Goal: Transaction & Acquisition: Obtain resource

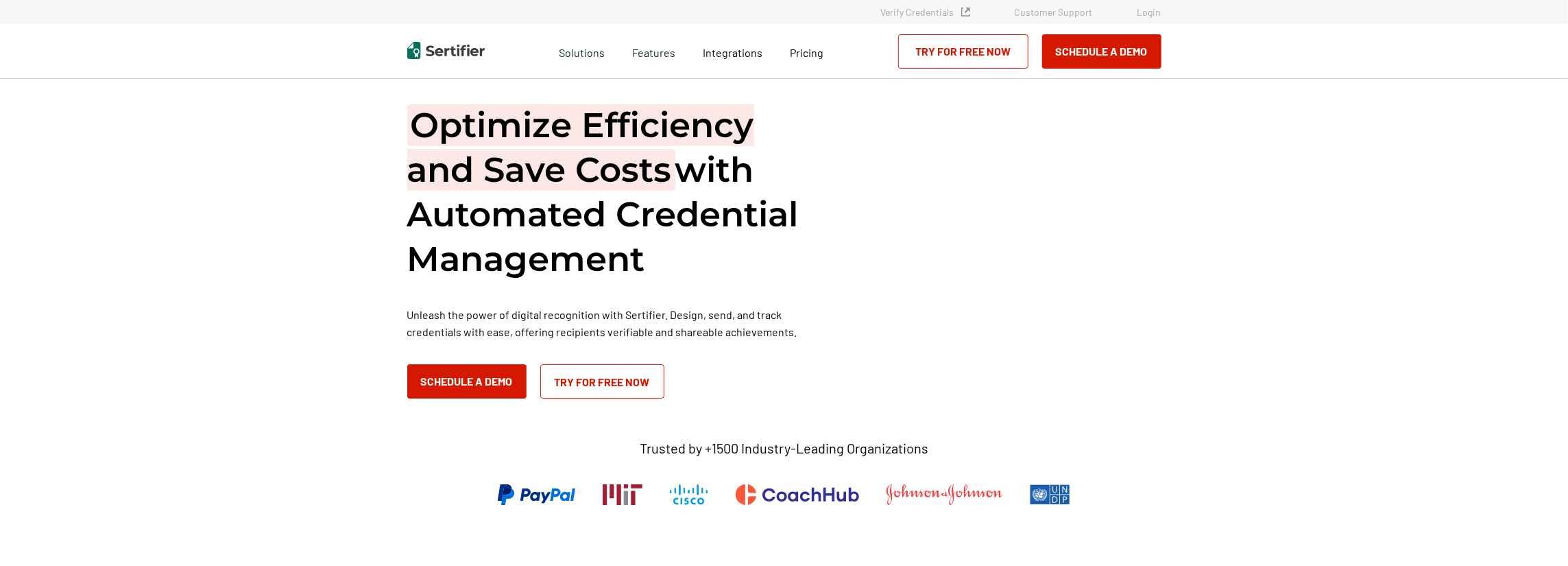
click at [1138, 13] on link "Login" at bounding box center [1149, 12] width 24 height 12
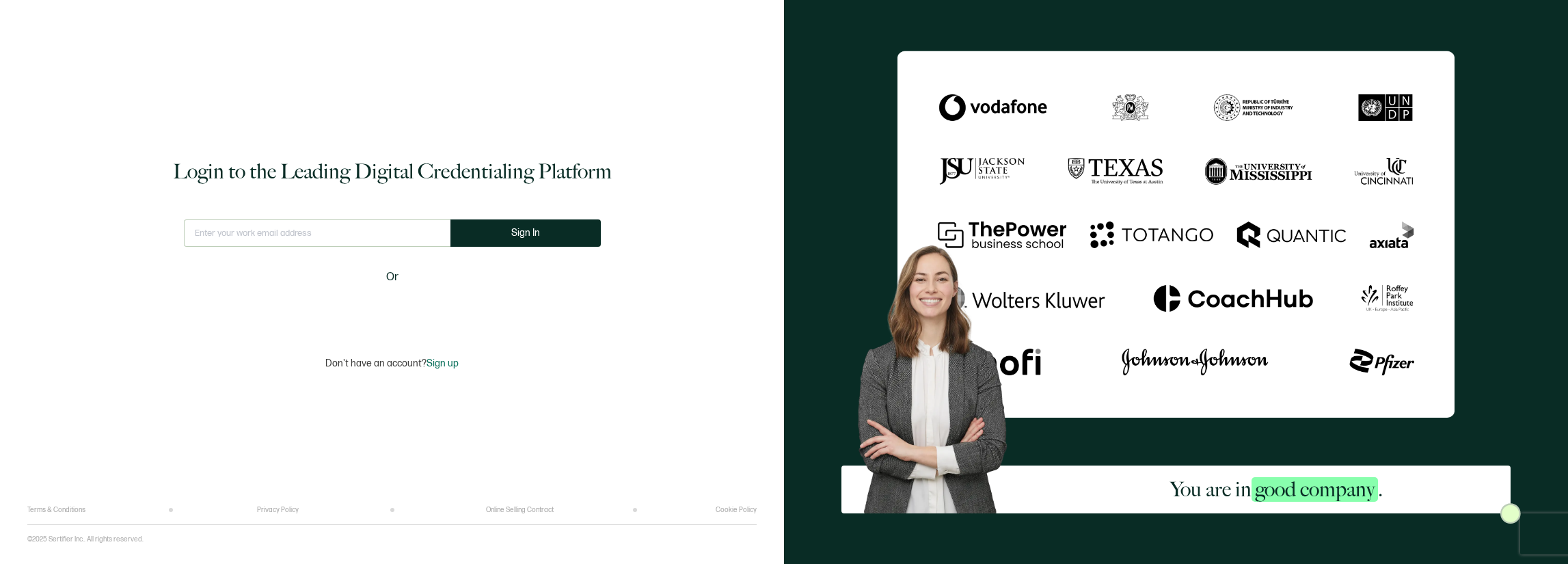
click at [325, 233] on input "text" at bounding box center [317, 233] width 266 height 28
click at [529, 241] on button "Sign In" at bounding box center [526, 233] width 151 height 28
click at [320, 237] on input "text" at bounding box center [316, 233] width 277 height 28
type input "[EMAIL_ADDRESS][DOMAIN_NAME]"
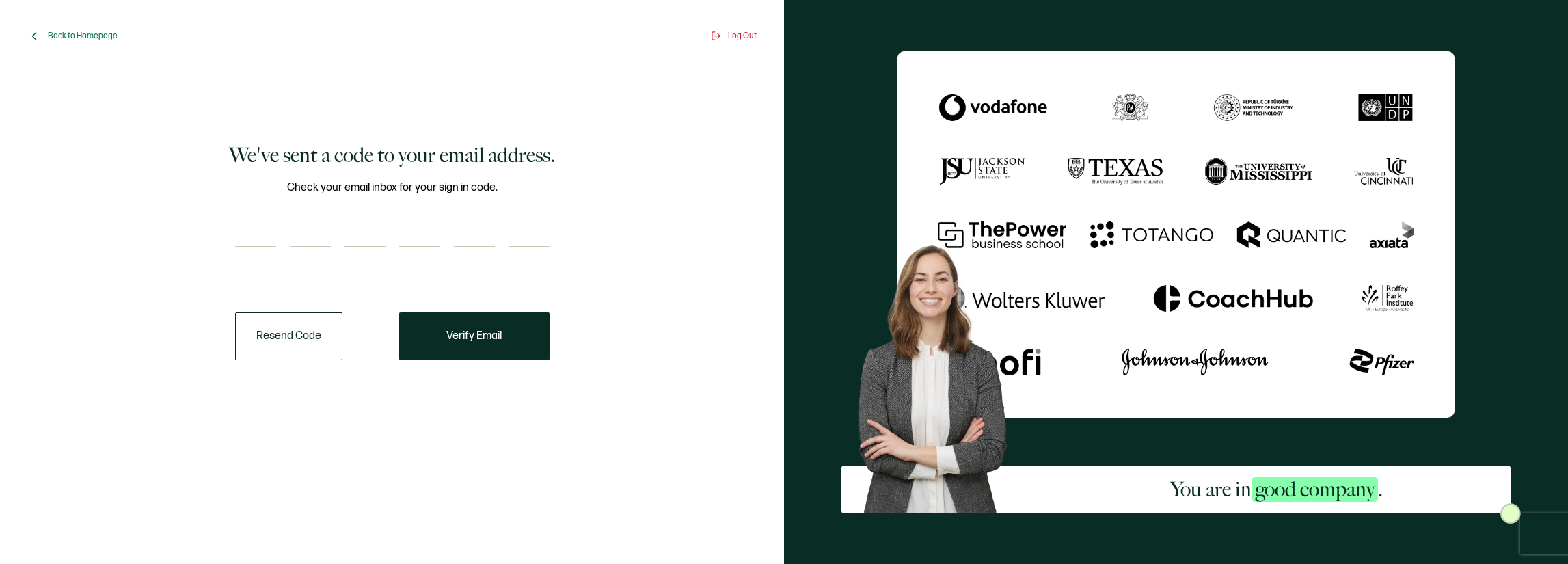
click at [266, 240] on input "number" at bounding box center [256, 234] width 41 height 28
paste input "9"
type input "9"
type input "8"
type input "2"
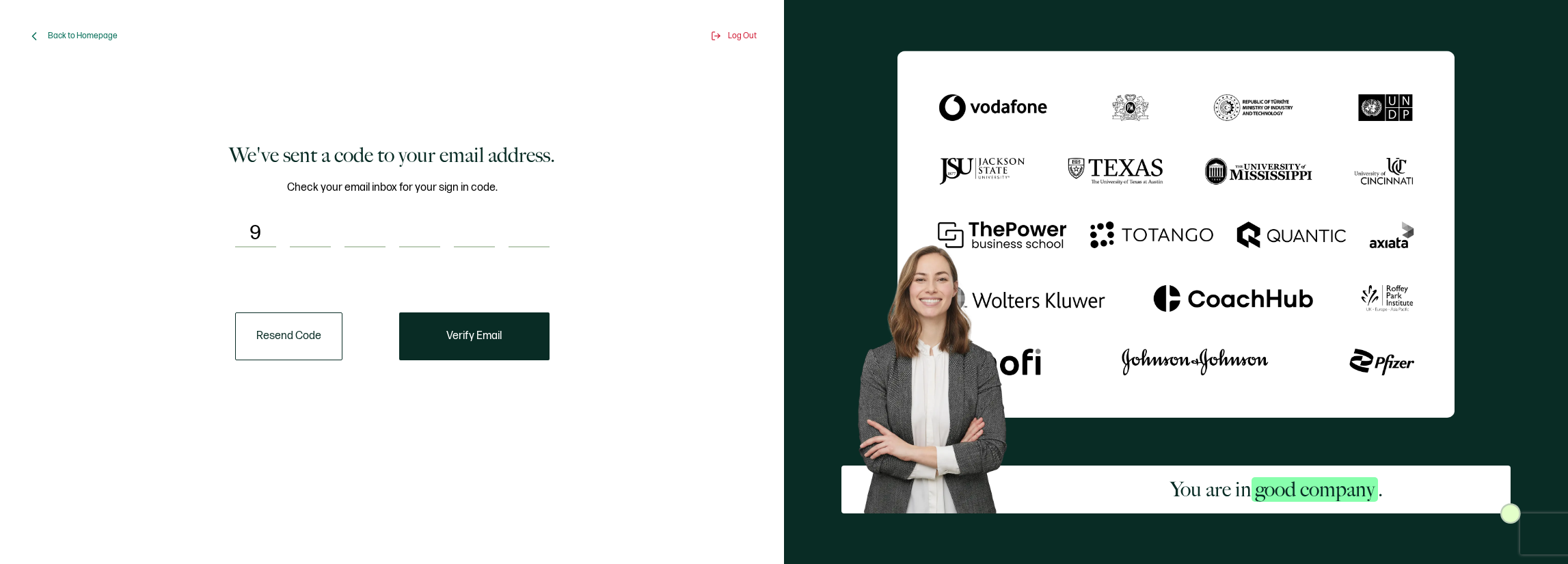
type input "0"
type input "1"
click at [489, 332] on span "Verify Email" at bounding box center [474, 336] width 55 height 11
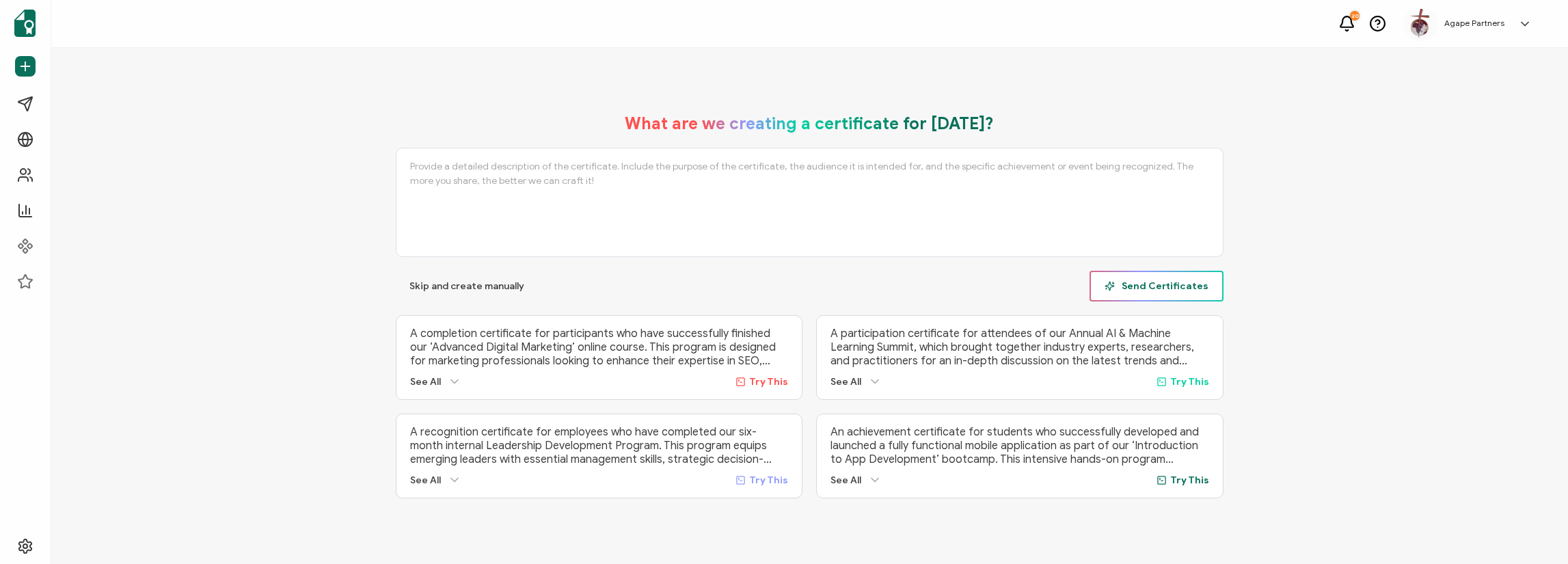
click at [1168, 285] on span "Send Certificates" at bounding box center [1157, 286] width 104 height 10
click at [800, 32] on p "Please fill this area to continue." at bounding box center [803, 38] width 133 height 14
click at [934, 41] on div "Please fill this area to continue." at bounding box center [816, 39] width 270 height 43
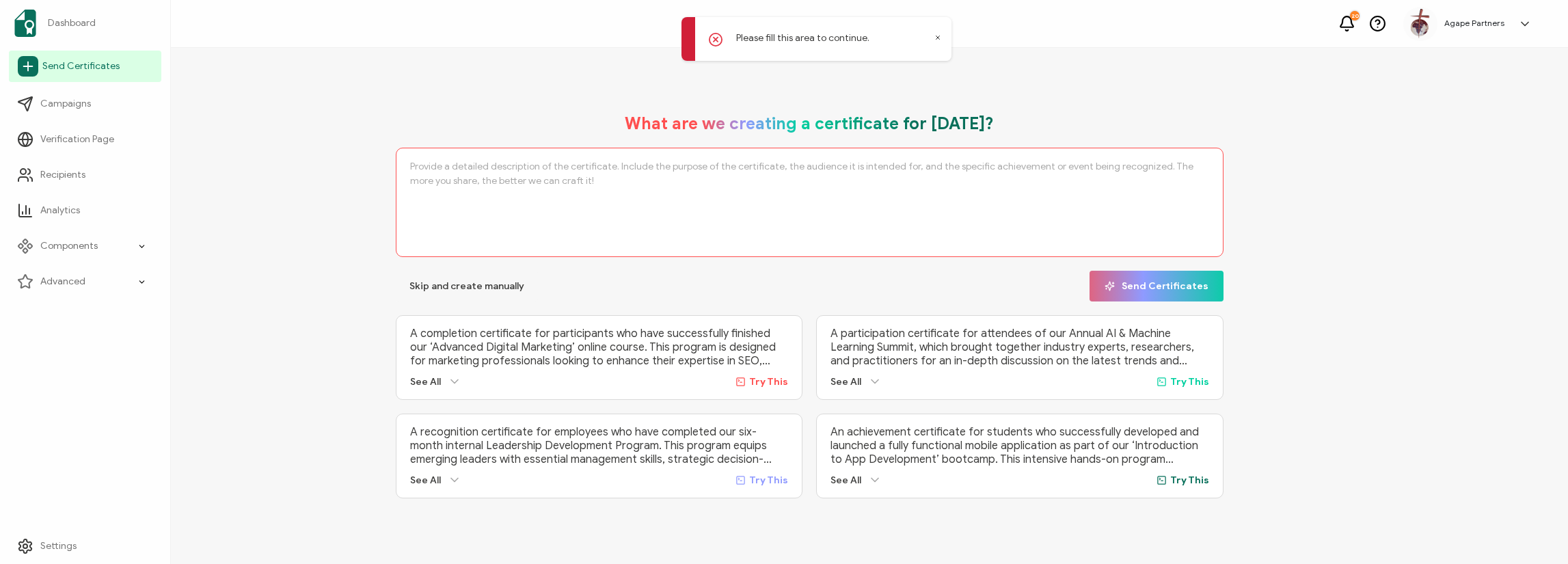
click at [68, 67] on span "Send Certificates" at bounding box center [81, 66] width 77 height 14
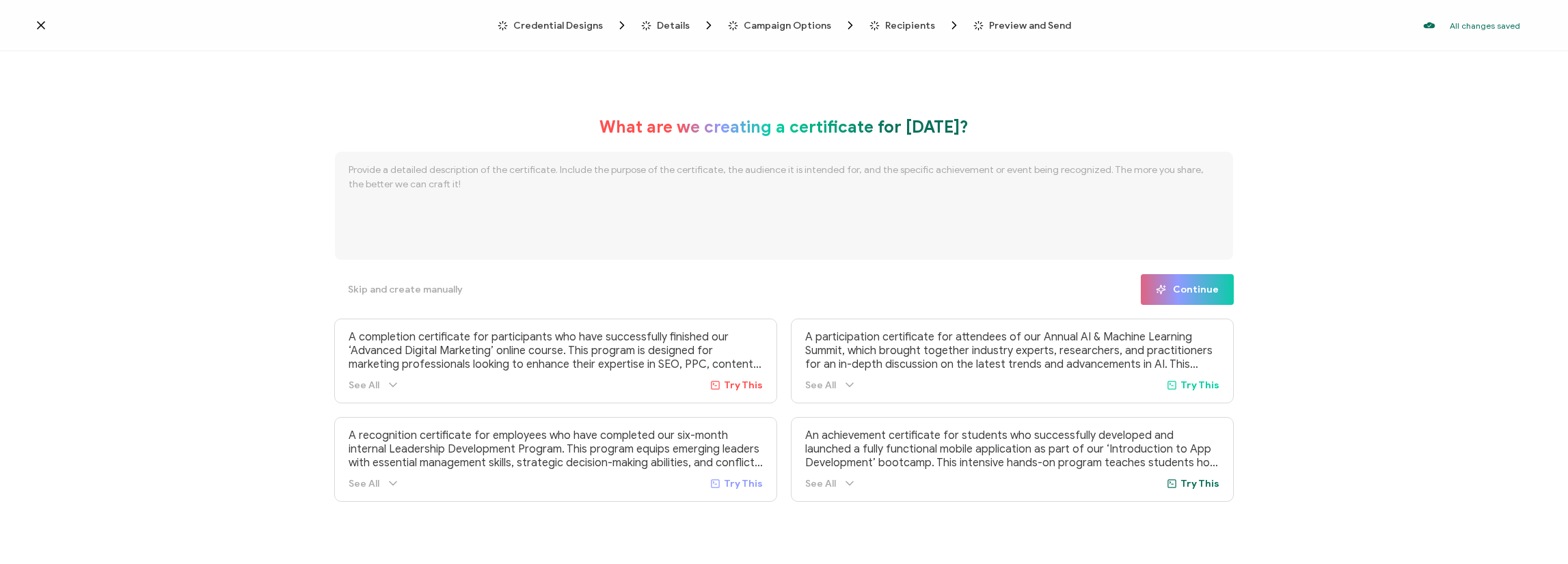
click at [790, 39] on p "Please fill this area to continue." at bounding box center [803, 38] width 133 height 14
click at [603, 25] on span "Credential Designs" at bounding box center [558, 25] width 90 height 10
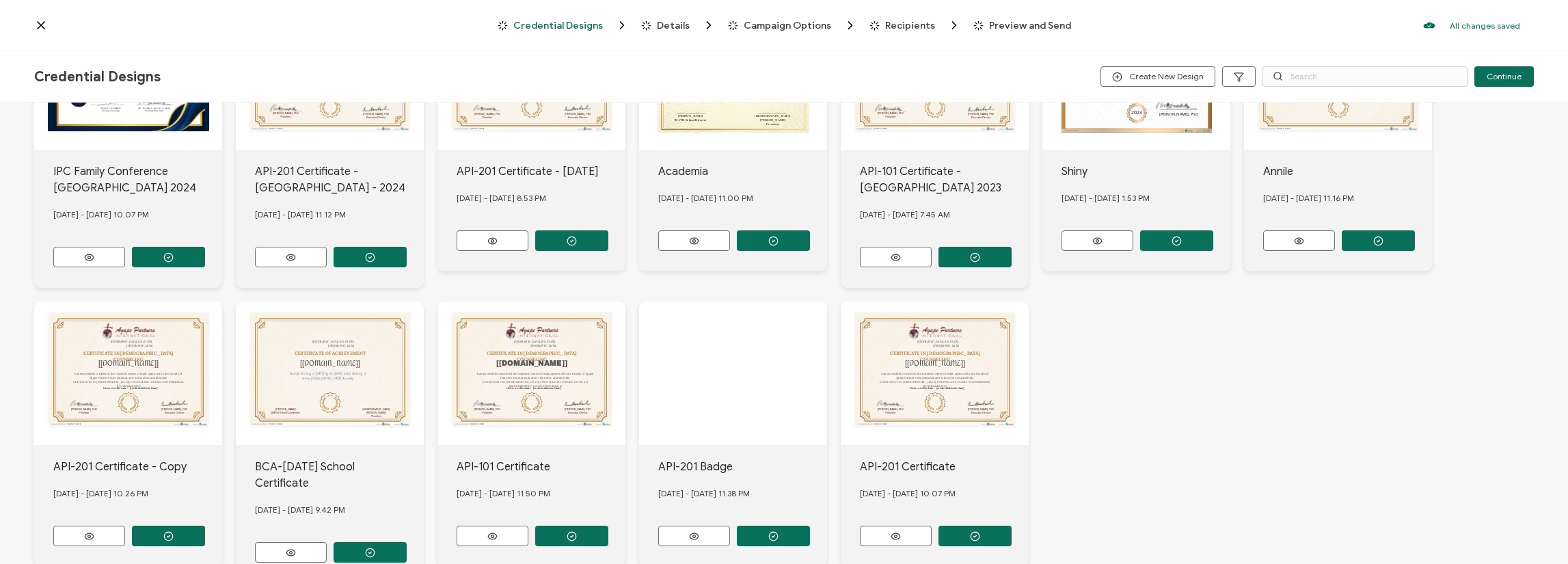
scroll to position [205, 0]
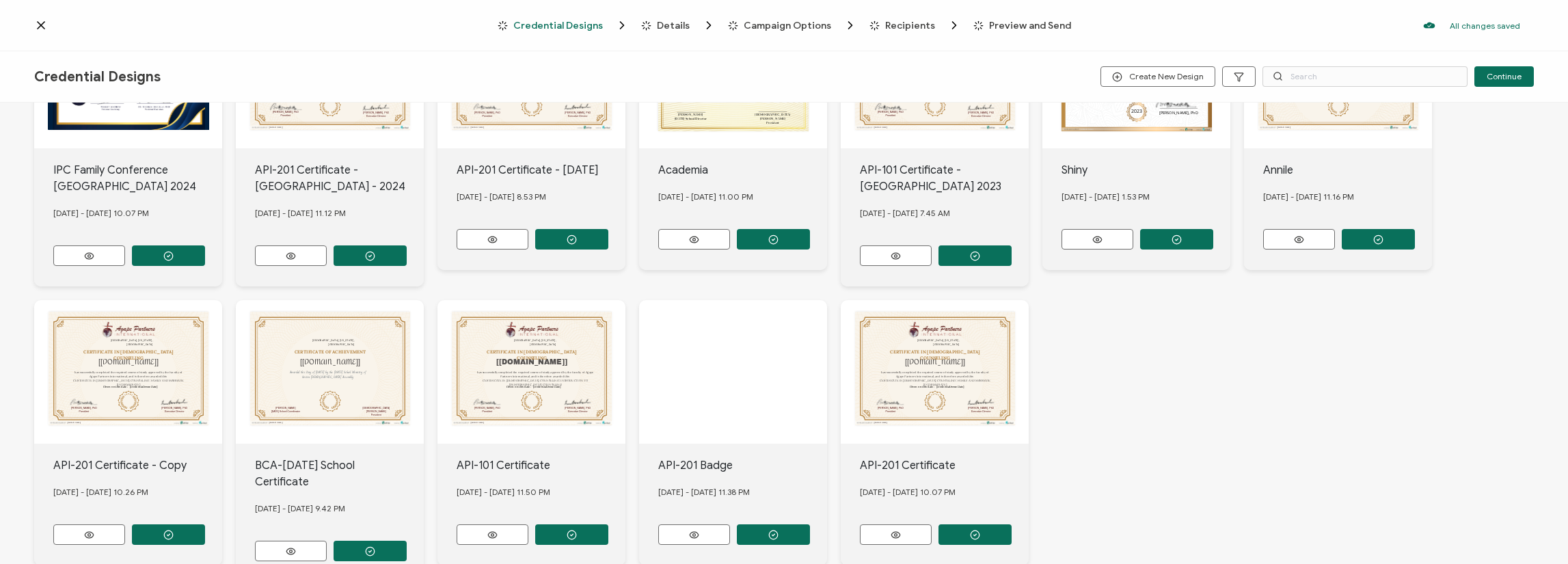
click at [583, 378] on div "[[DOMAIN_NAME]] has successfully completed the required course of study approve…" at bounding box center [531, 372] width 188 height 143
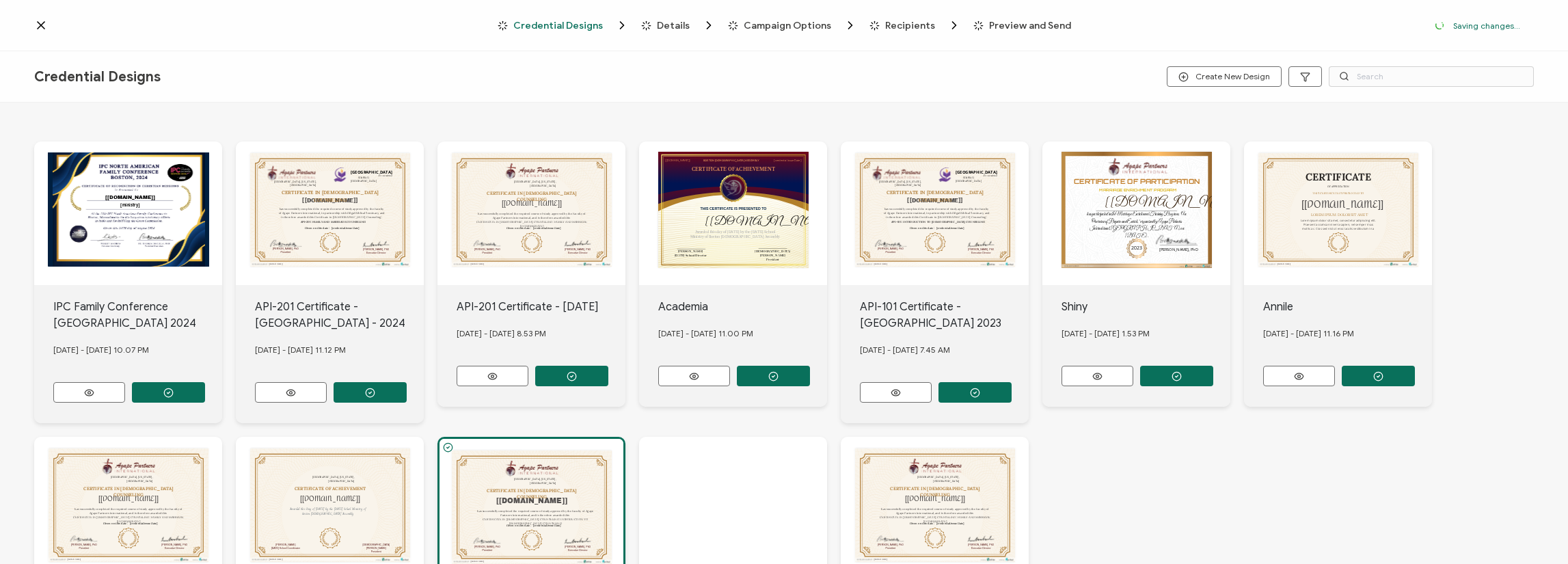
scroll to position [68, 0]
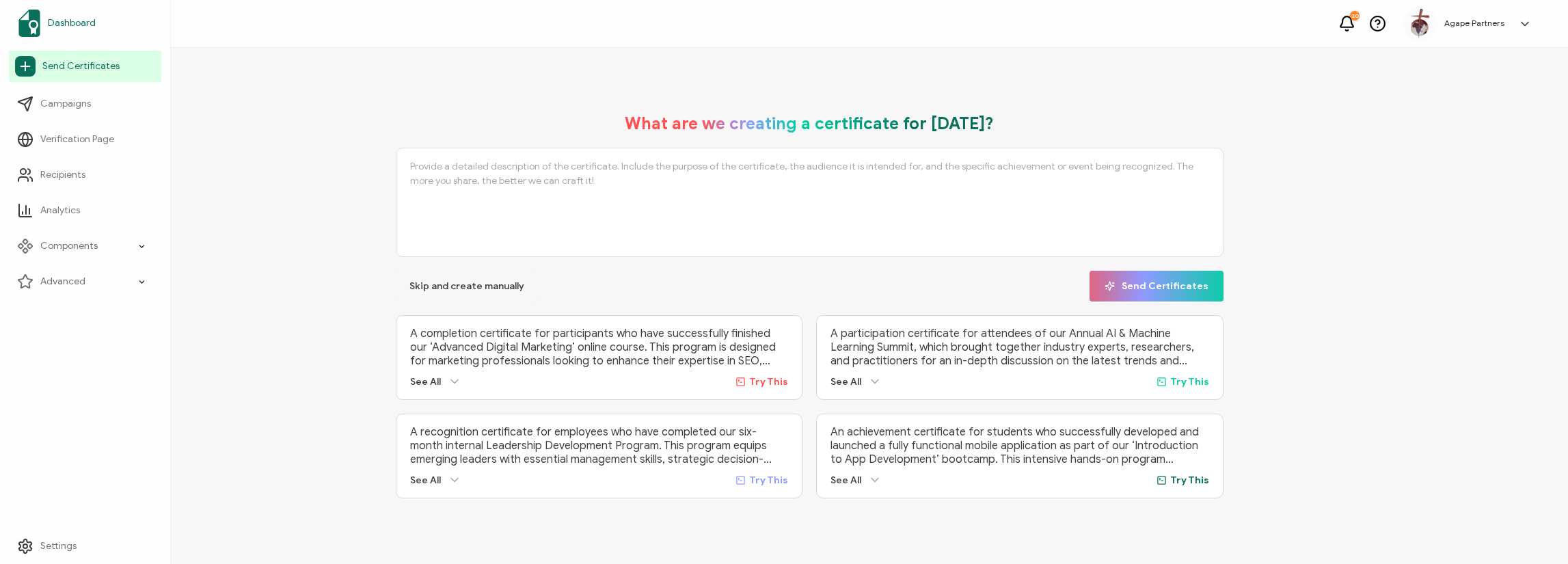
click at [80, 22] on span "Dashboard" at bounding box center [72, 23] width 48 height 14
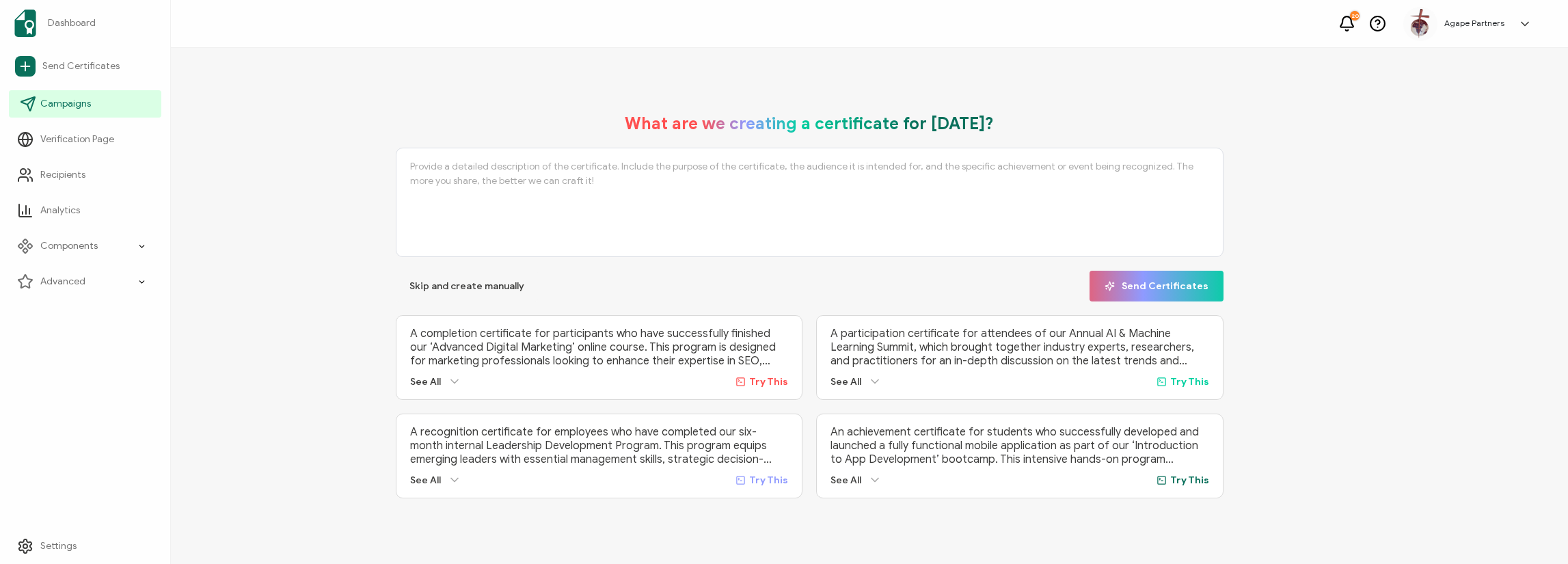
click at [22, 104] on icon at bounding box center [28, 104] width 17 height 17
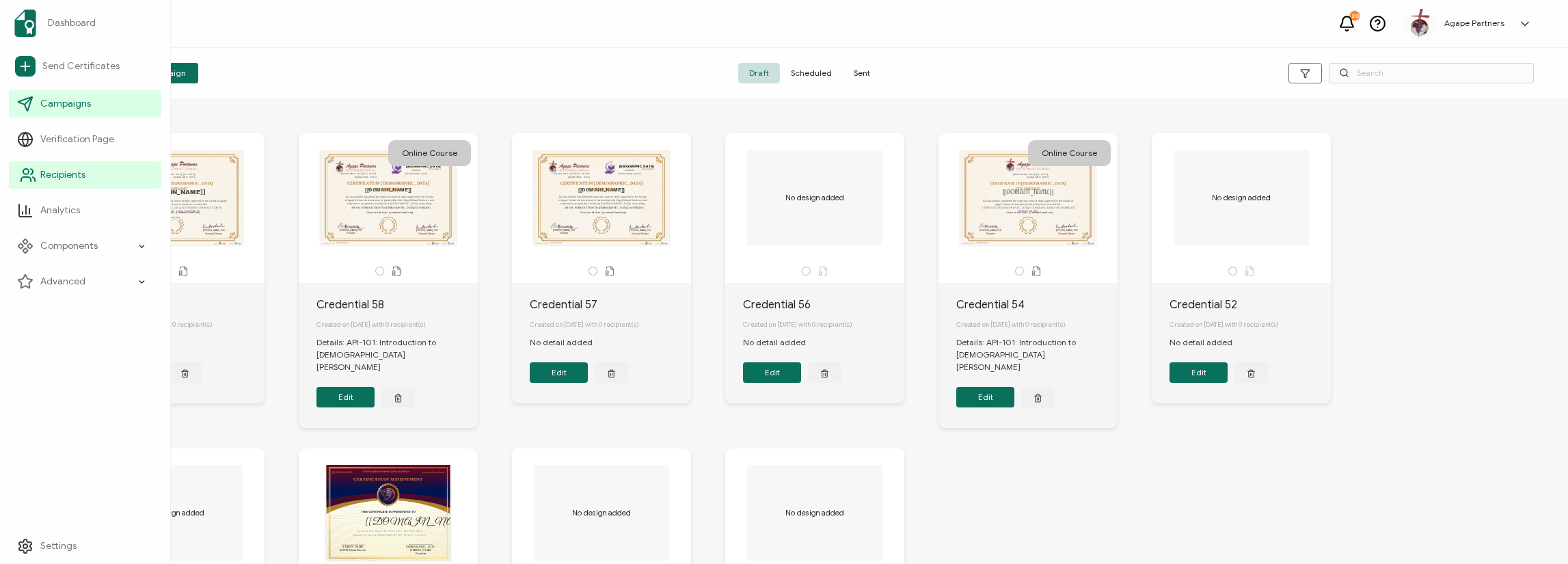
click at [56, 176] on span "Recipients" at bounding box center [63, 174] width 45 height 14
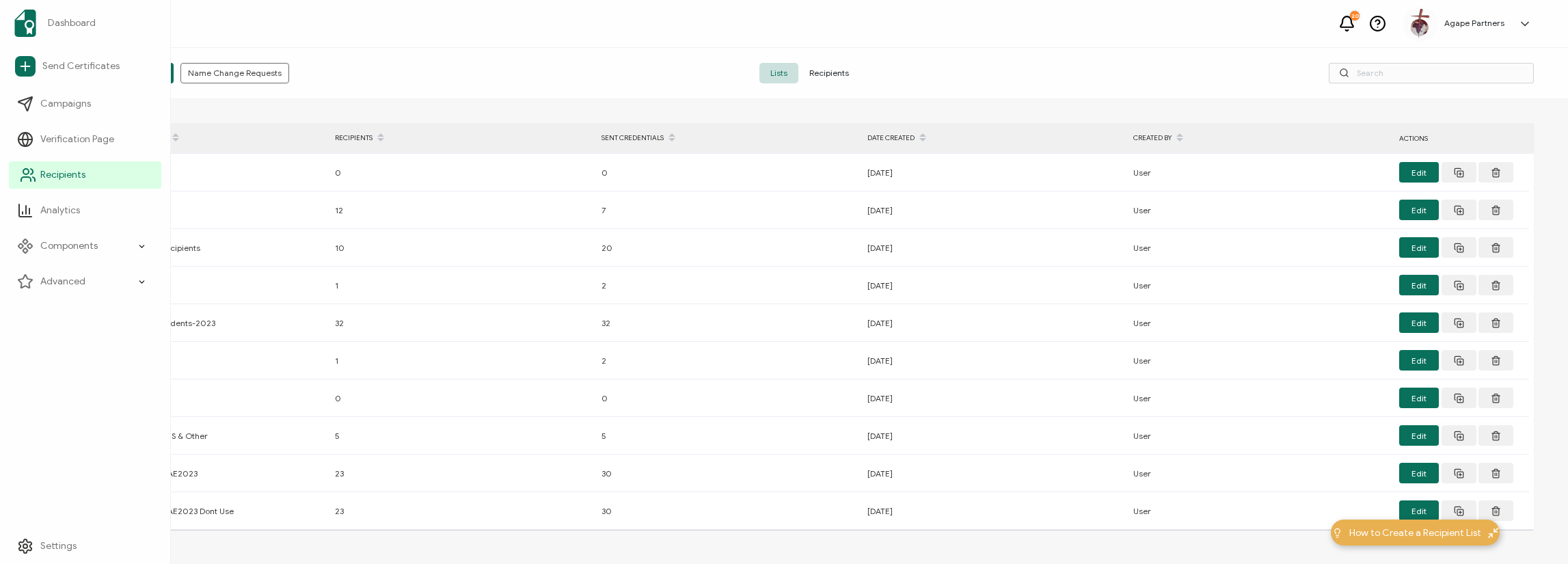
click at [60, 176] on span "Recipients" at bounding box center [63, 174] width 45 height 14
click at [61, 176] on span "Recipients" at bounding box center [63, 174] width 45 height 14
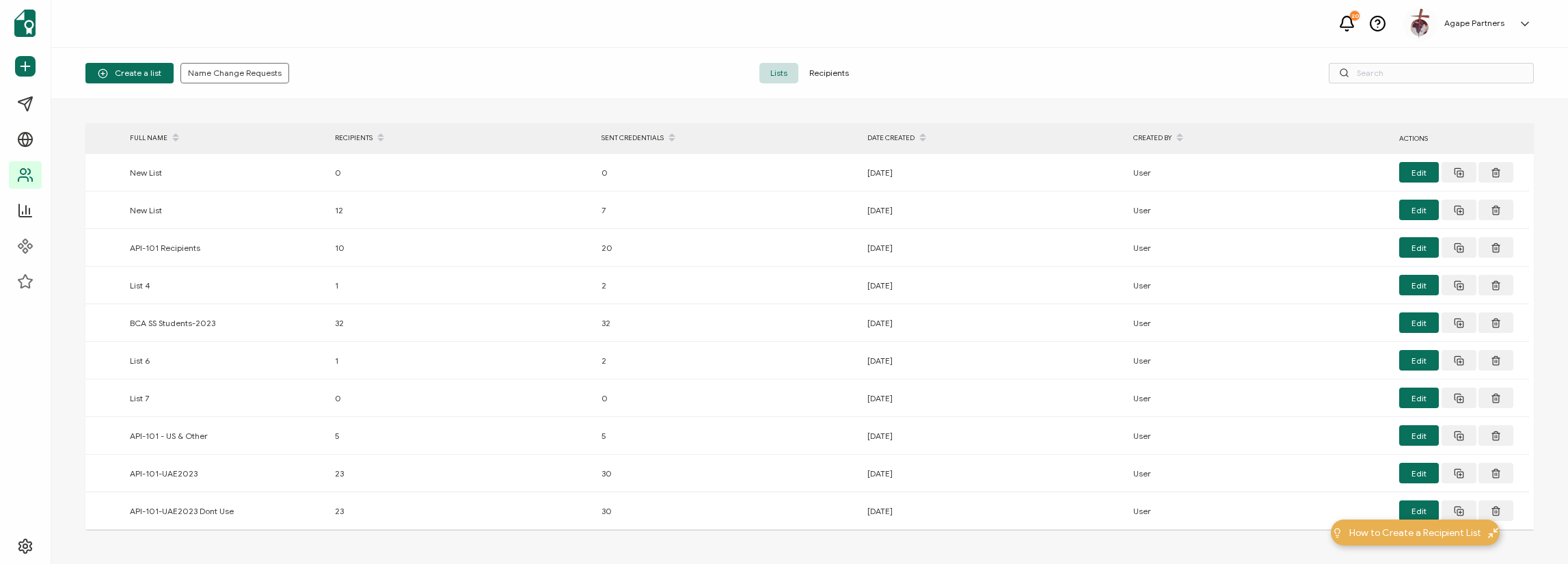
click at [825, 80] on span "Recipients" at bounding box center [829, 73] width 62 height 20
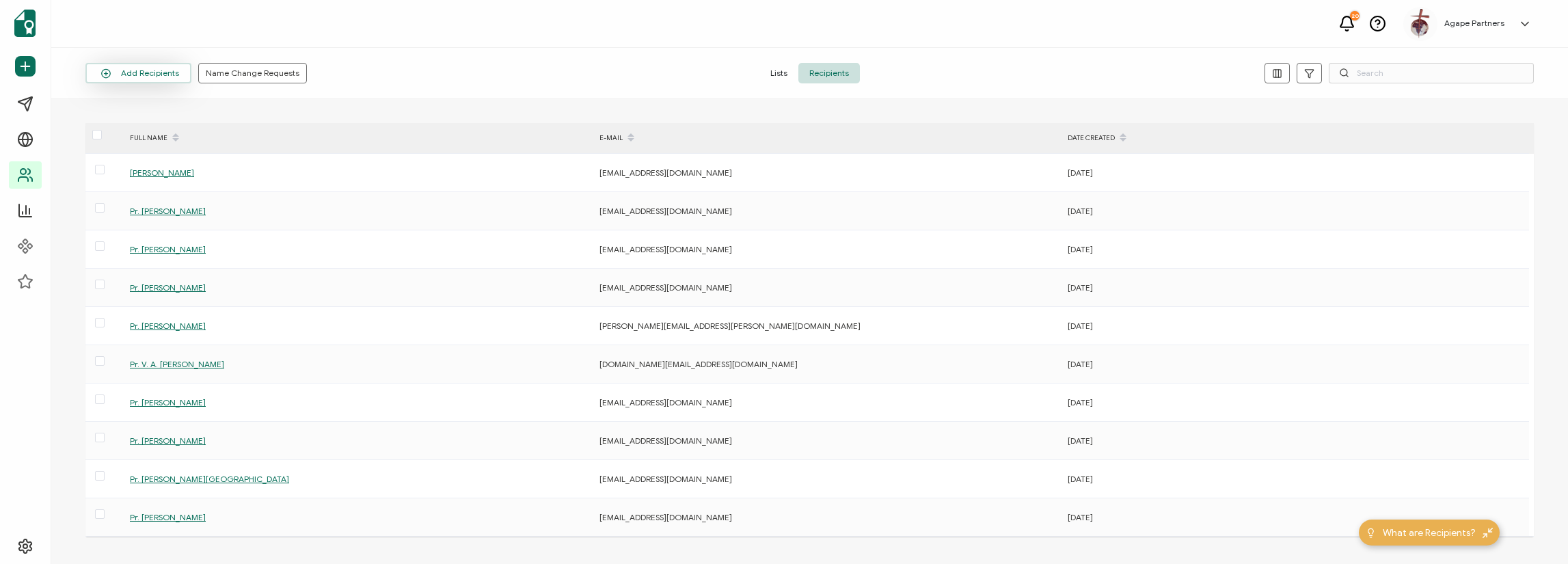
click at [164, 80] on button "Add Recipients" at bounding box center [138, 73] width 106 height 20
click at [165, 132] on span "Add a Single Recipient" at bounding box center [157, 132] width 86 height 10
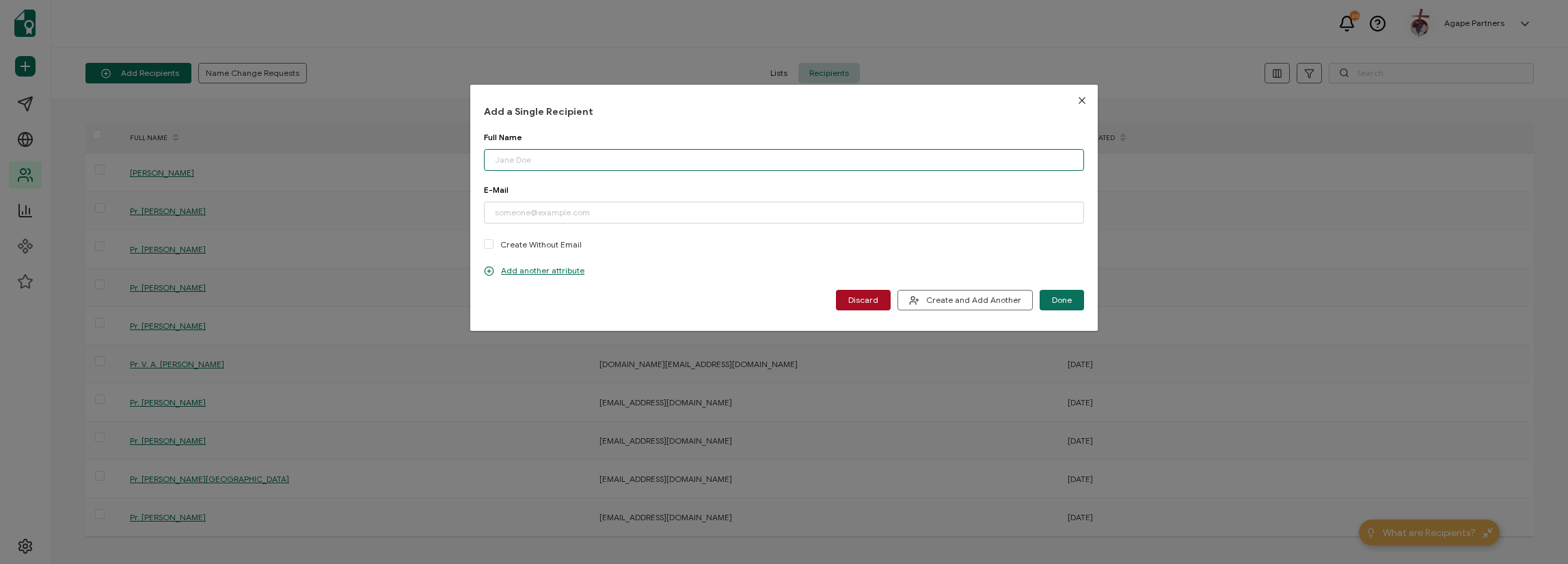
click at [585, 165] on input "dialog" at bounding box center [783, 160] width 600 height 22
paste input "982011"
type input "982011"
drag, startPoint x: 594, startPoint y: 167, endPoint x: 421, endPoint y: 153, distance: 173.6
click at [421, 153] on div "Add a Single Recipient Full Name 982011 Please enter a valid name. E-Mail Pleas…" at bounding box center [784, 282] width 1568 height 564
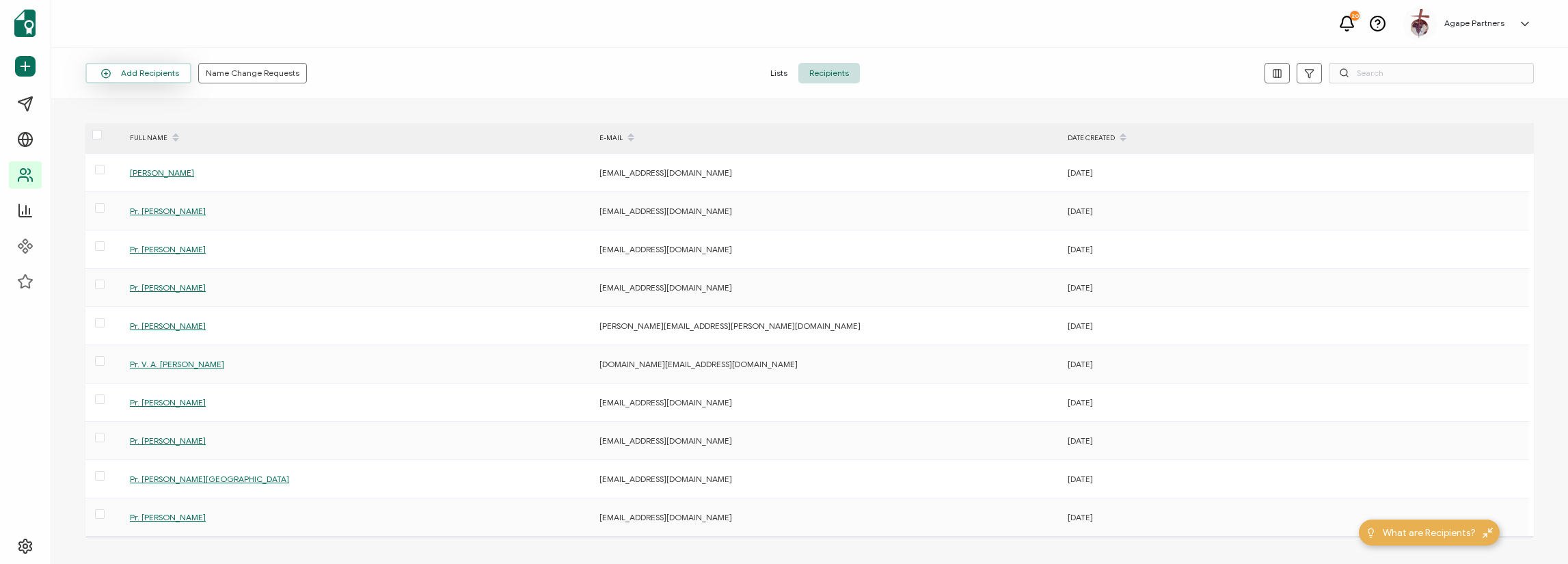
click at [155, 69] on button "Add Recipients" at bounding box center [138, 73] width 106 height 20
click at [151, 136] on span "Add a Single Recipient" at bounding box center [157, 132] width 86 height 10
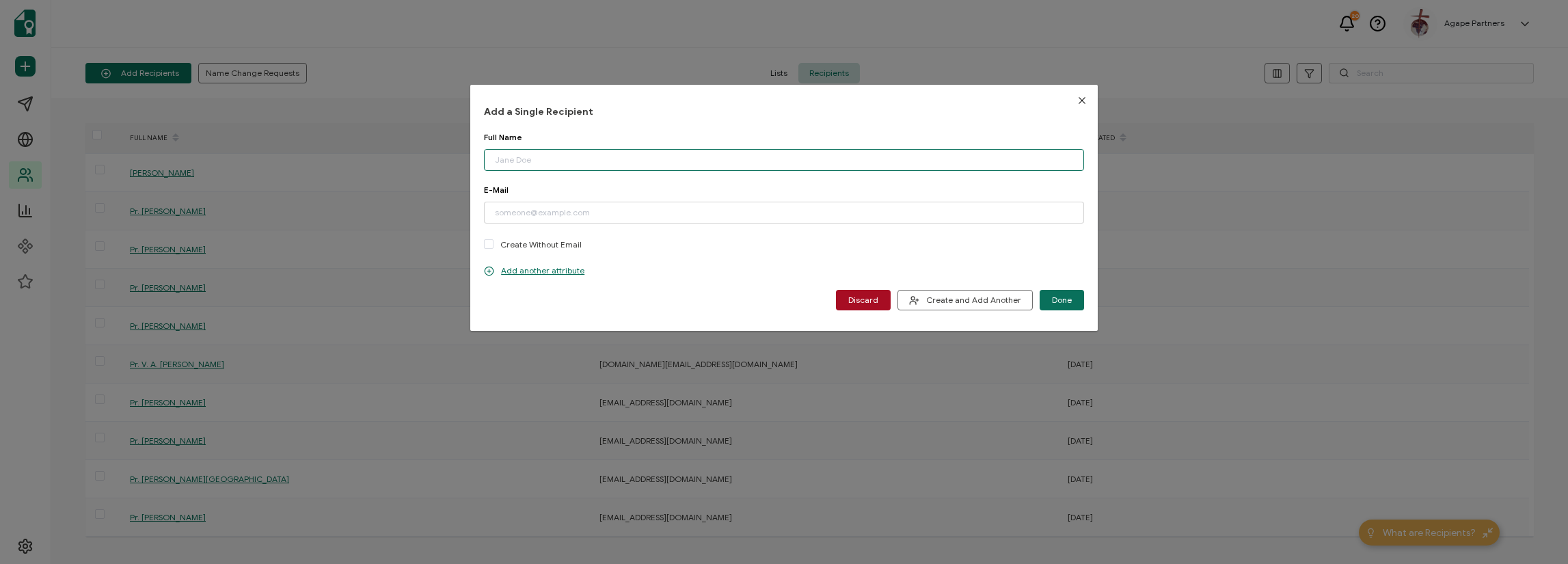
click at [554, 153] on input "dialog" at bounding box center [783, 160] width 600 height 22
paste input "Jixson [PERSON_NAME]"
type input "Jixson [PERSON_NAME]"
click at [528, 222] on input "dialog" at bounding box center [783, 213] width 600 height 22
paste input "[EMAIL_ADDRESS][DOMAIN_NAME]"
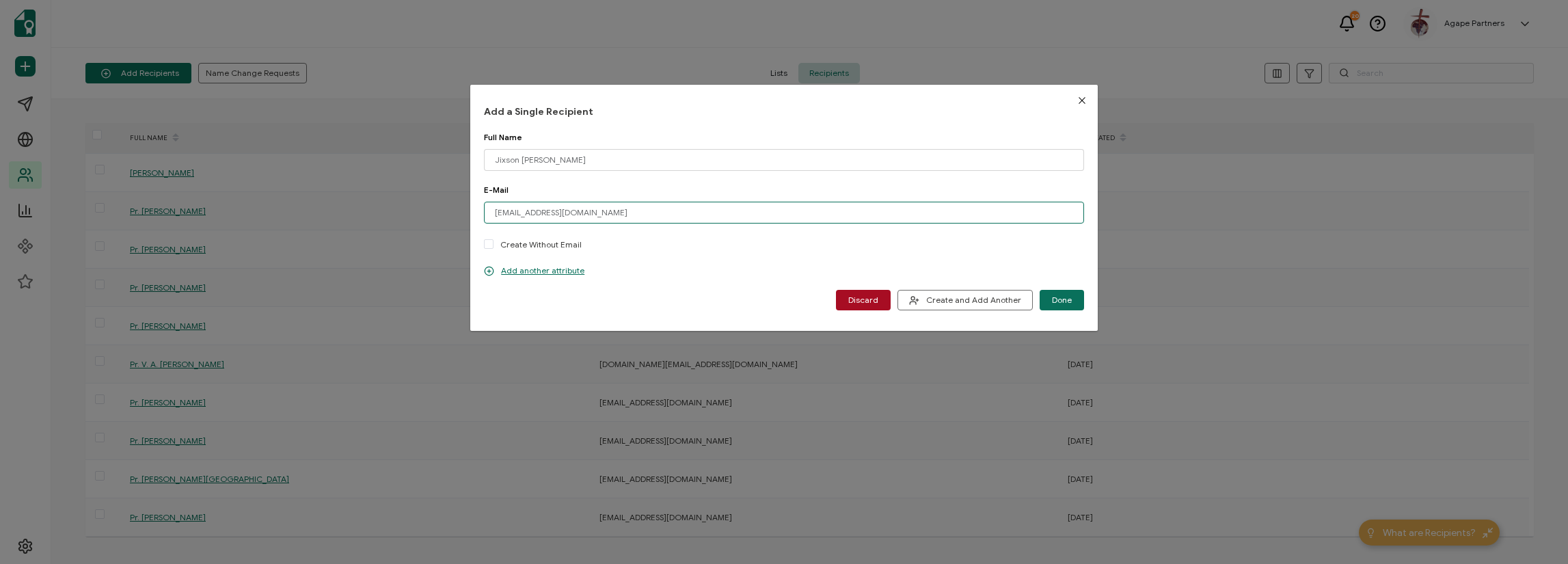
type input "[EMAIL_ADDRESS][DOMAIN_NAME]"
click at [1070, 300] on button "Done" at bounding box center [1061, 300] width 44 height 20
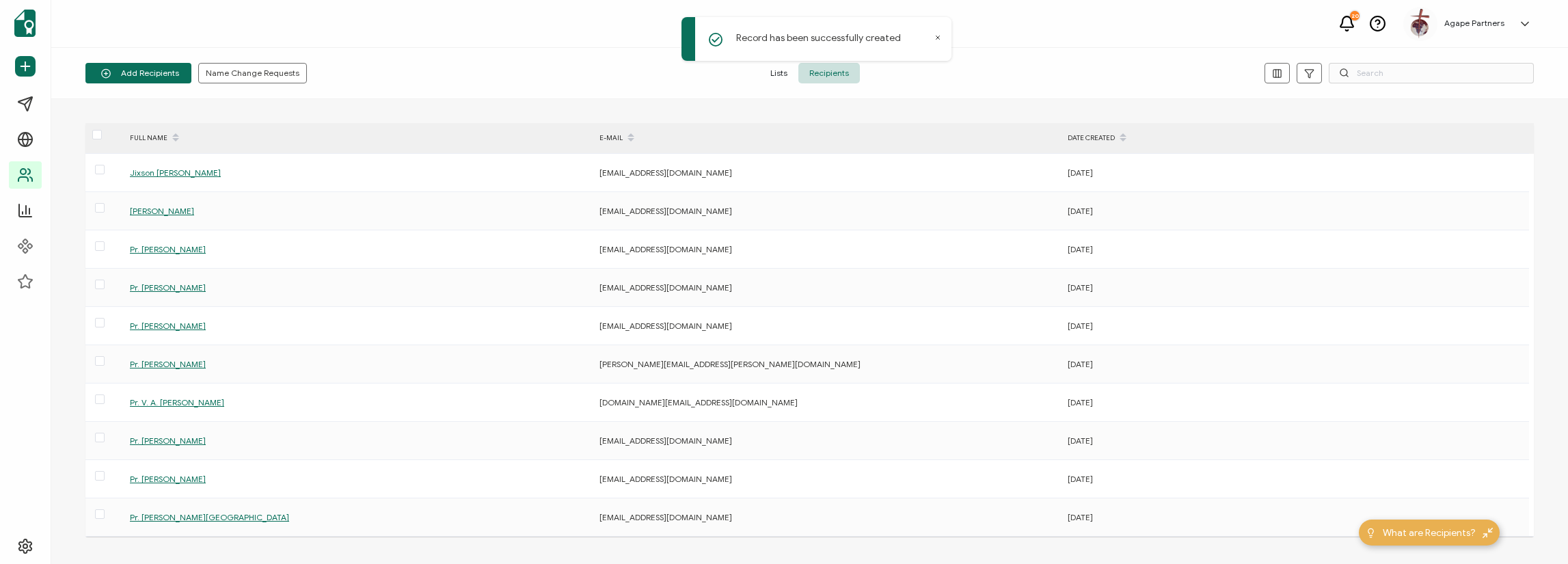
drag, startPoint x: 1070, startPoint y: 300, endPoint x: 960, endPoint y: 81, distance: 245.1
click at [960, 81] on div "Lists Recipients" at bounding box center [809, 73] width 483 height 20
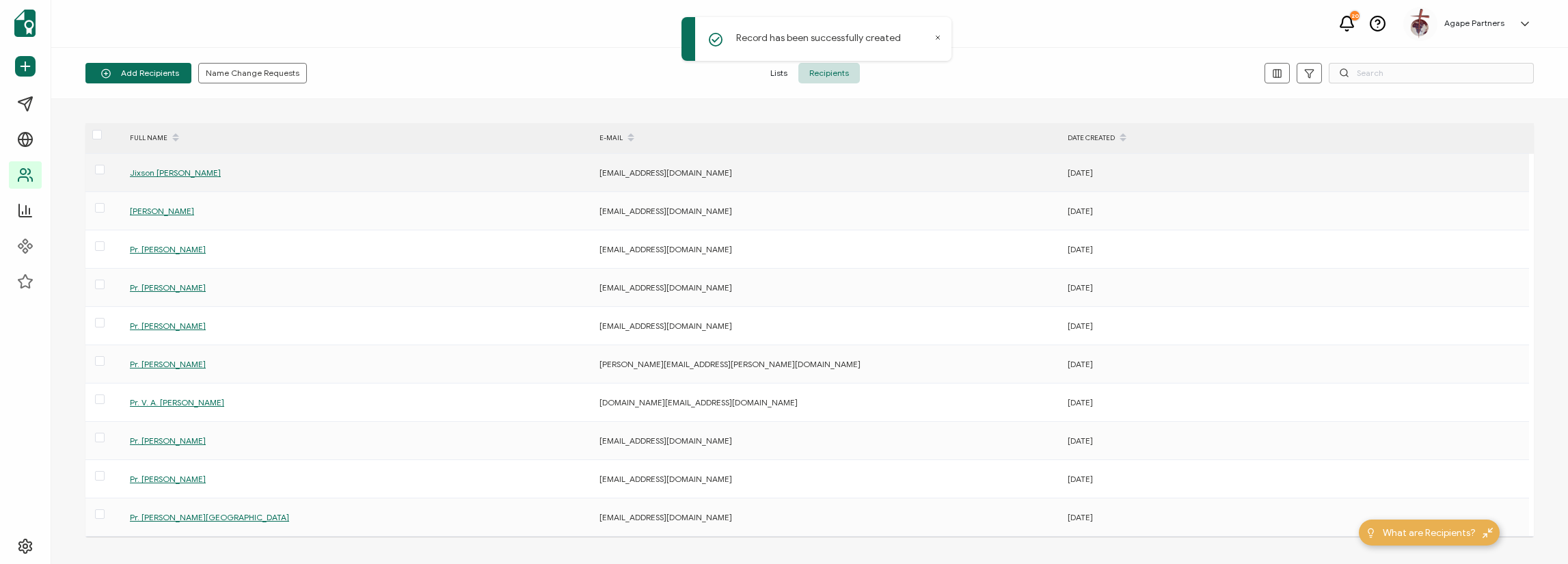
click at [170, 173] on span "Jixson [PERSON_NAME]" at bounding box center [175, 172] width 91 height 10
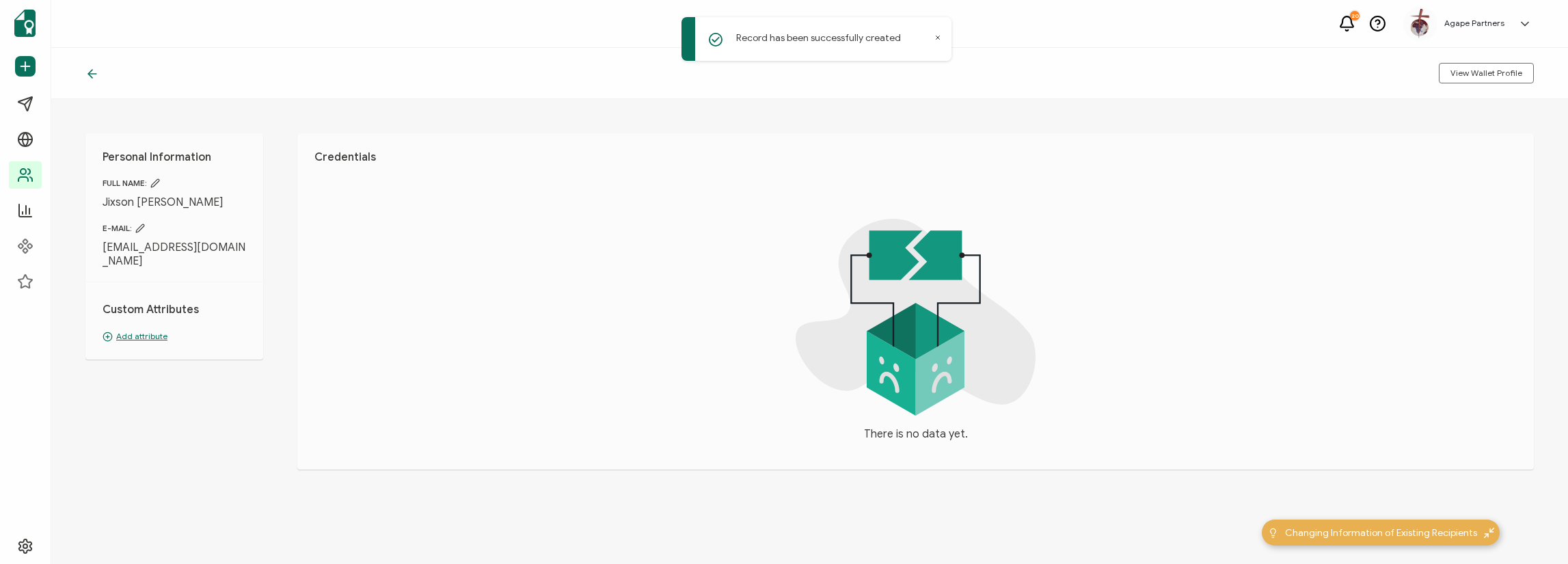
click at [156, 330] on p "Add attribute" at bounding box center [174, 336] width 143 height 12
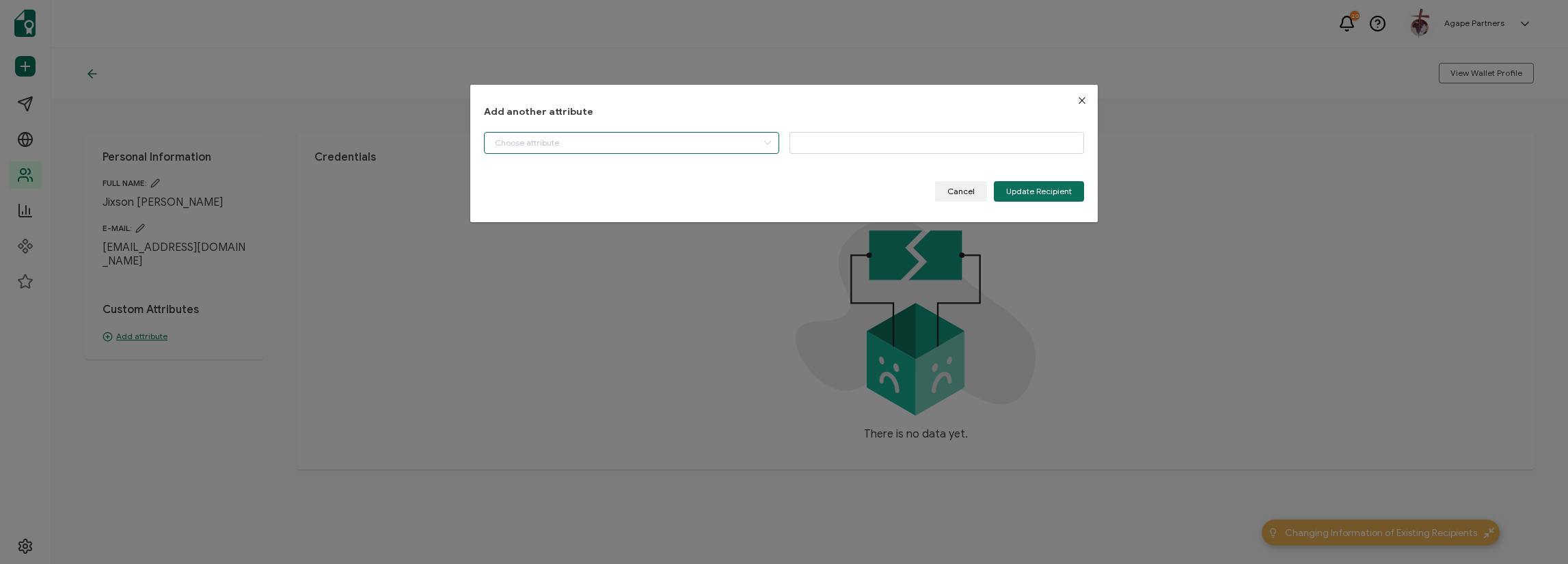
click at [569, 143] on input "dialog" at bounding box center [631, 143] width 295 height 22
click at [505, 177] on span "Class" at bounding box center [505, 177] width 21 height 23
type input "Class"
click at [853, 139] on input "dialog" at bounding box center [937, 143] width 295 height 22
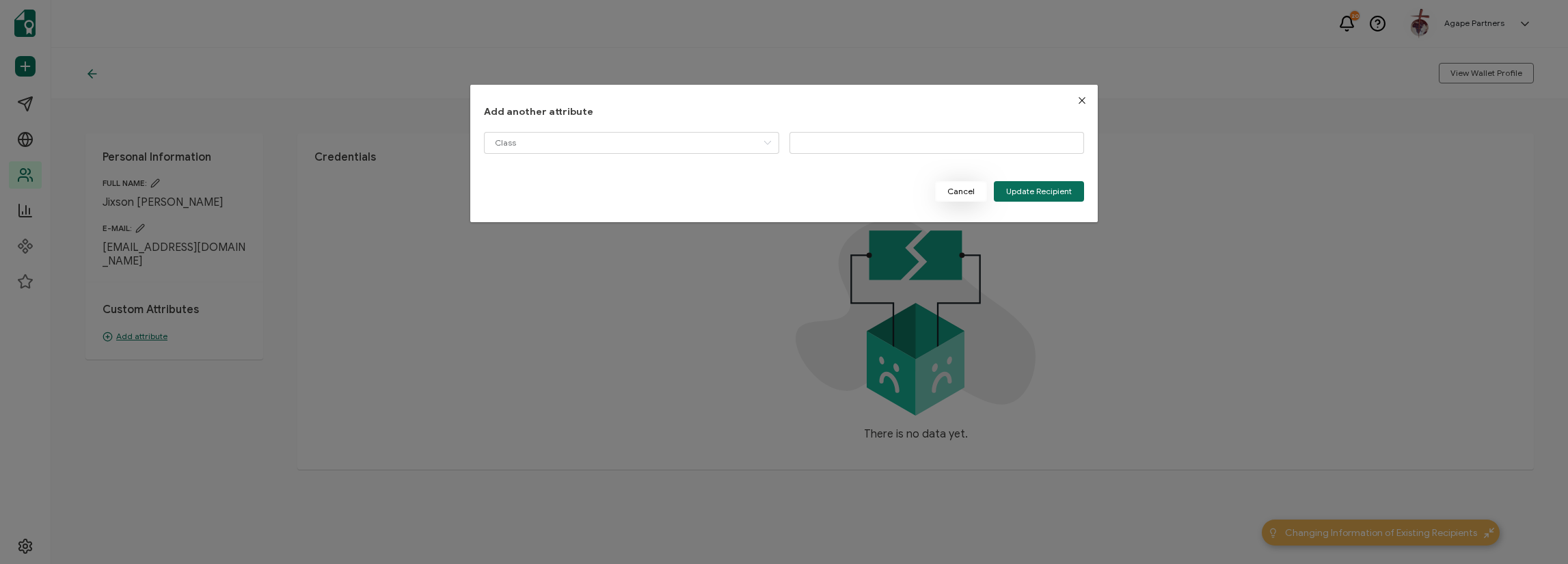
click at [966, 191] on span "Cancel" at bounding box center [961, 191] width 28 height 8
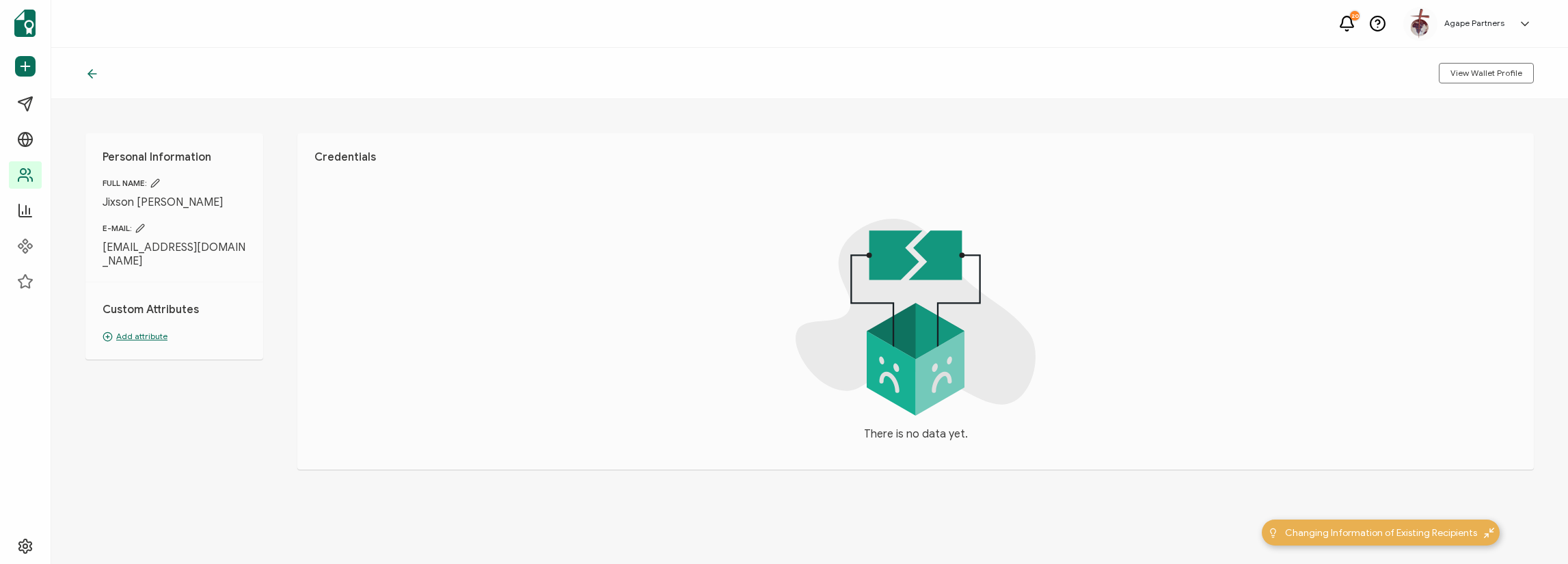
click at [1011, 70] on div "View Wallet Profile" at bounding box center [809, 73] width 1517 height 51
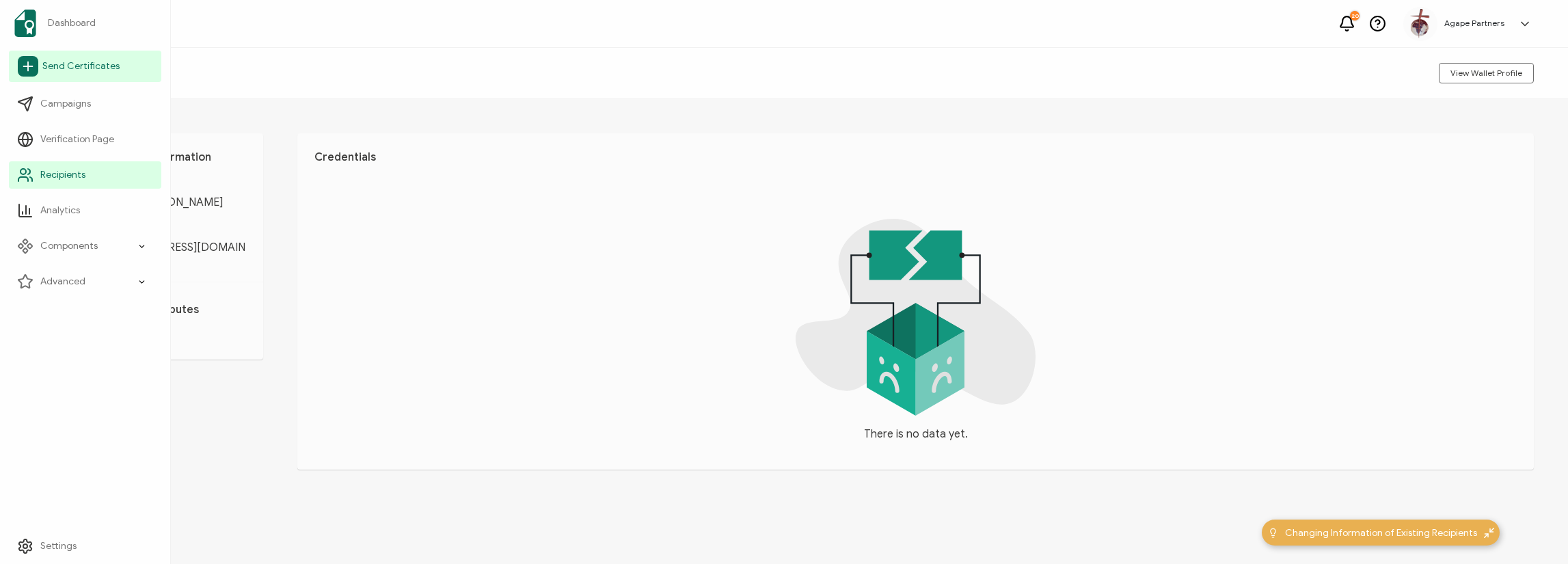
click at [49, 67] on span "Send Certificates" at bounding box center [81, 66] width 77 height 14
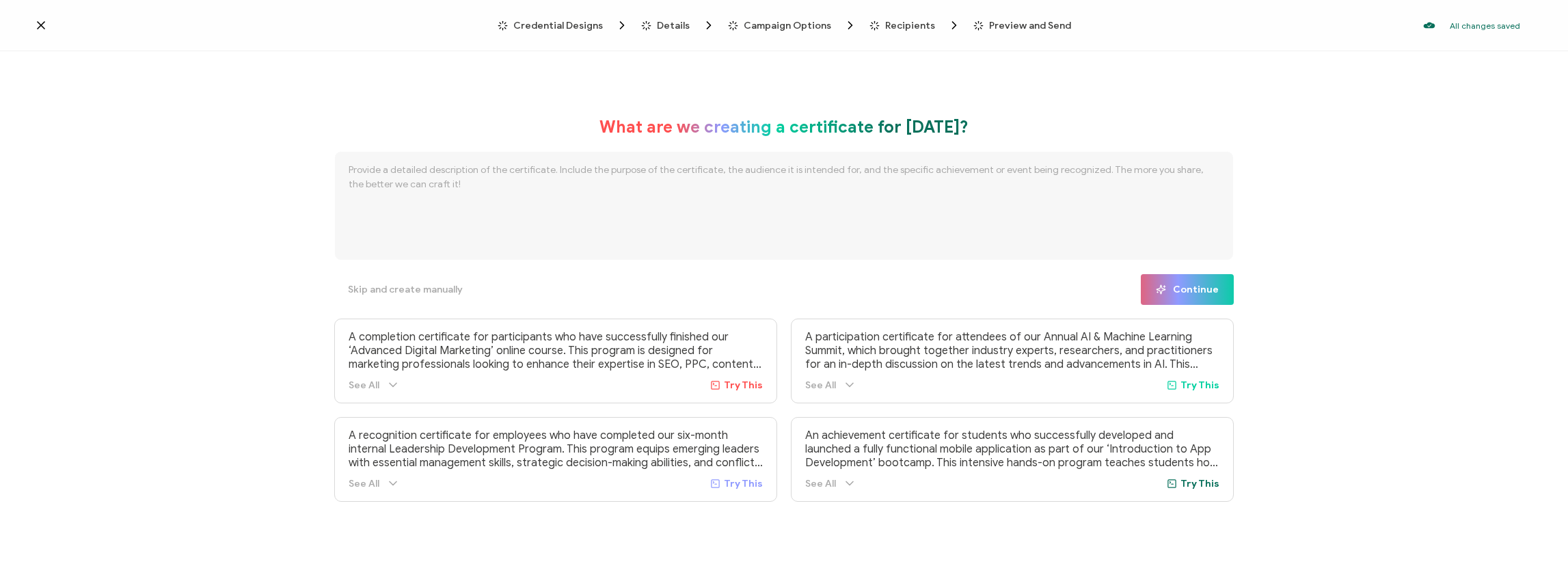
click at [760, 176] on textarea at bounding box center [784, 206] width 900 height 109
click at [741, 386] on span "Try This" at bounding box center [743, 385] width 39 height 12
type textarea "A completion certificate for participants who have successfully finished our ‘A…"
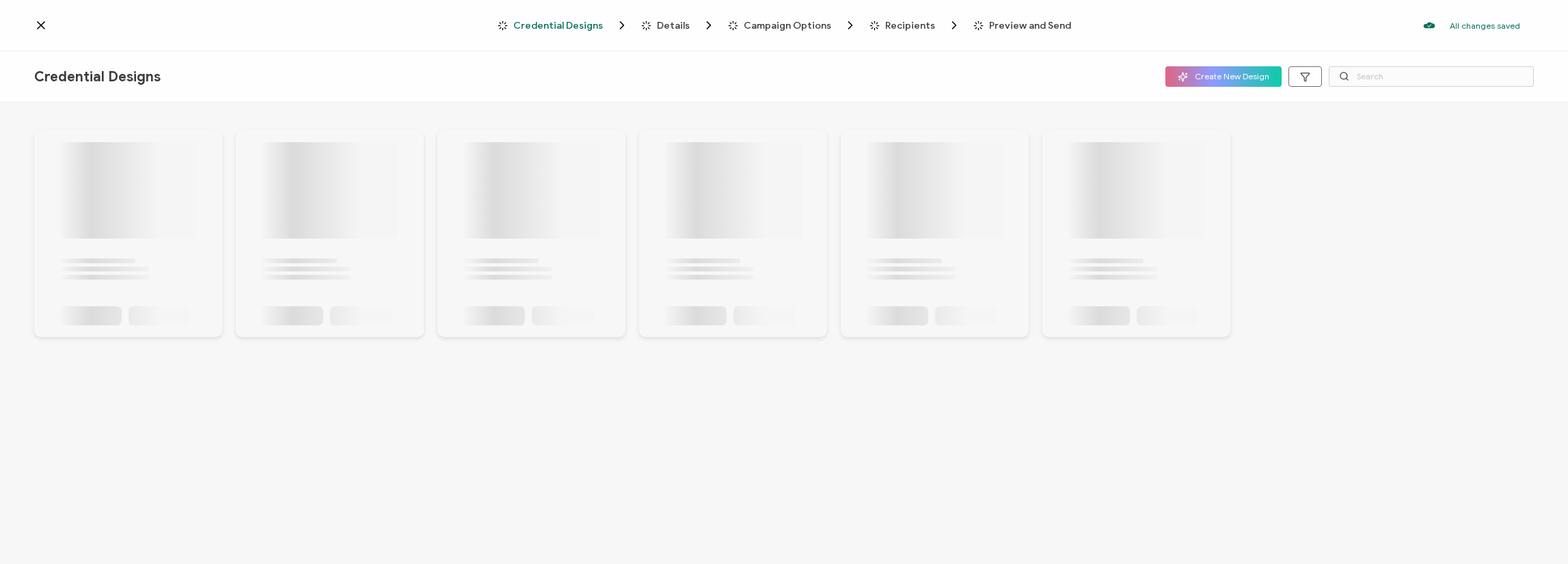
click at [741, 386] on div at bounding box center [784, 335] width 1568 height 465
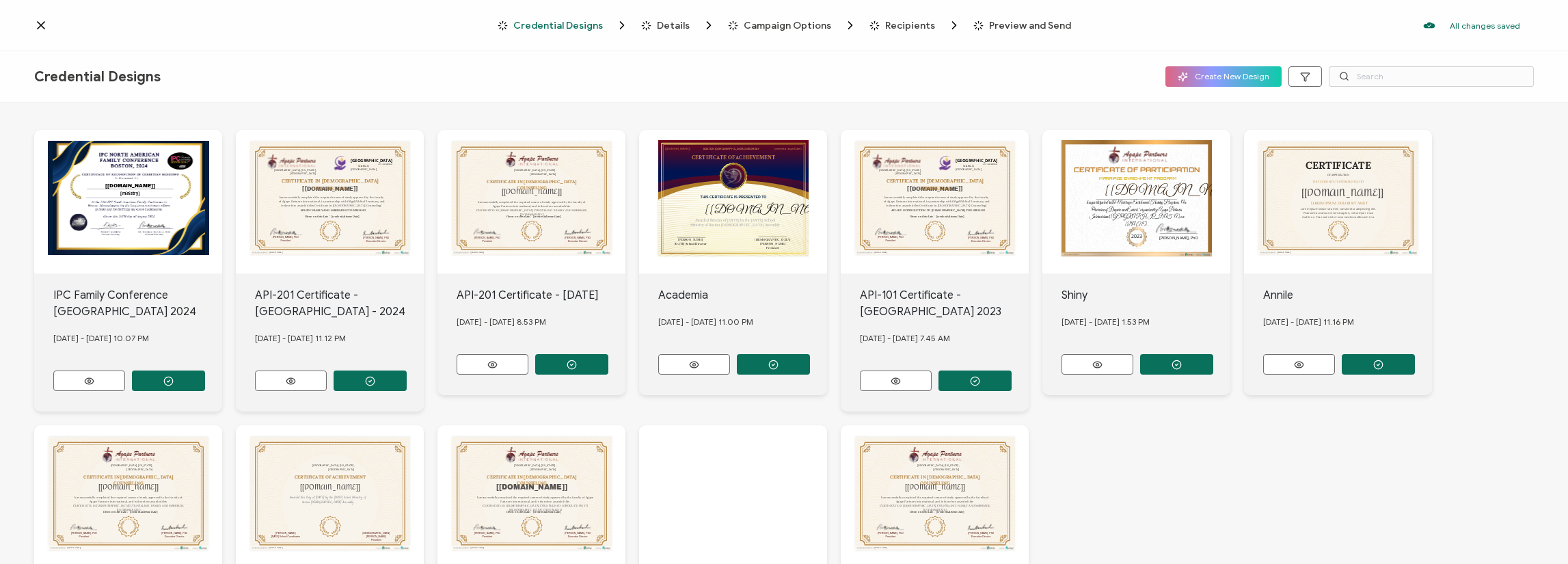
click at [958, 210] on div "This box will change accordingly to the corresponding values in the recipient l…" at bounding box center [935, 201] width 188 height 143
click at [958, 210] on div "This box will change accordingly to the corresponding values in the recipient l…" at bounding box center [935, 270] width 188 height 282
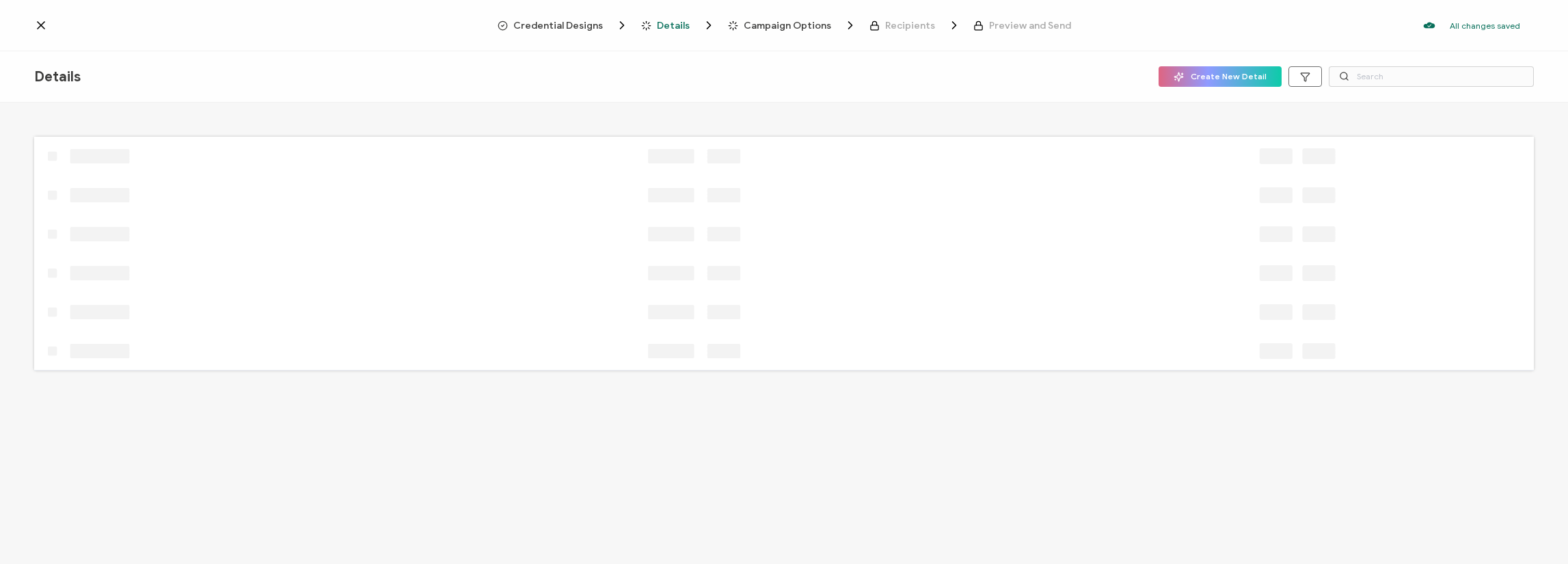
click at [935, 242] on icon at bounding box center [712, 235] width 1356 height 19
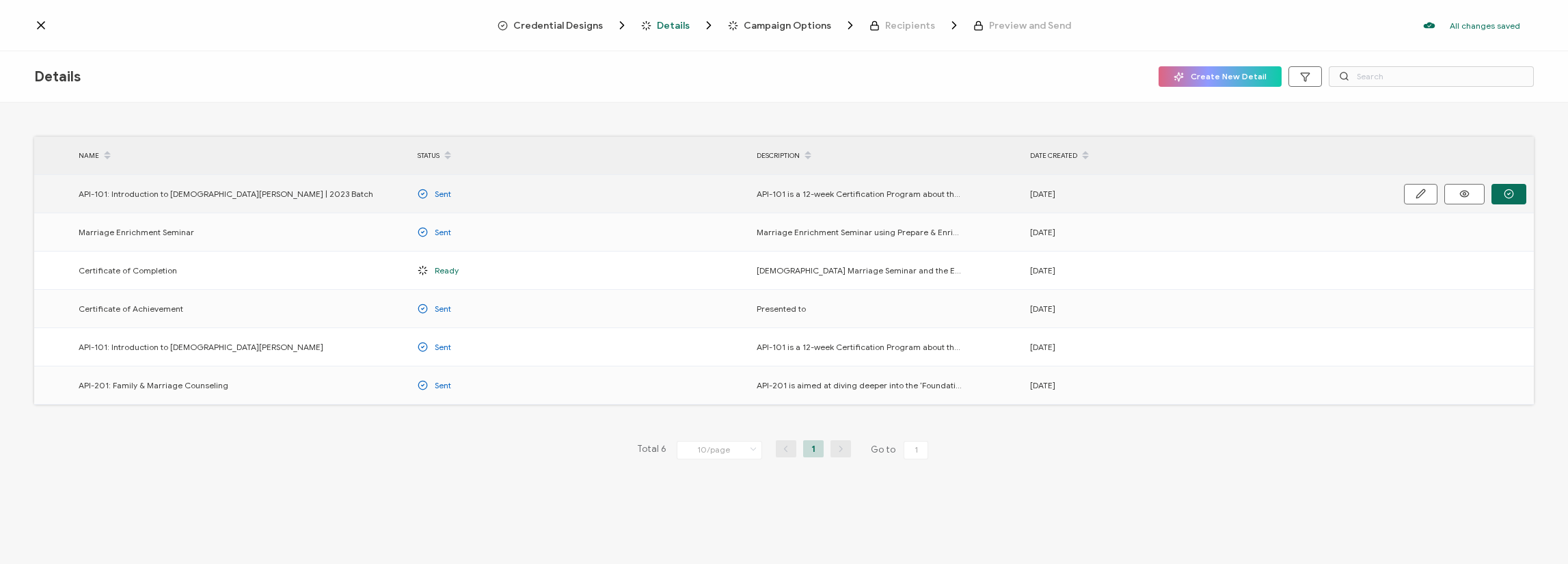
click at [1070, 193] on div "[DATE]" at bounding box center [1192, 194] width 339 height 16
click at [1417, 192] on icon "button" at bounding box center [1420, 194] width 10 height 10
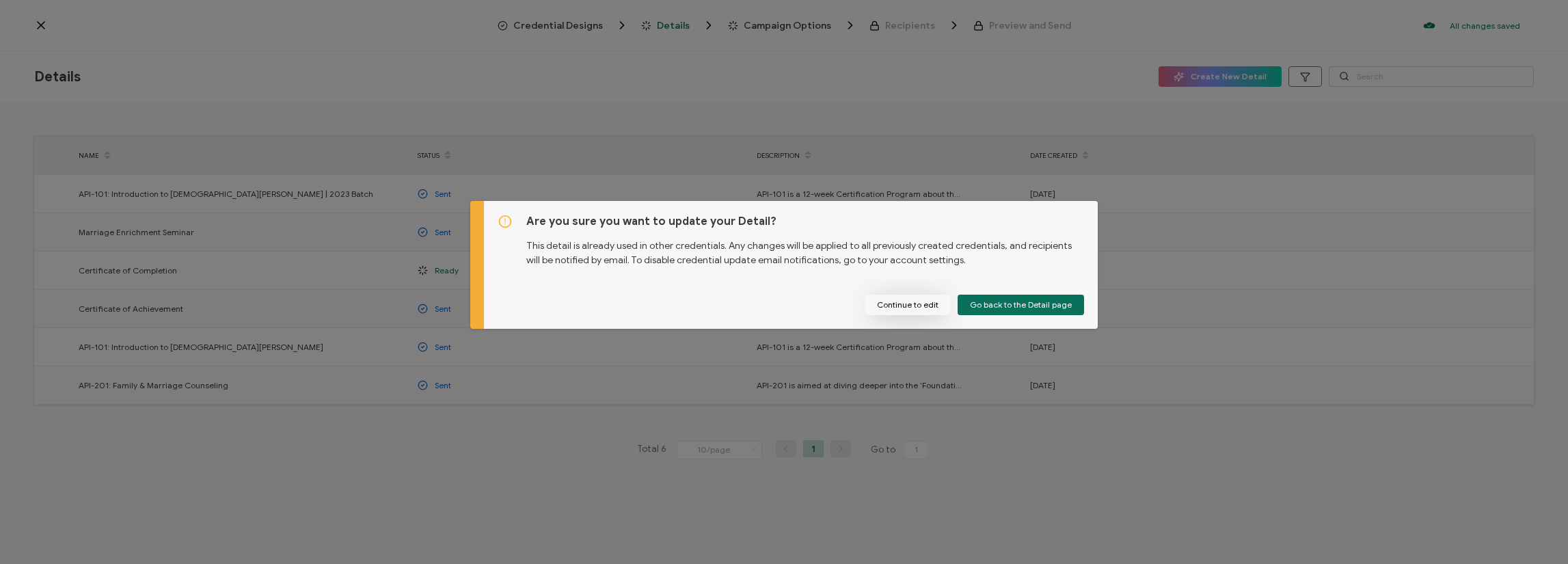
click at [927, 303] on button "Continue to edit" at bounding box center [907, 305] width 86 height 20
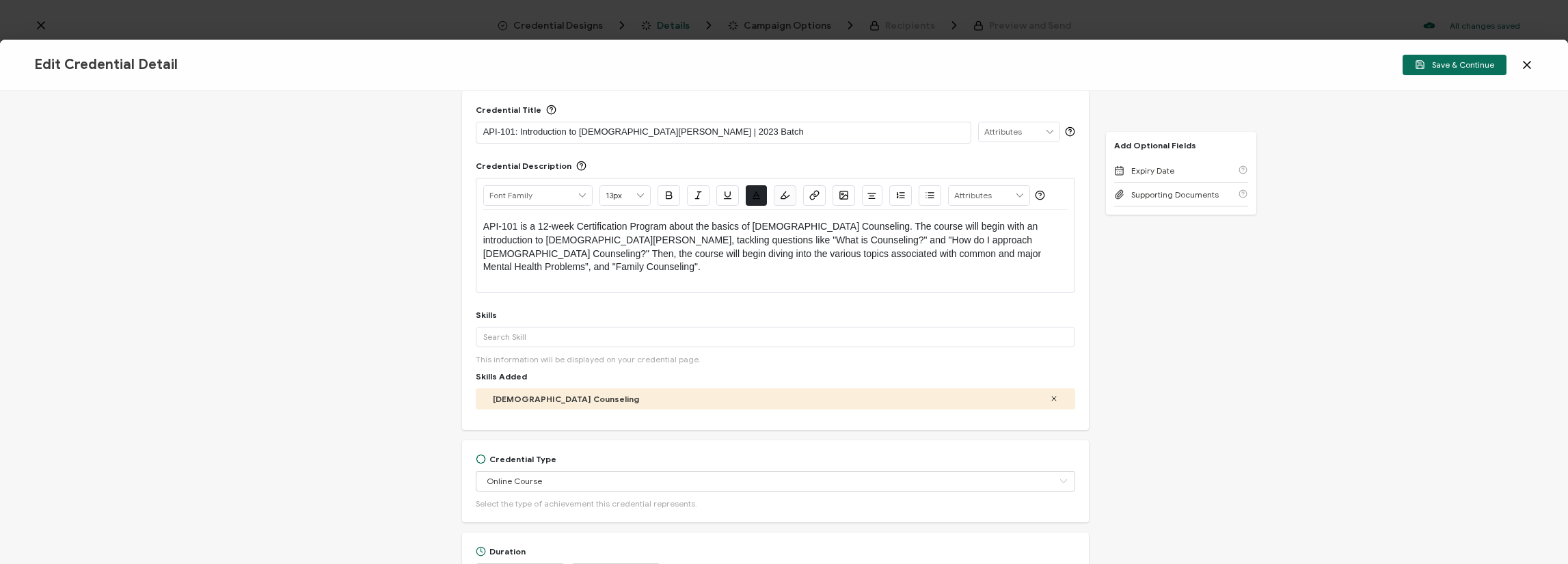
scroll to position [68, 0]
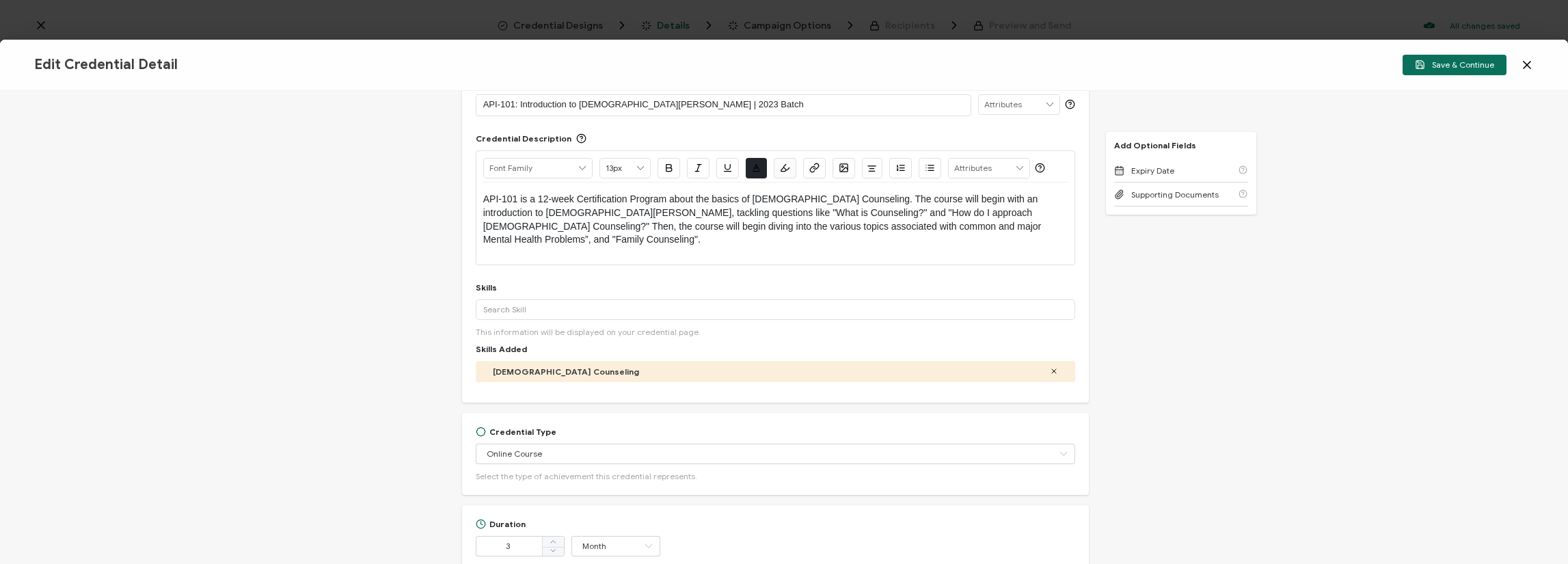
click at [685, 107] on p "API-101: Introduction to [DEMOGRAPHIC_DATA][PERSON_NAME] | 2023 Batch" at bounding box center [724, 104] width 481 height 14
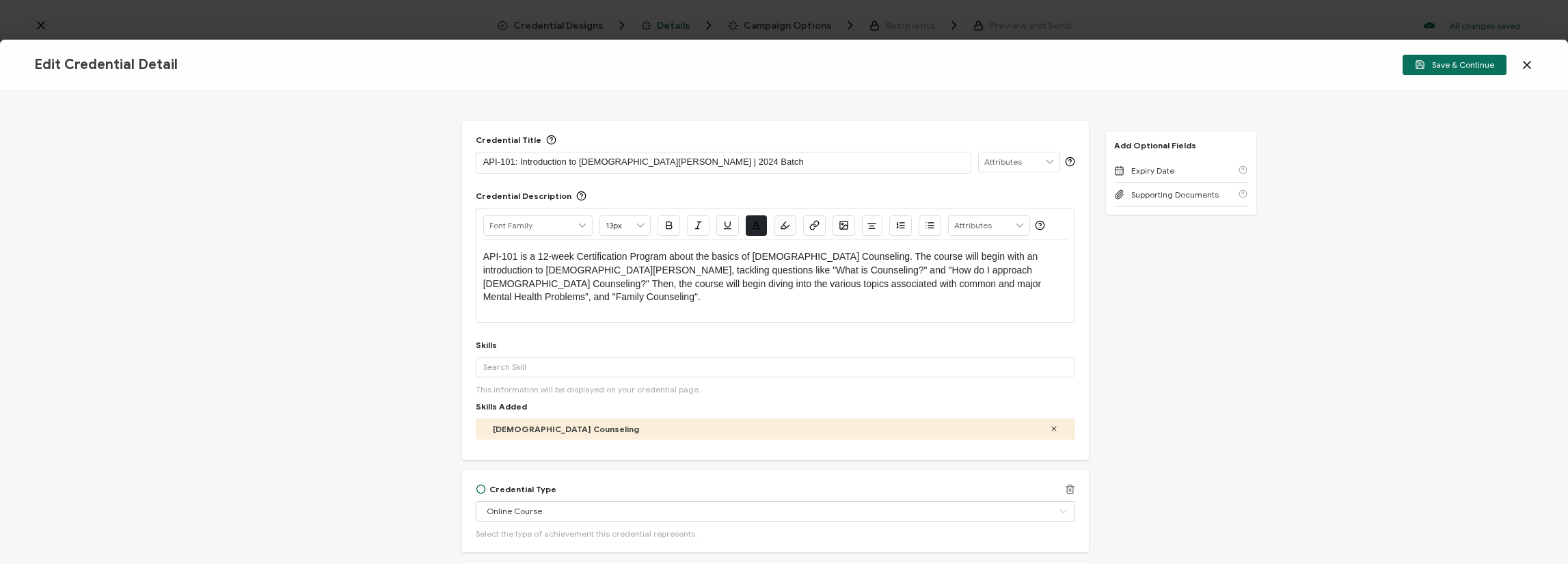
scroll to position [0, 0]
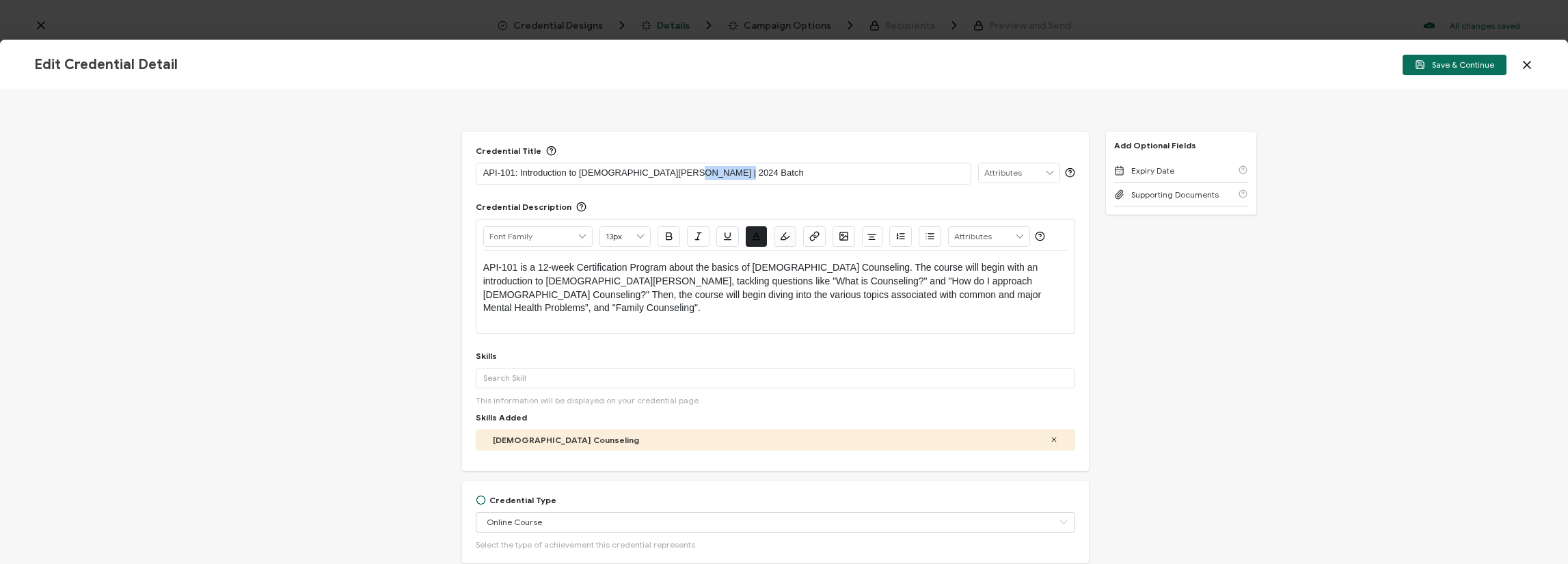
drag, startPoint x: 667, startPoint y: 166, endPoint x: 738, endPoint y: 171, distance: 71.2
click at [738, 171] on p "API-101: Introduction to [DEMOGRAPHIC_DATA][PERSON_NAME] | 2024 Batch" at bounding box center [724, 172] width 481 height 14
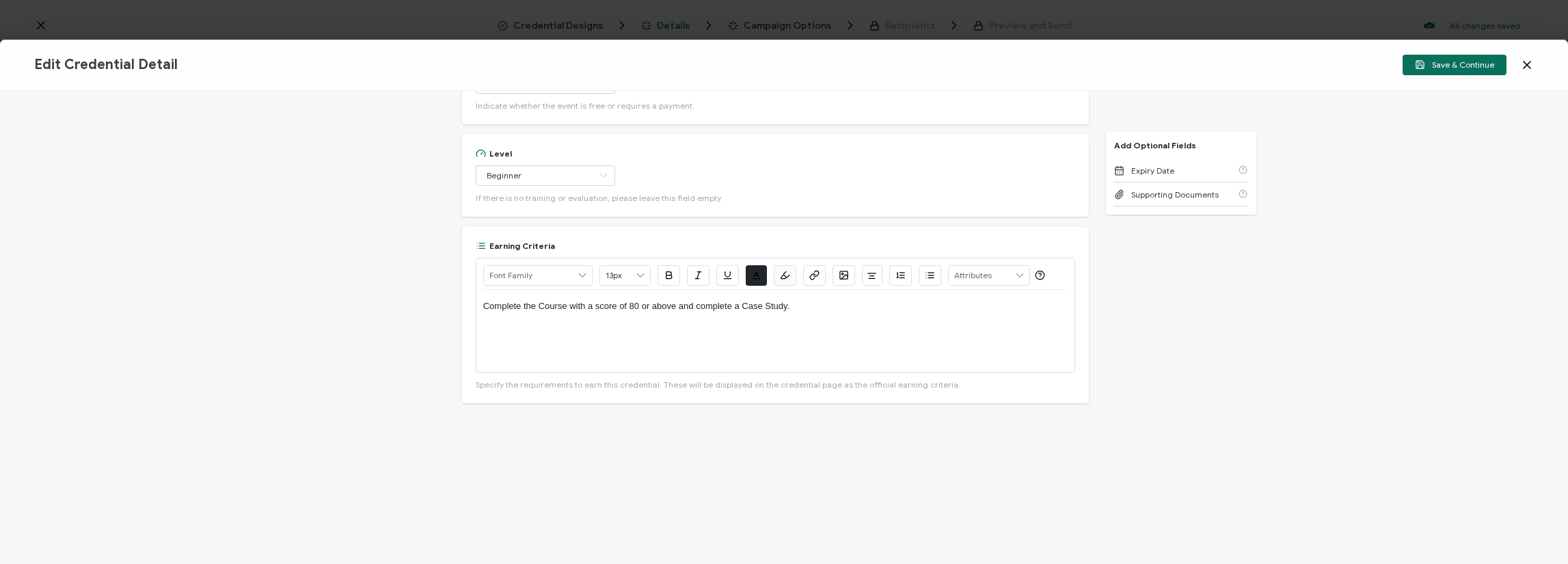
scroll to position [625, 0]
click at [1460, 67] on span "Save & Continue" at bounding box center [1454, 64] width 80 height 10
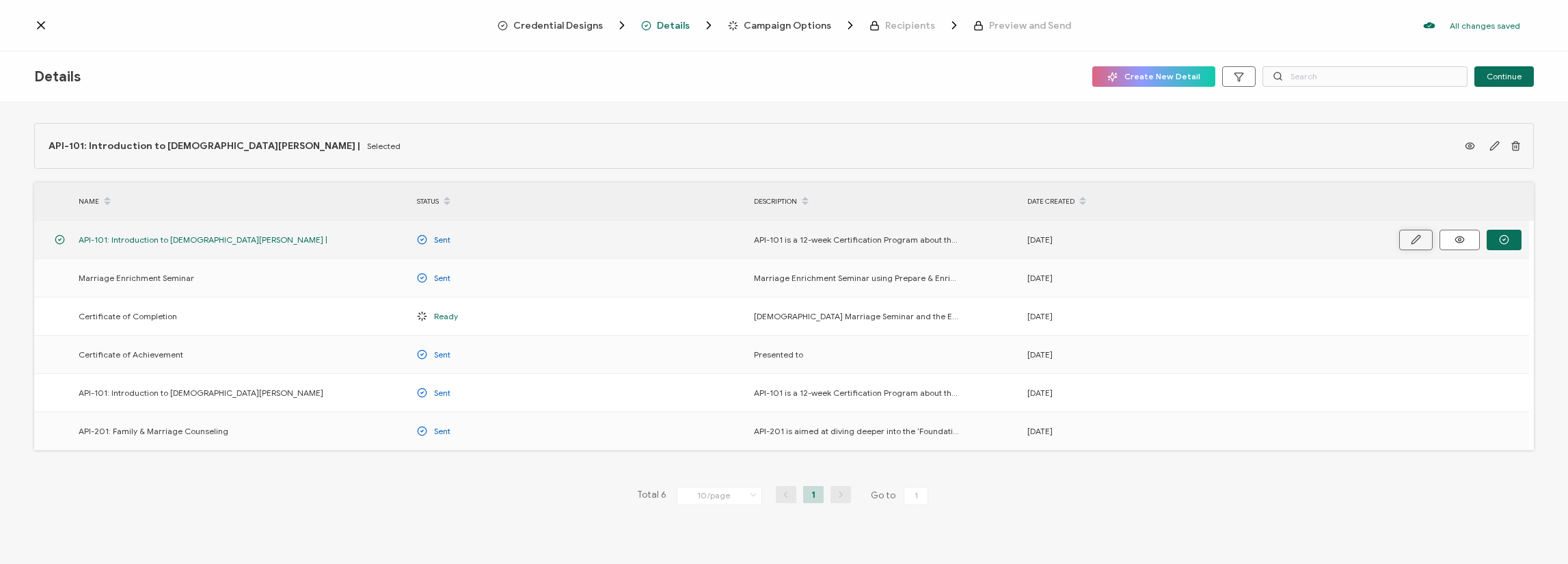
click at [1417, 239] on icon "button" at bounding box center [1416, 239] width 9 height 8
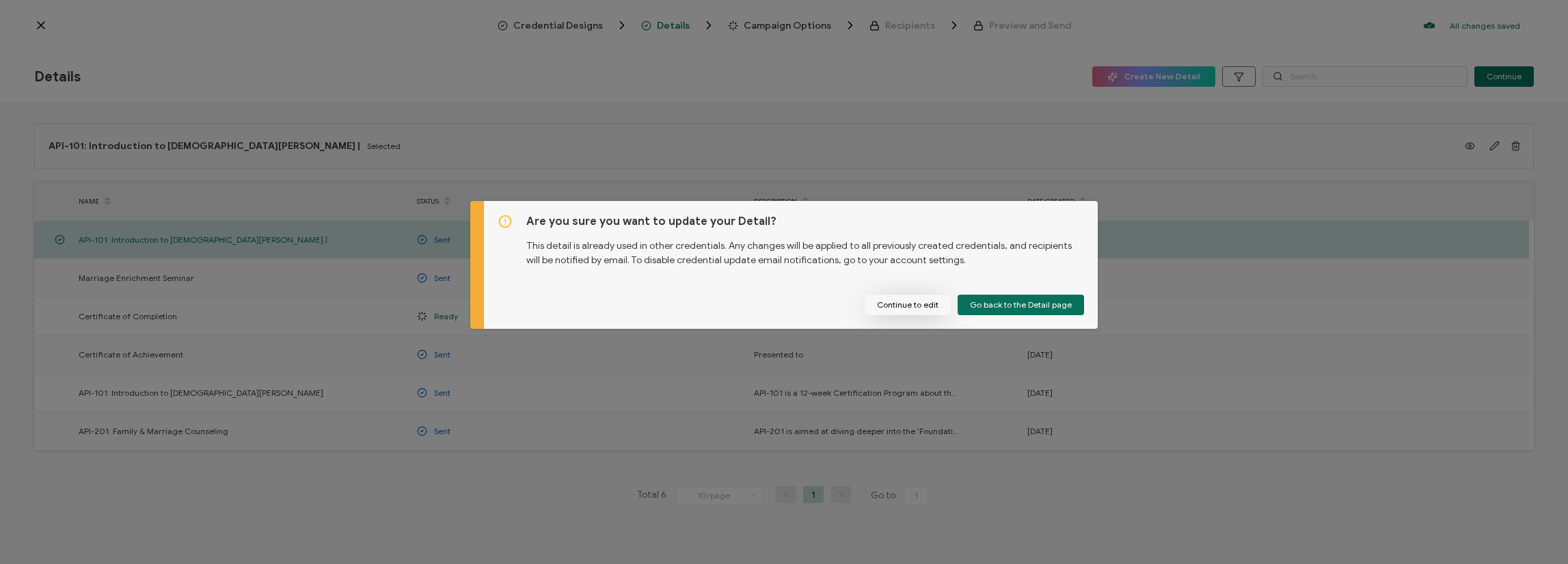
click at [924, 297] on button "Continue to edit" at bounding box center [907, 305] width 86 height 20
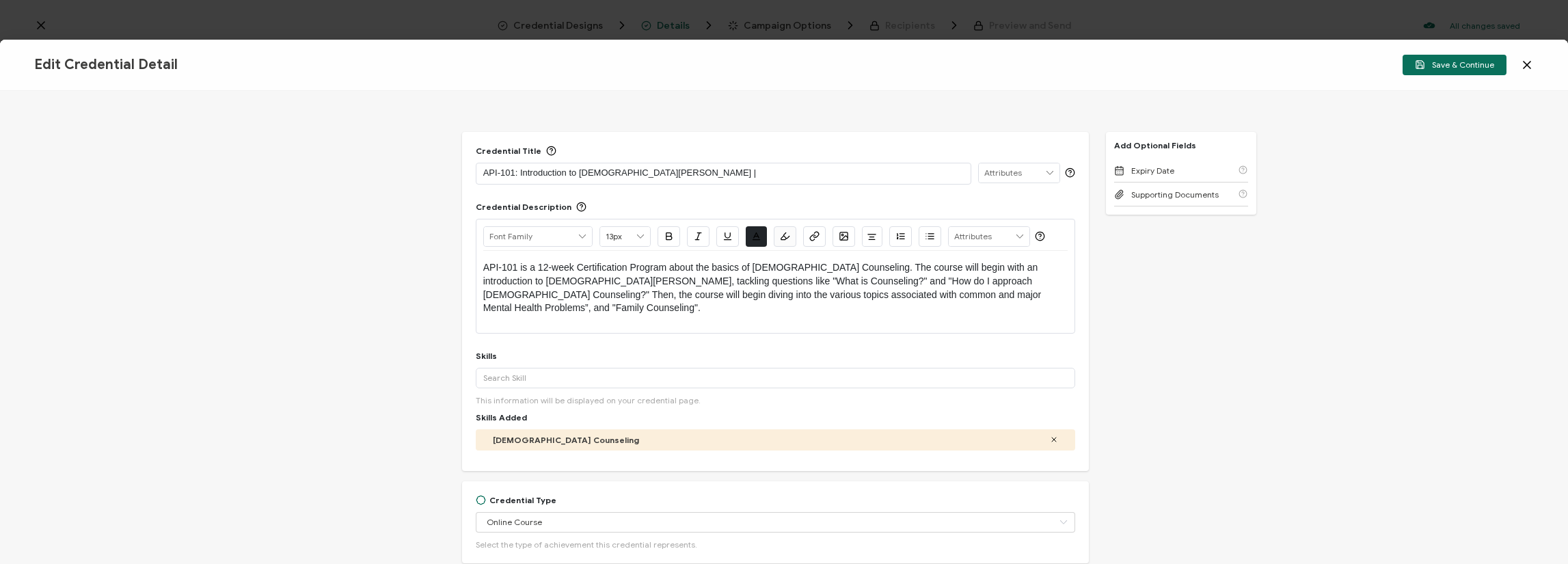
click at [659, 174] on p "API-101: Introduction to [DEMOGRAPHIC_DATA][PERSON_NAME] |" at bounding box center [724, 172] width 481 height 14
click at [1470, 55] on button "Save & Continue" at bounding box center [1454, 65] width 104 height 20
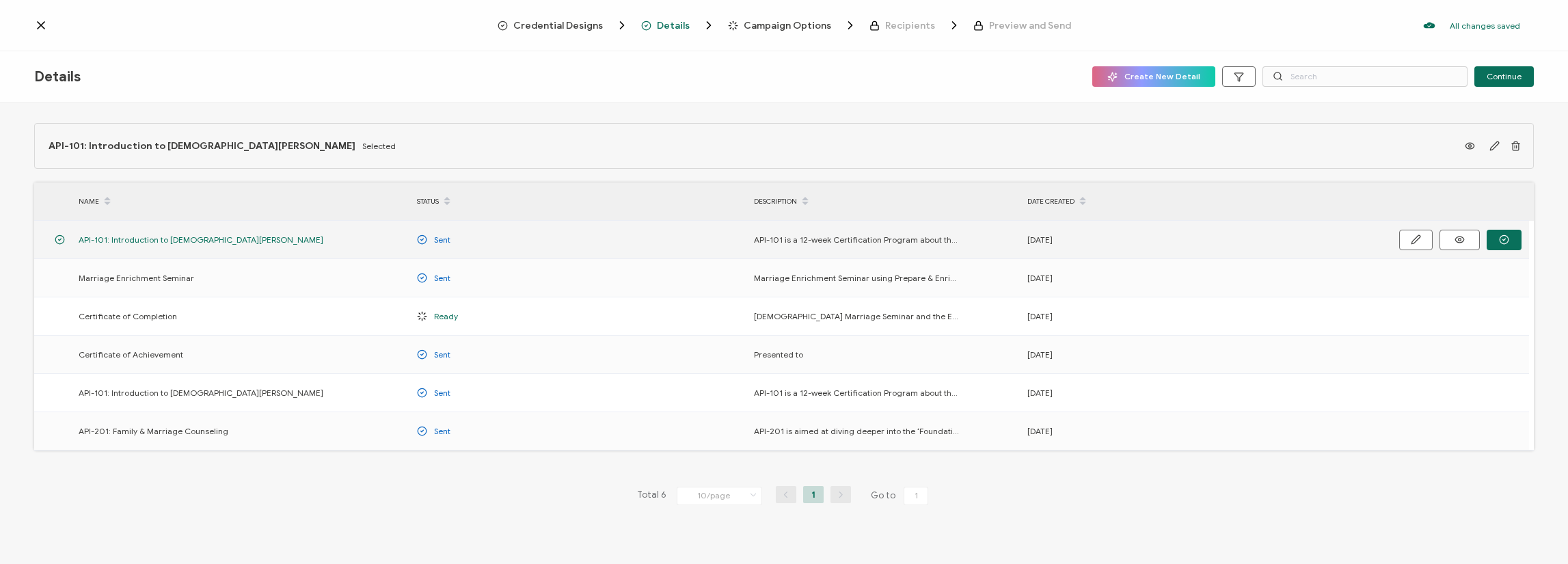
click at [911, 245] on span "API-101 is a 12-week Certification Program about the basics of [DEMOGRAPHIC_DAT…" at bounding box center [856, 240] width 205 height 16
click at [1514, 239] on button "button" at bounding box center [1504, 240] width 35 height 20
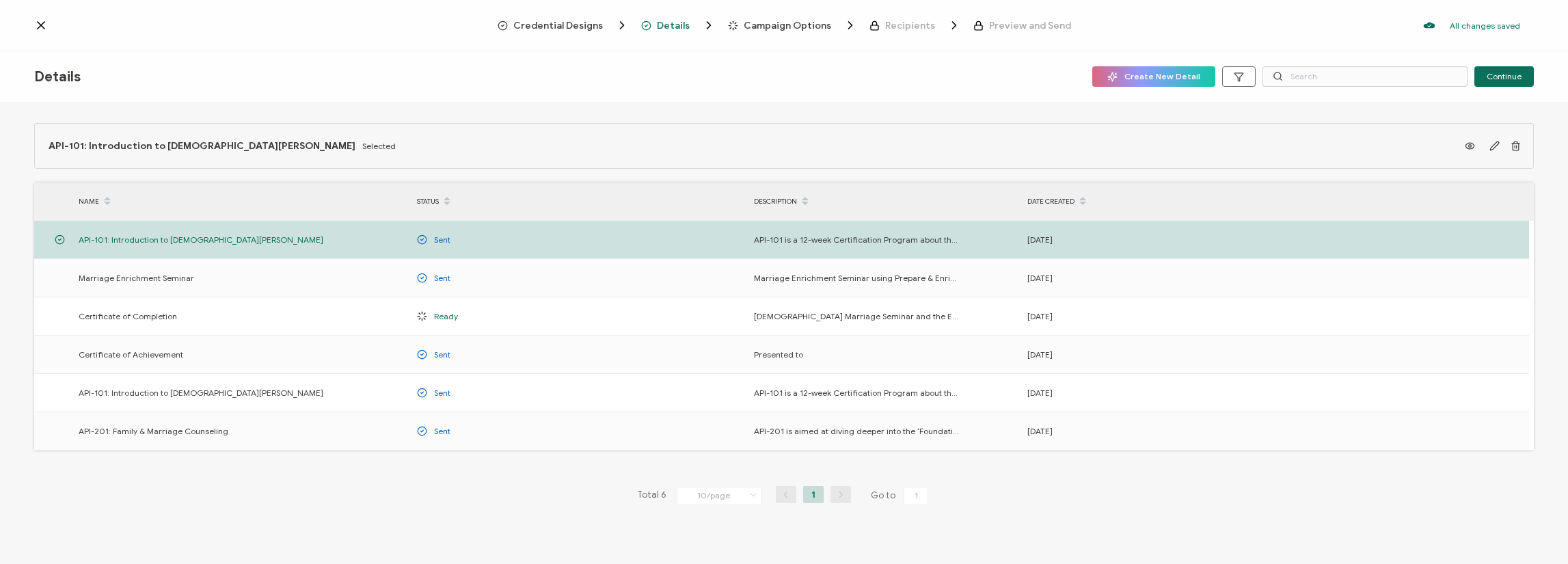
click at [1032, 30] on span "Preview and Send" at bounding box center [1029, 25] width 82 height 10
click at [1499, 80] on span "Continue" at bounding box center [1504, 76] width 35 height 8
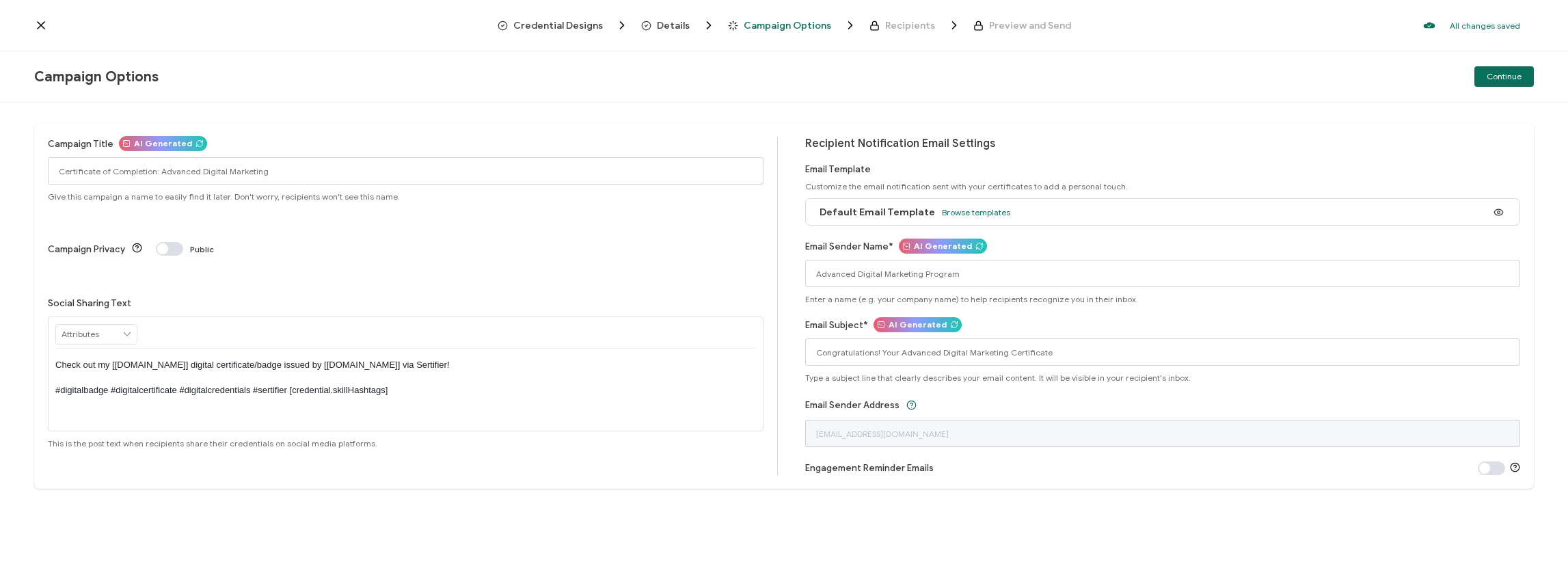
click at [43, 26] on icon at bounding box center [41, 25] width 7 height 7
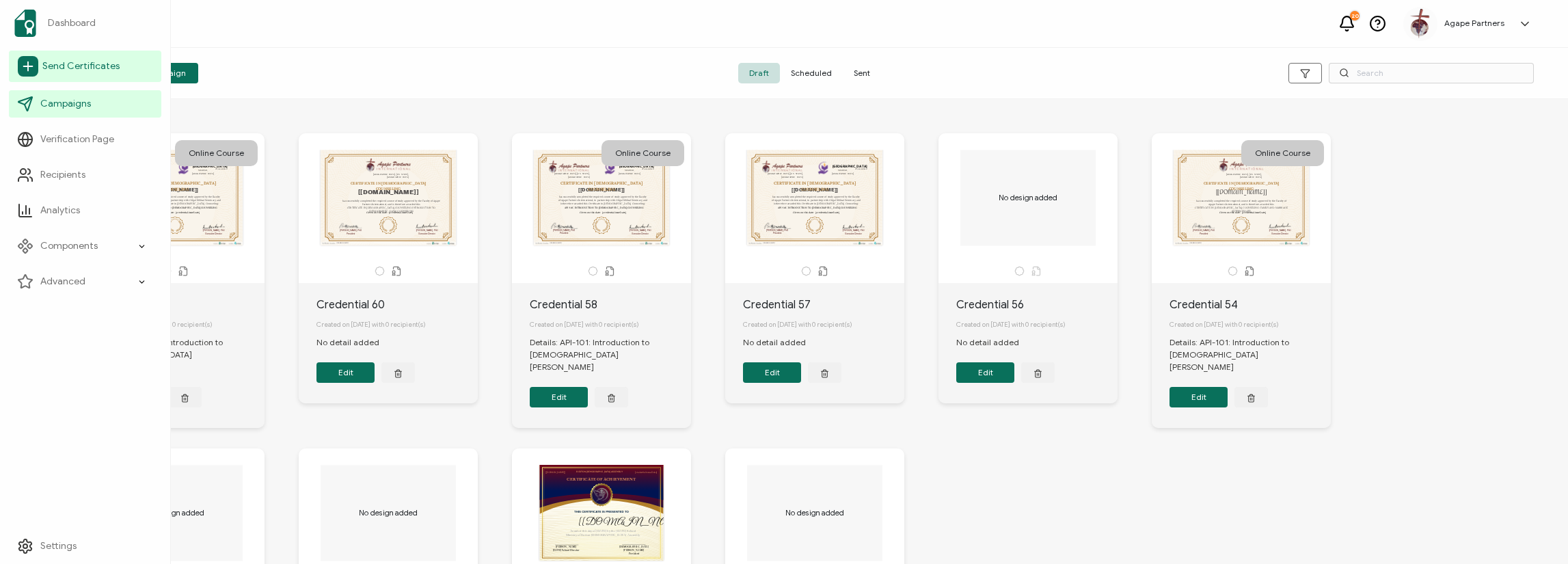
click at [78, 67] on span "Send Certificates" at bounding box center [81, 66] width 77 height 14
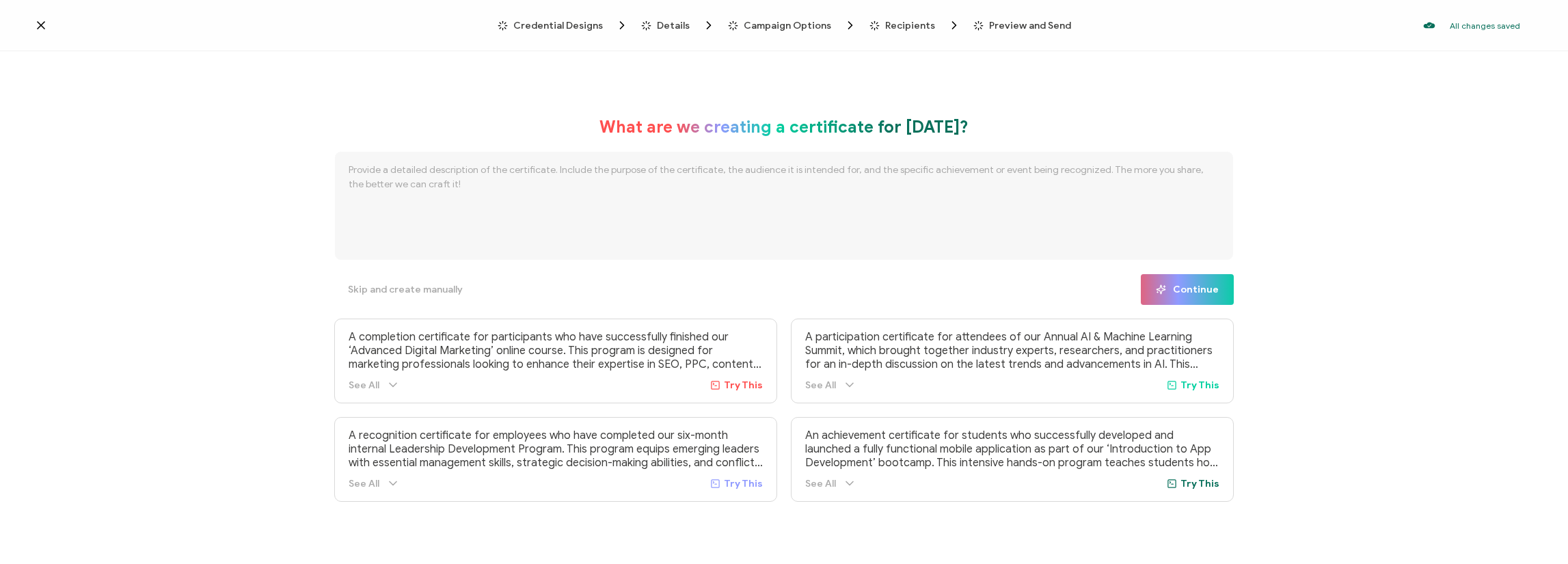
click at [914, 27] on span "Recipients" at bounding box center [910, 25] width 50 height 10
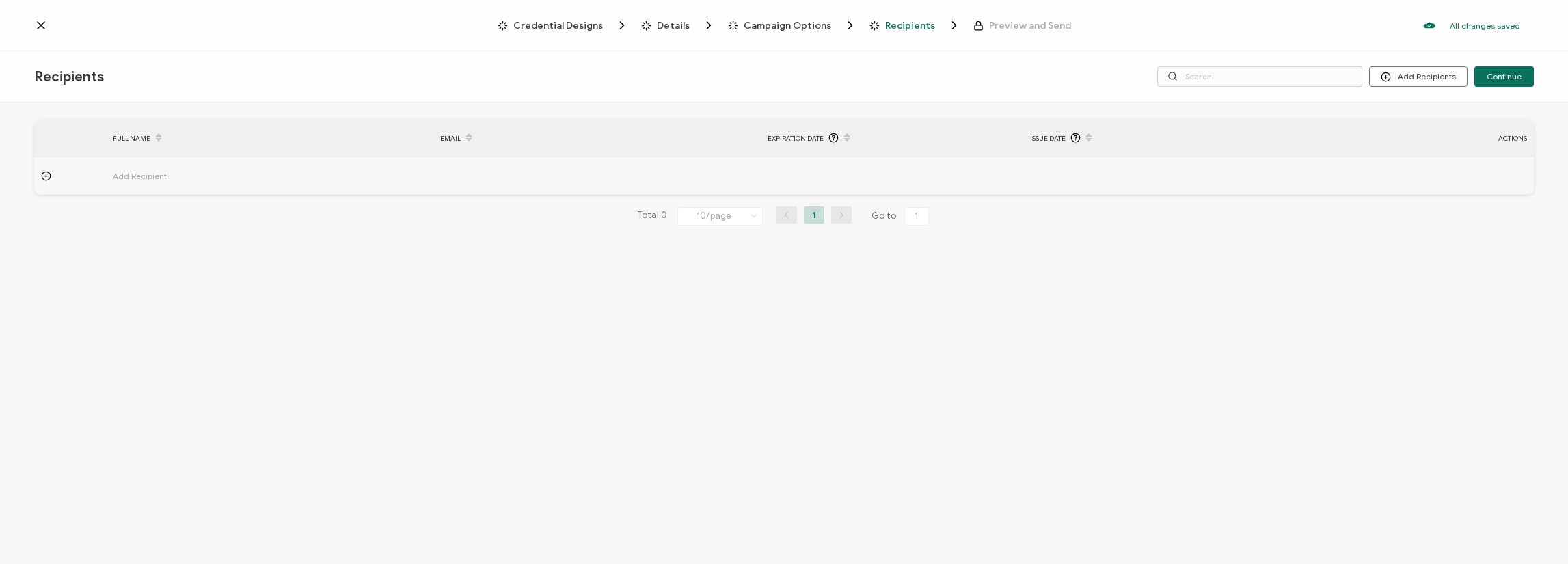
click at [133, 176] on span "Add Recipient" at bounding box center [177, 176] width 130 height 16
click at [177, 215] on input "text" at bounding box center [172, 214] width 119 height 22
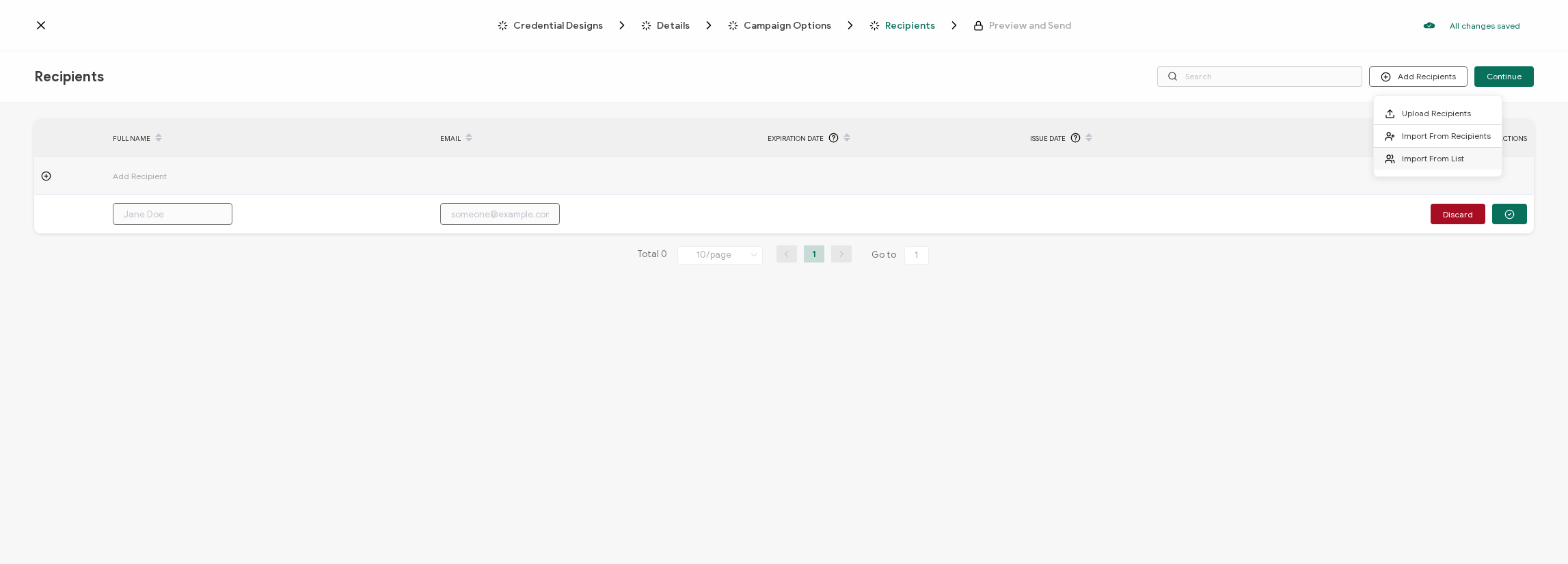
click at [1427, 153] on span "Import From List" at bounding box center [1433, 159] width 62 height 10
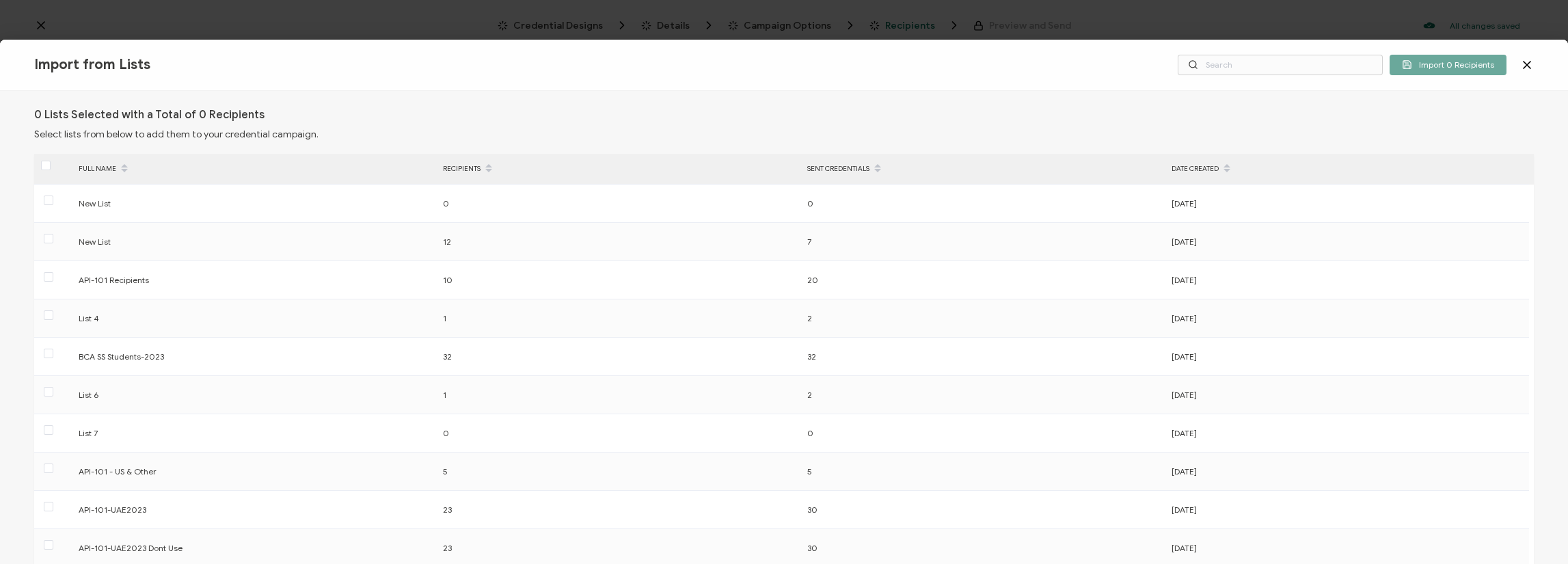
click at [1523, 71] on icon at bounding box center [1527, 64] width 14 height 14
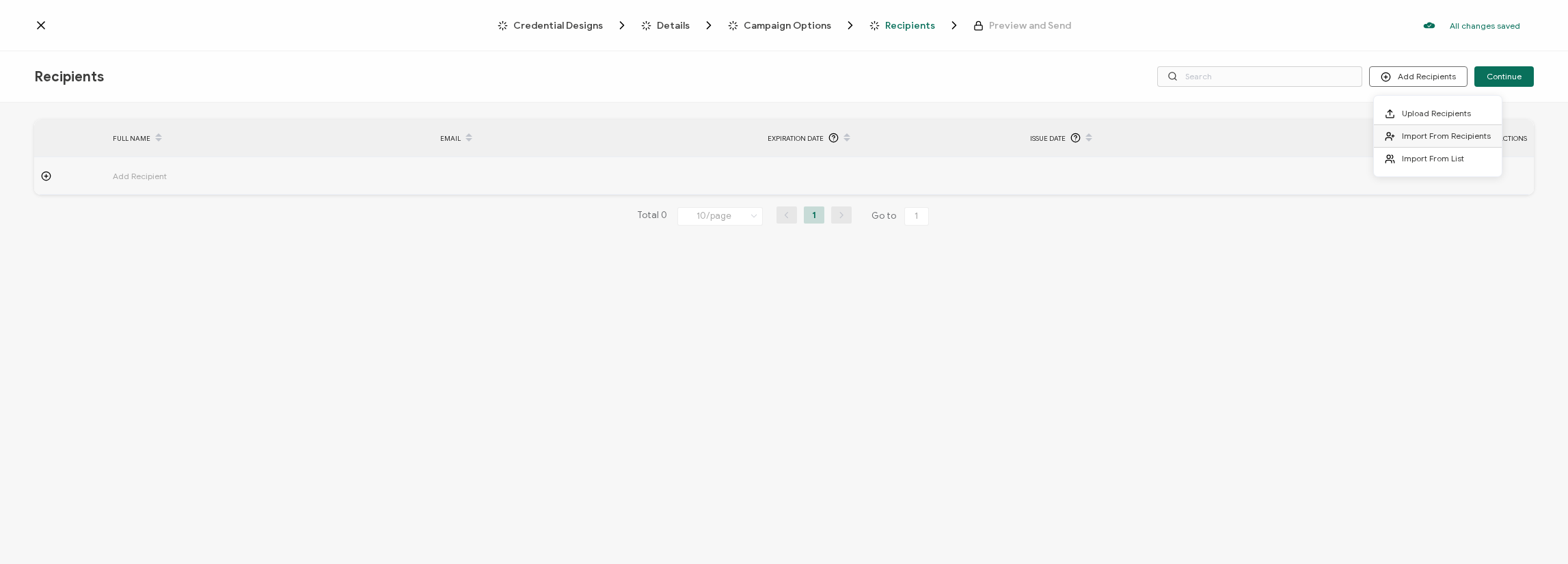
click at [1420, 130] on span "Import From Recipients" at bounding box center [1446, 135] width 89 height 10
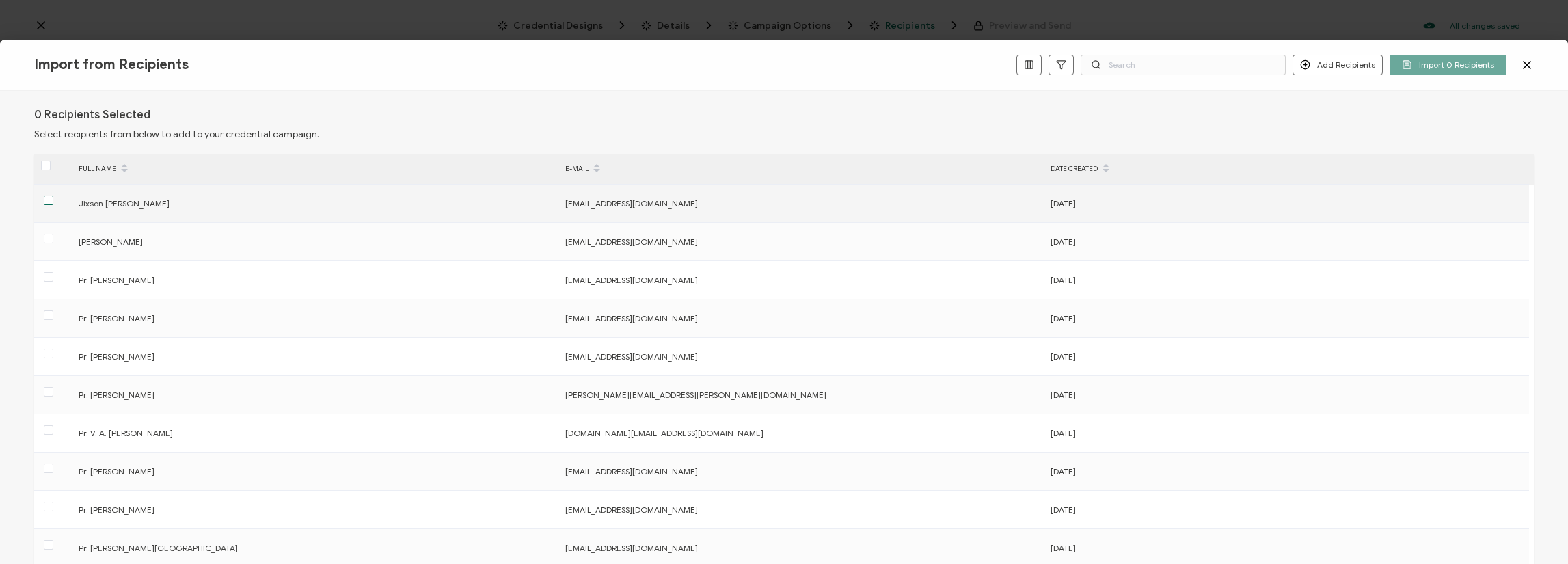
click at [48, 204] on span at bounding box center [48, 200] width 9 height 9
click at [54, 195] on input "checkbox" at bounding box center [54, 195] width 0 height 0
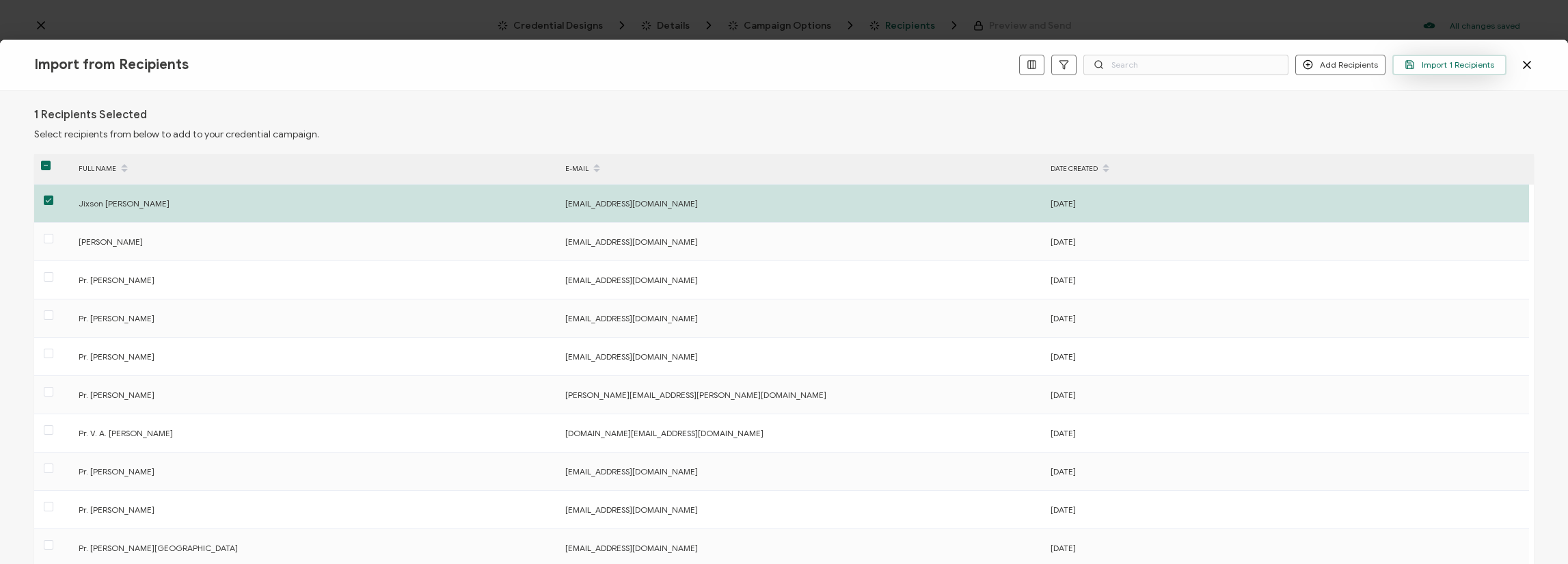
click at [1438, 64] on span "Import 1 Recipients" at bounding box center [1449, 64] width 90 height 10
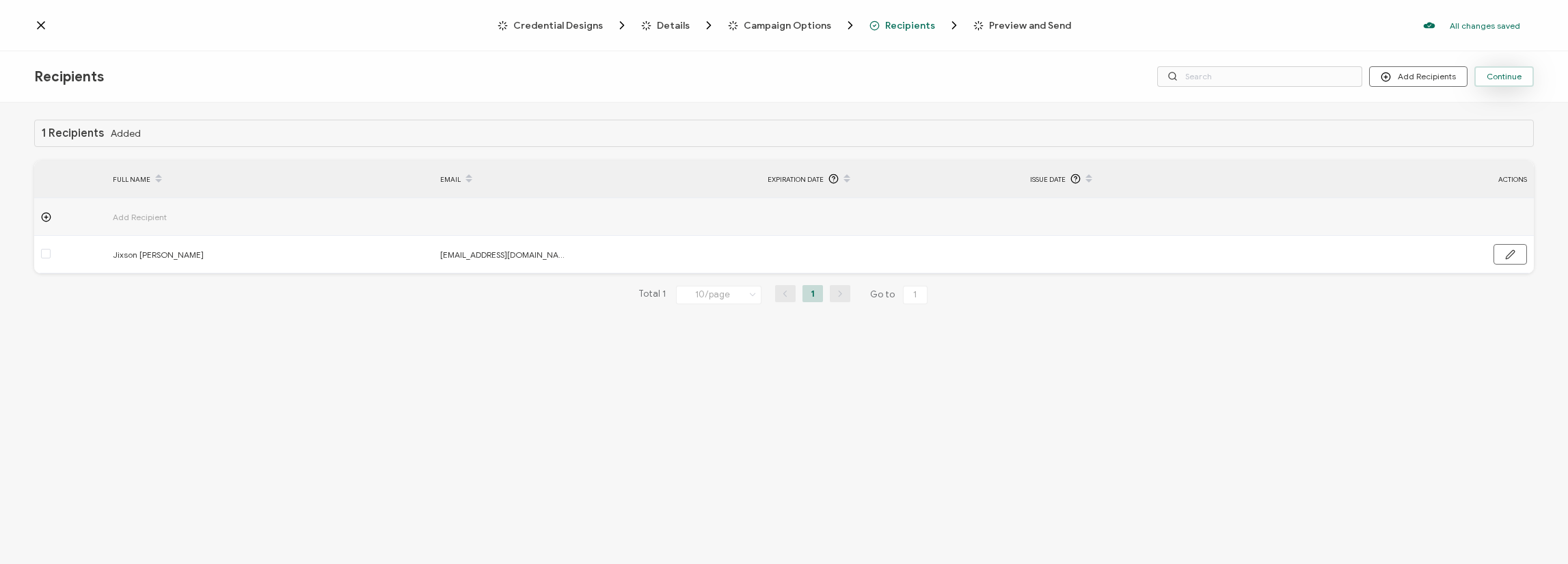
click at [1498, 79] on span "Continue" at bounding box center [1504, 76] width 35 height 8
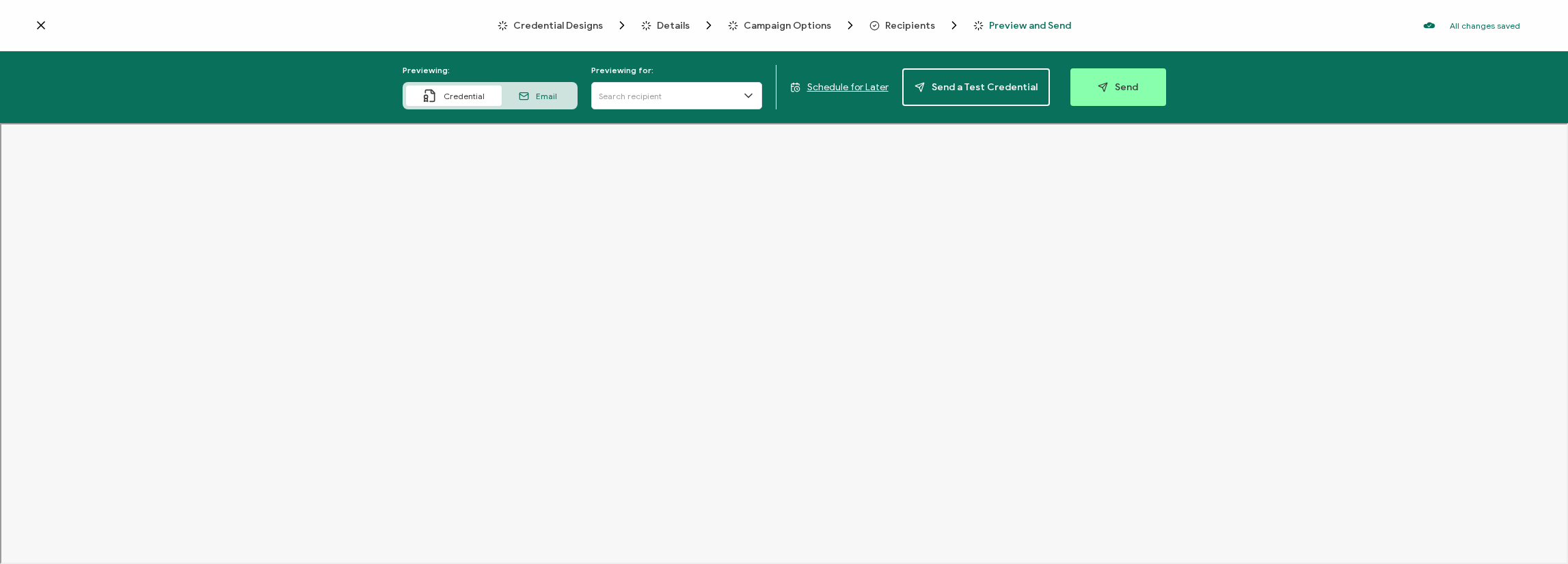
click at [474, 100] on span "Credential" at bounding box center [464, 96] width 41 height 10
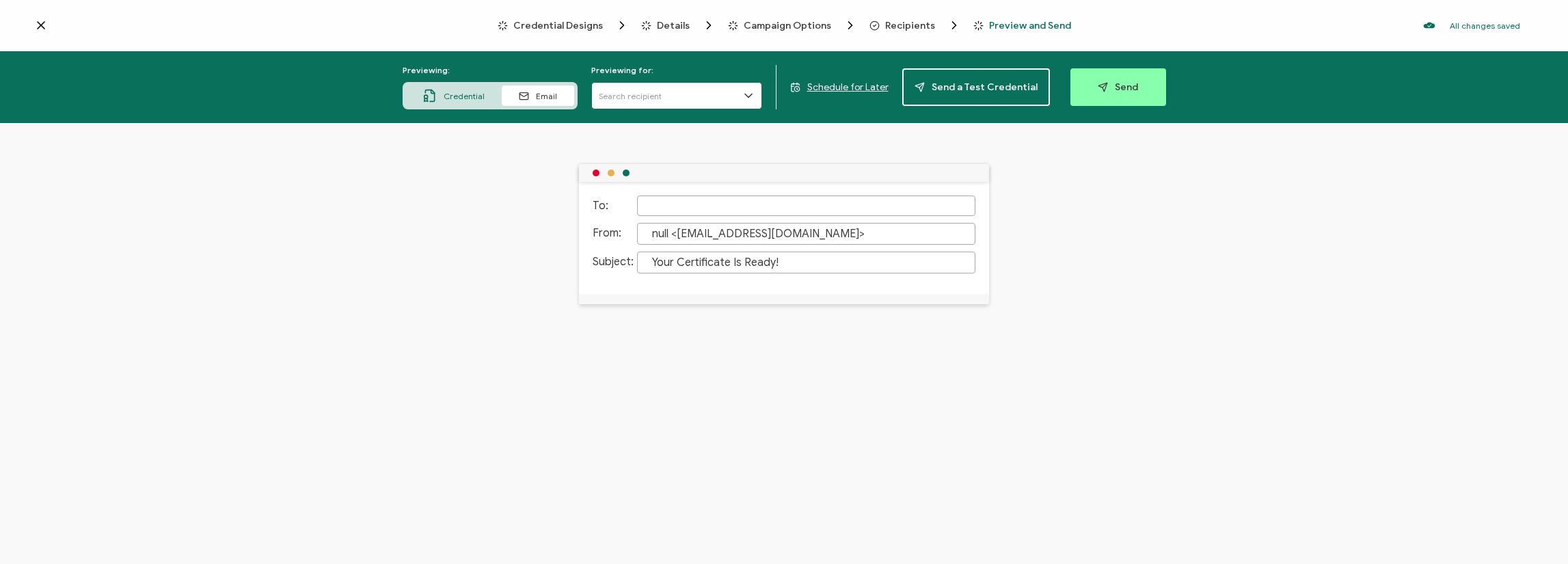
click at [668, 95] on input "text" at bounding box center [677, 96] width 171 height 28
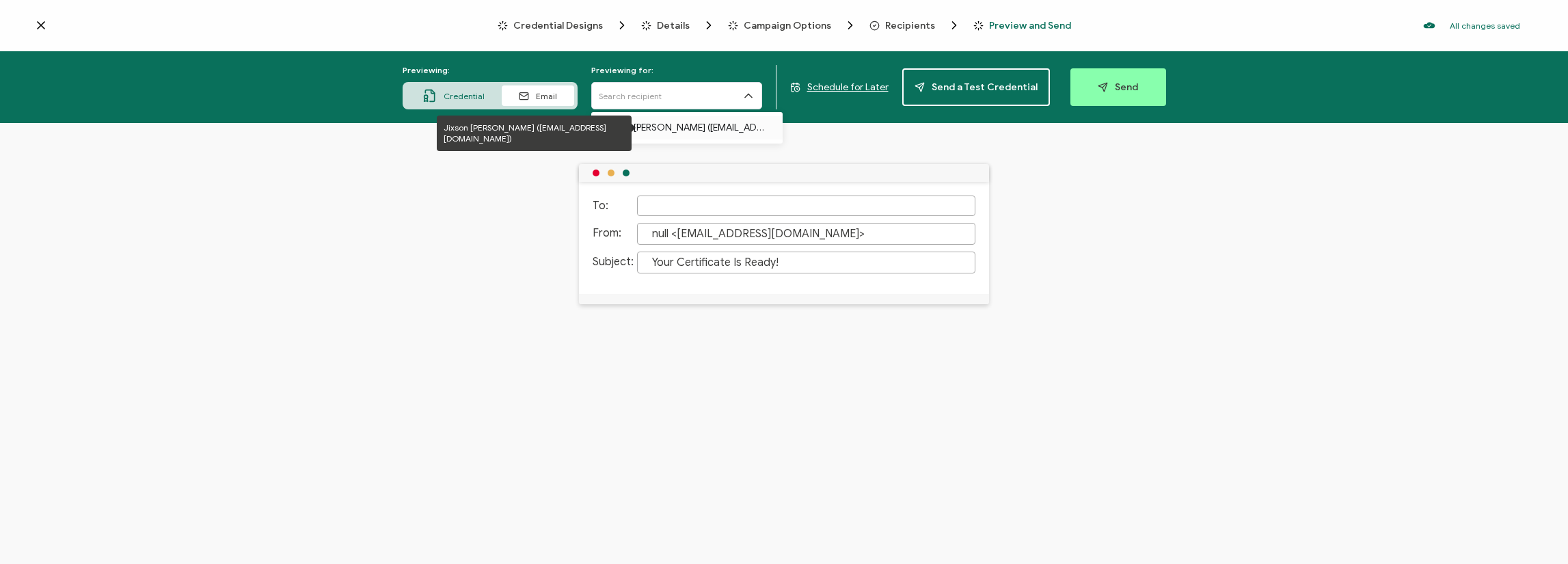
click at [723, 127] on p "Jixson [PERSON_NAME] ([EMAIL_ADDRESS][DOMAIN_NAME])" at bounding box center [687, 128] width 164 height 23
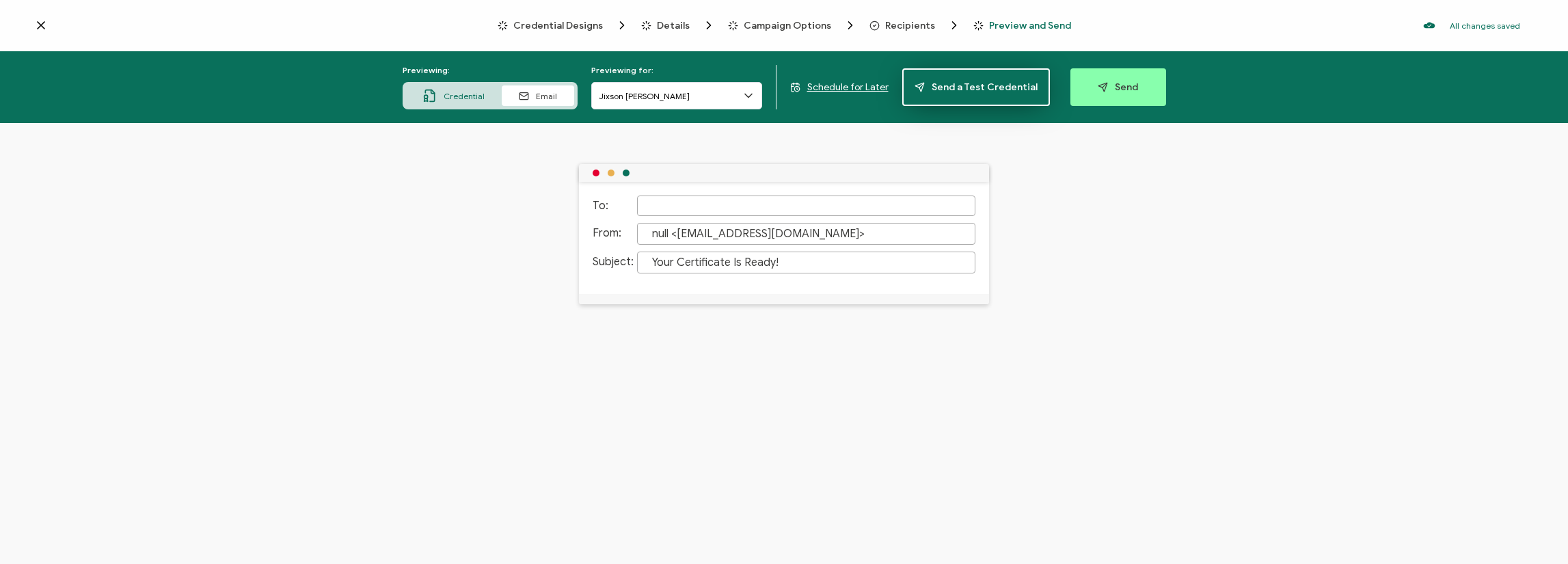
click at [986, 92] on span "Send a Test Credential" at bounding box center [976, 87] width 123 height 10
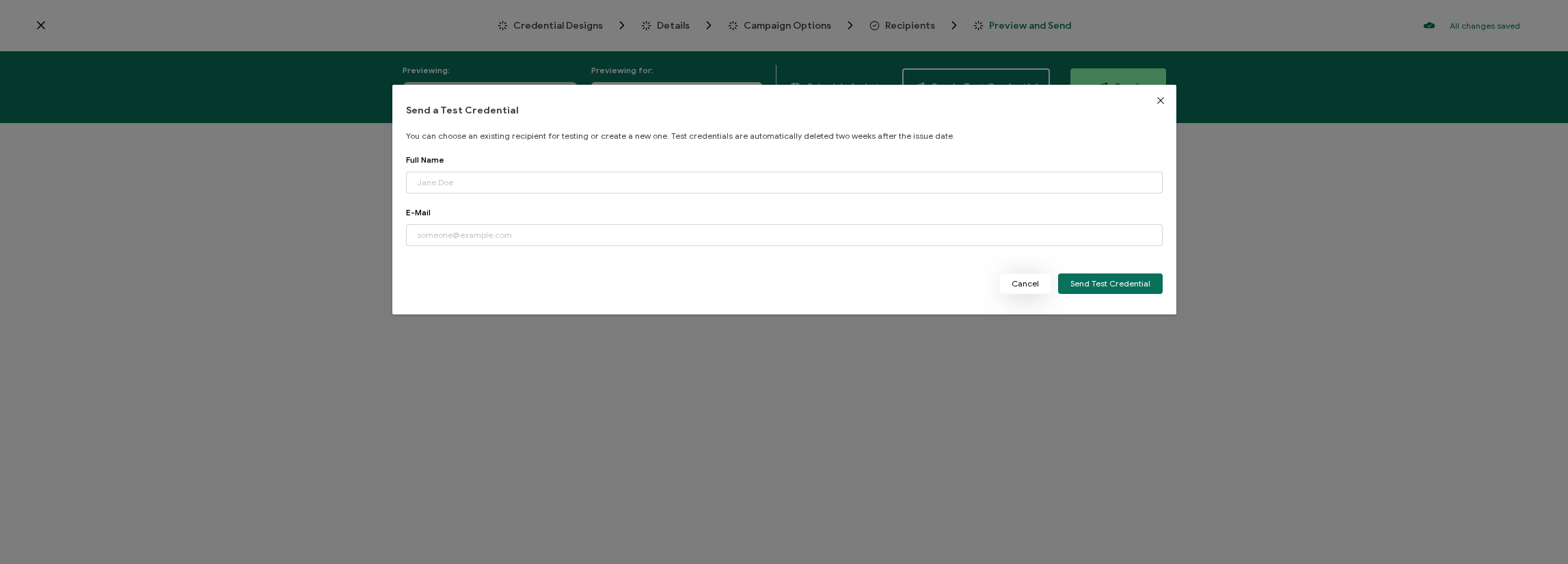
click at [1029, 285] on span "Cancel" at bounding box center [1025, 283] width 28 height 8
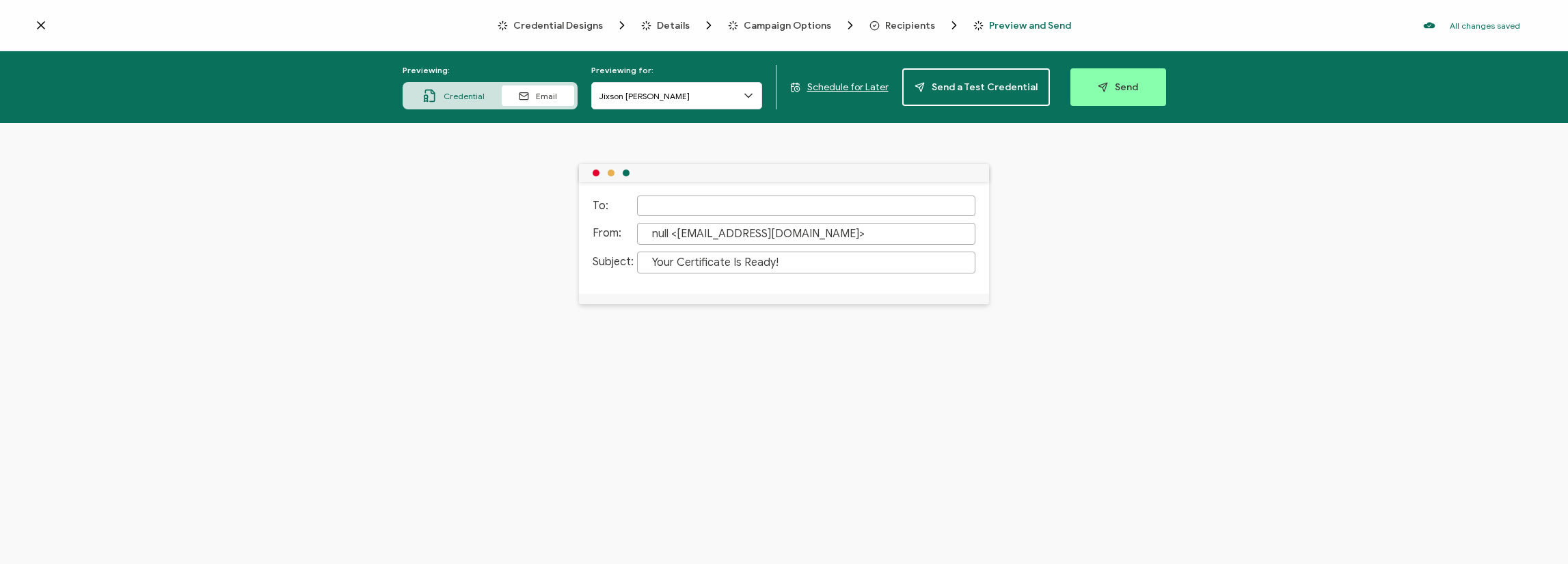
click at [677, 210] on div at bounding box center [806, 206] width 338 height 20
click at [685, 95] on input "Jixson [PERSON_NAME]" at bounding box center [677, 96] width 171 height 28
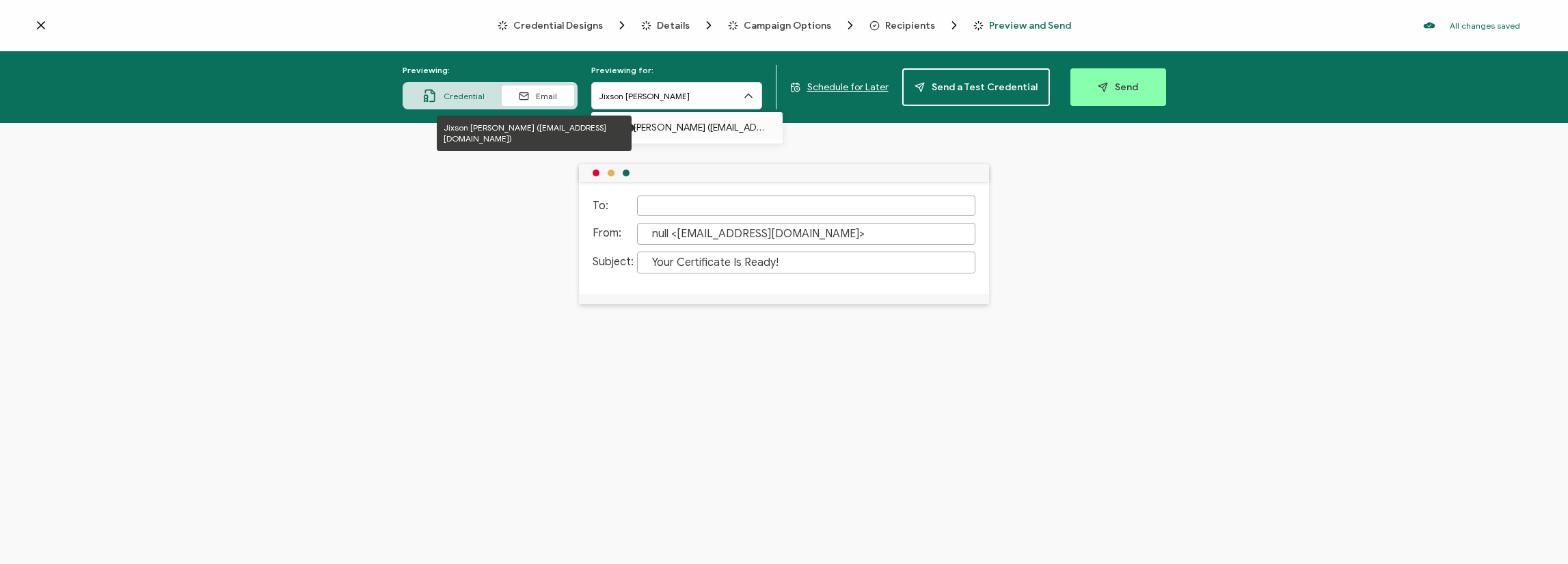
click at [675, 129] on p "Jixson [PERSON_NAME] ([EMAIL_ADDRESS][DOMAIN_NAME])" at bounding box center [687, 128] width 164 height 23
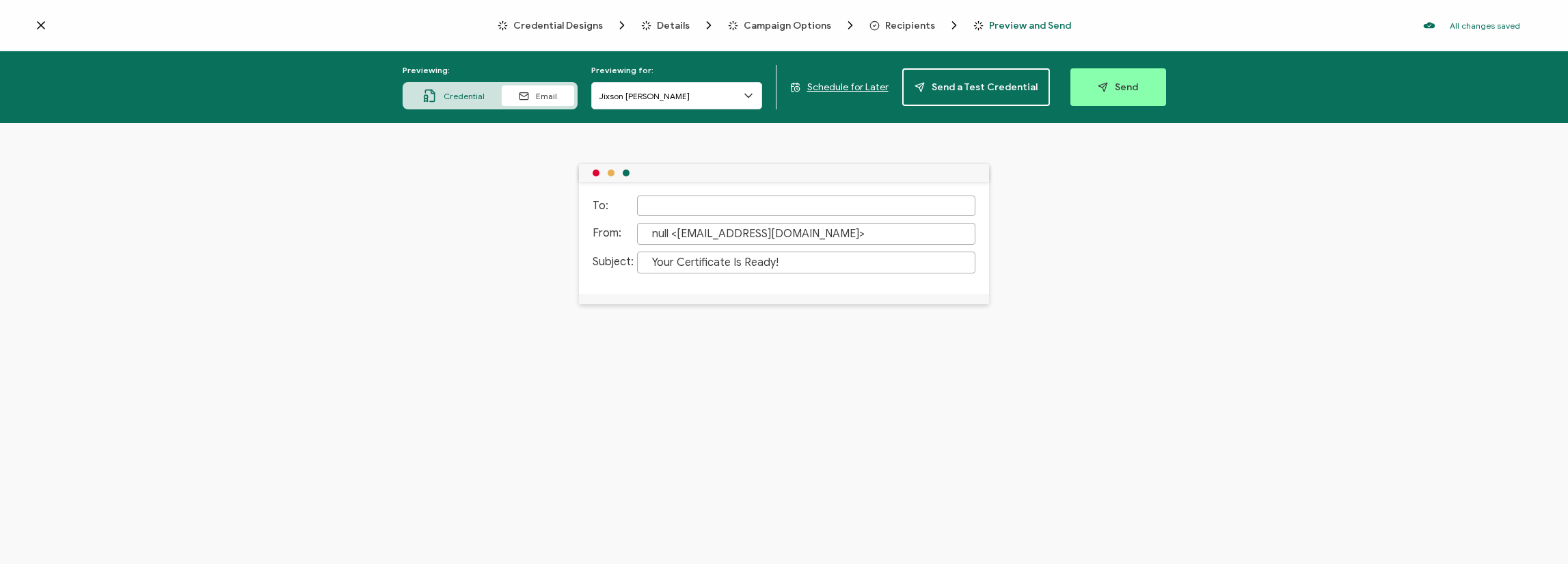
click at [577, 30] on span "Credential Designs" at bounding box center [558, 25] width 90 height 10
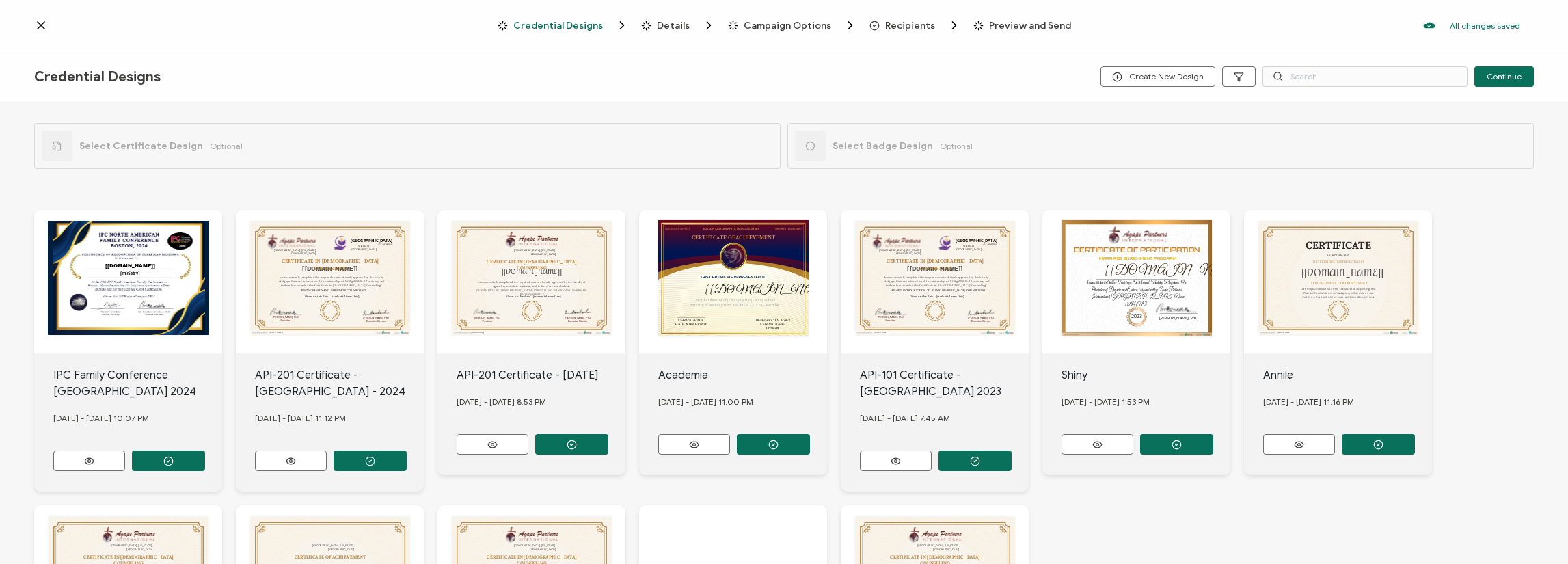
click at [969, 300] on div "This box will change accordingly to the corresponding values in the recipient l…" at bounding box center [935, 282] width 188 height 143
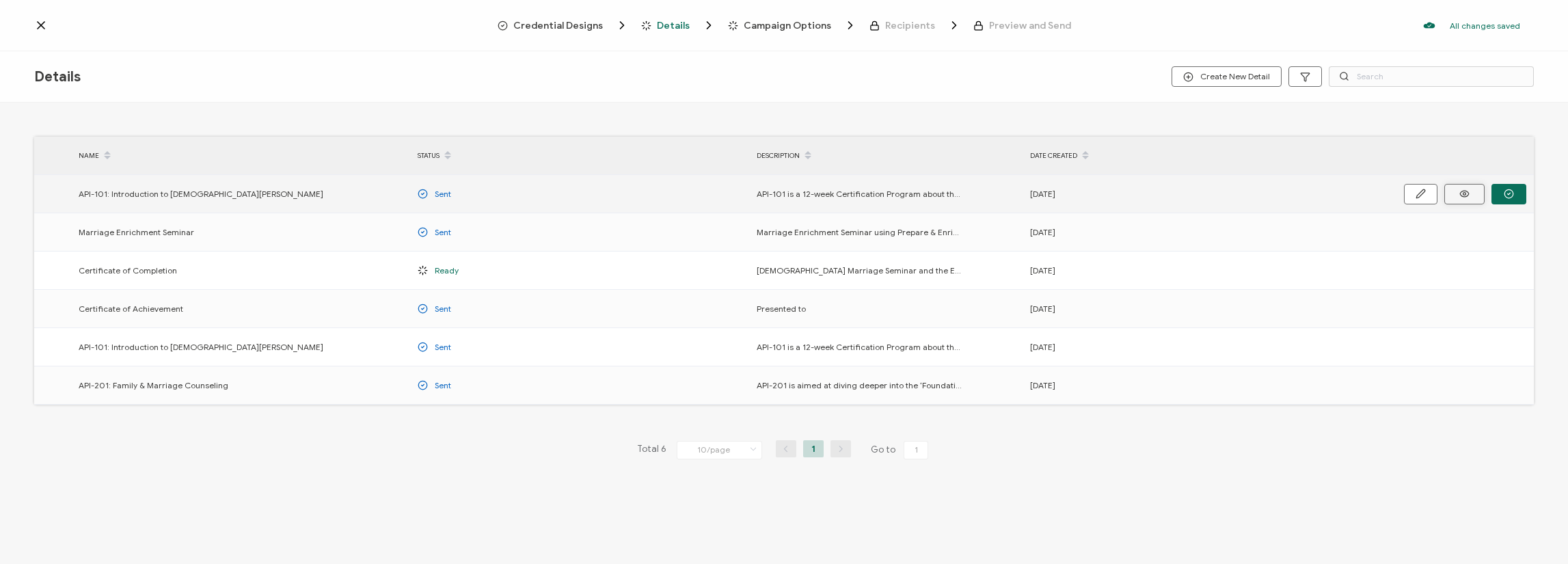
click at [1459, 194] on icon at bounding box center [1464, 194] width 17 height 10
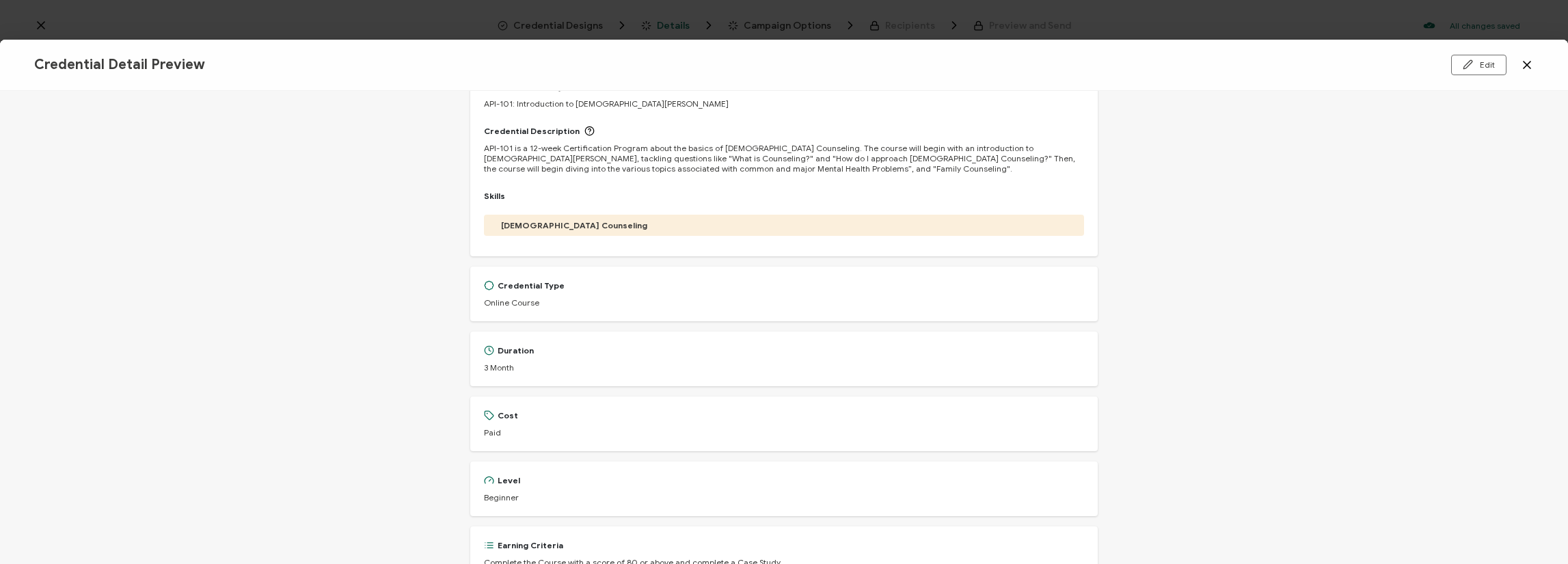
scroll to position [245, 0]
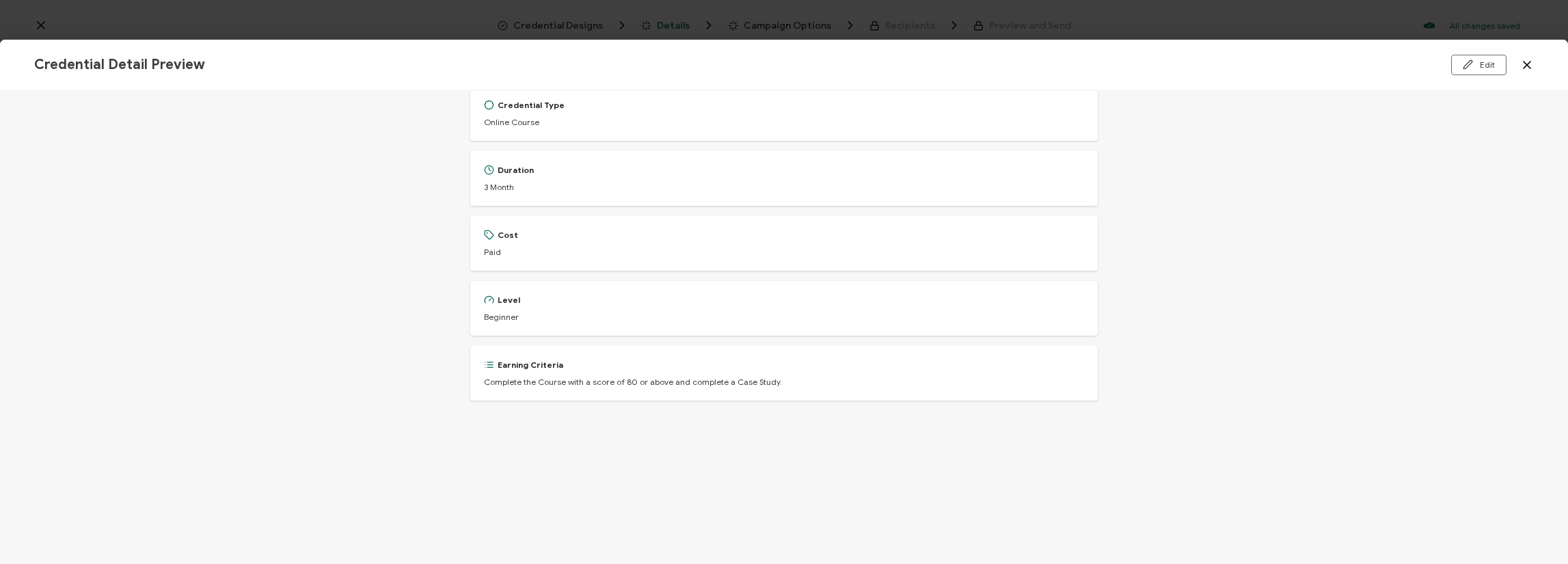
click at [1525, 67] on icon at bounding box center [1527, 64] width 14 height 14
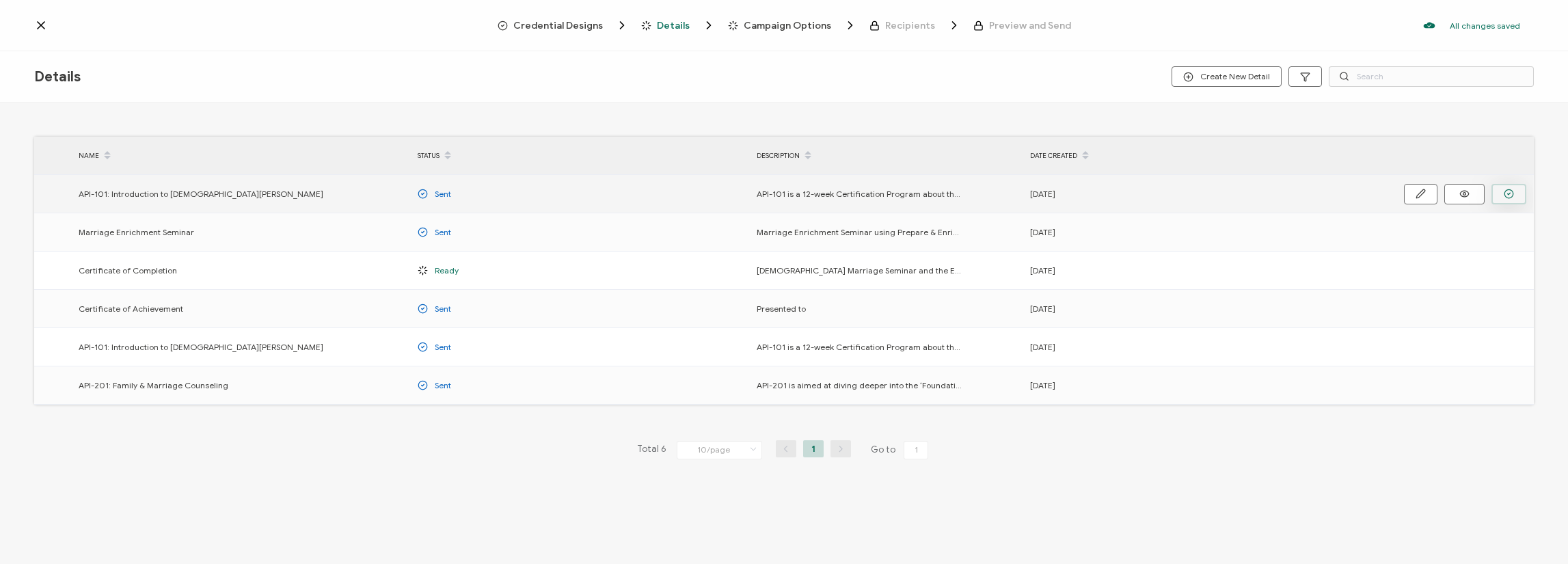
click at [1504, 196] on icon "button" at bounding box center [1509, 194] width 10 height 10
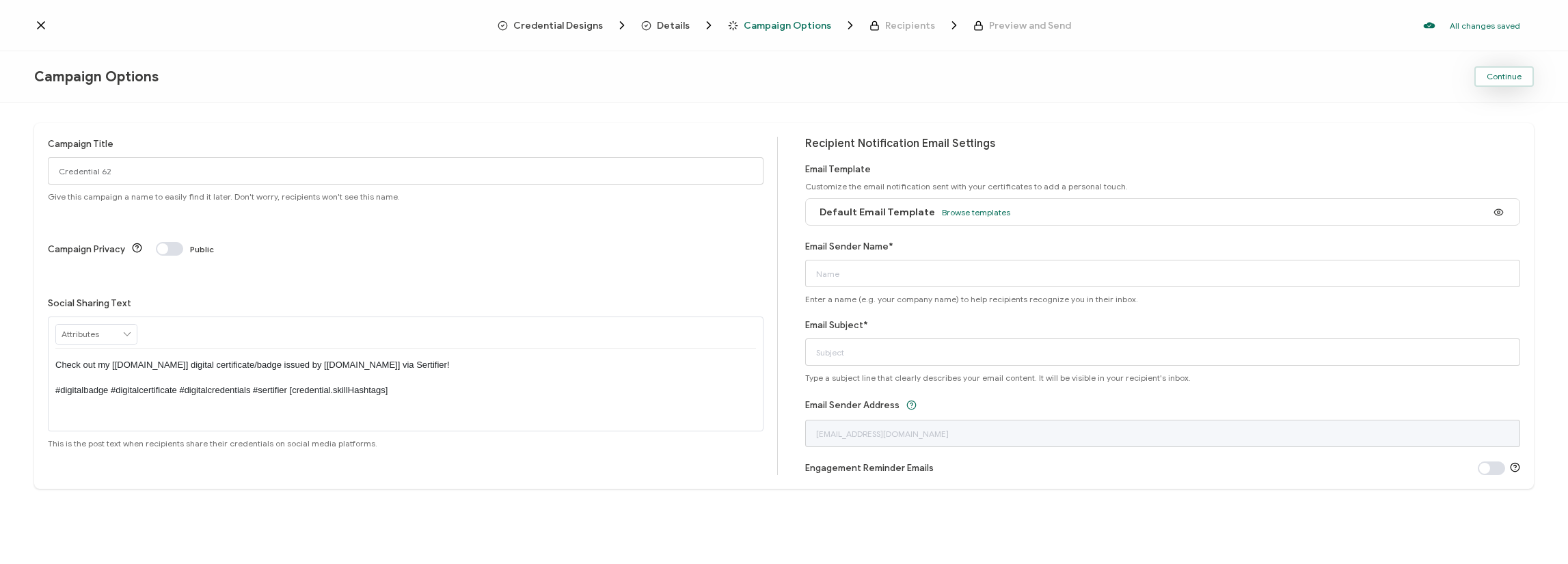
click at [1523, 84] on button "Continue" at bounding box center [1504, 77] width 59 height 20
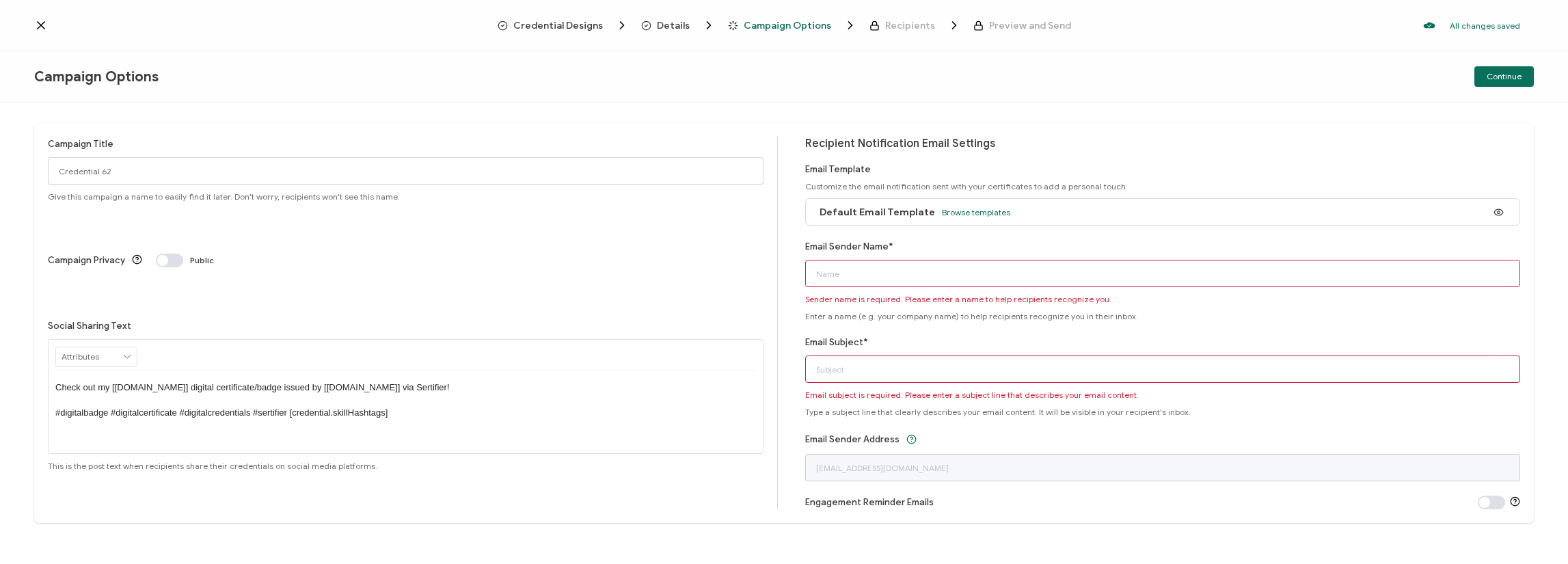
click at [43, 25] on icon at bounding box center [41, 25] width 14 height 14
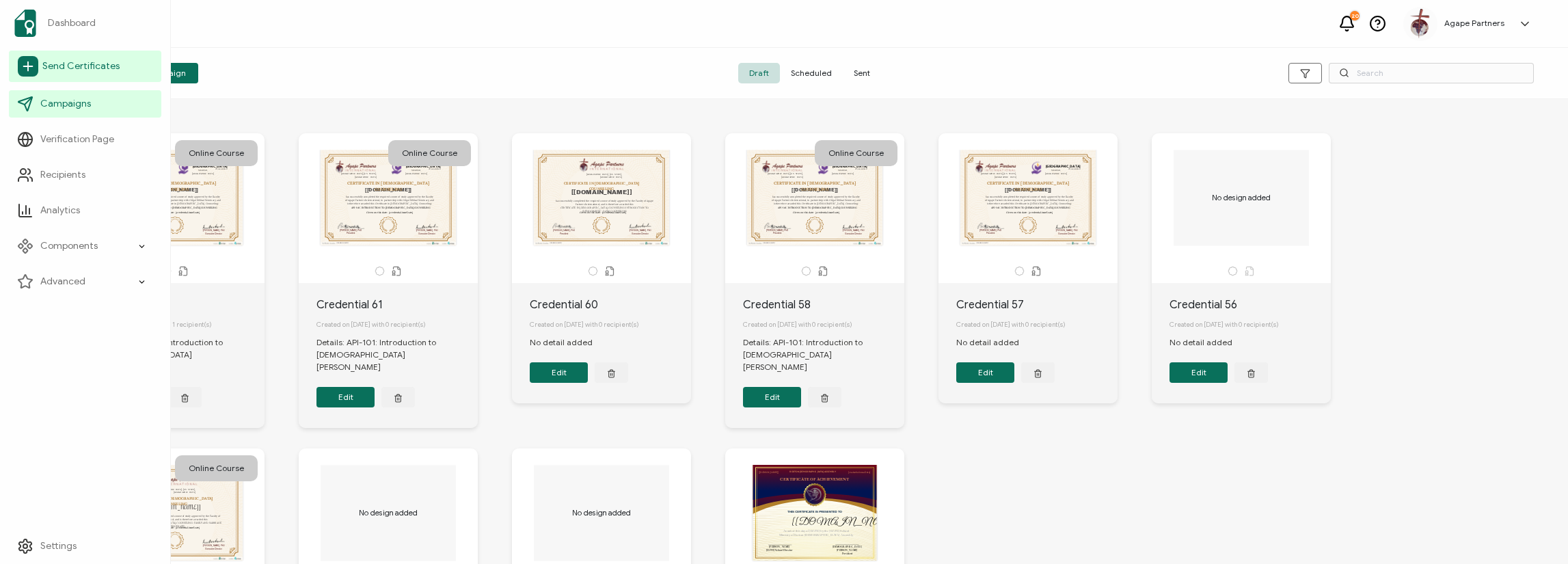
click at [72, 69] on span "Send Certificates" at bounding box center [81, 66] width 77 height 14
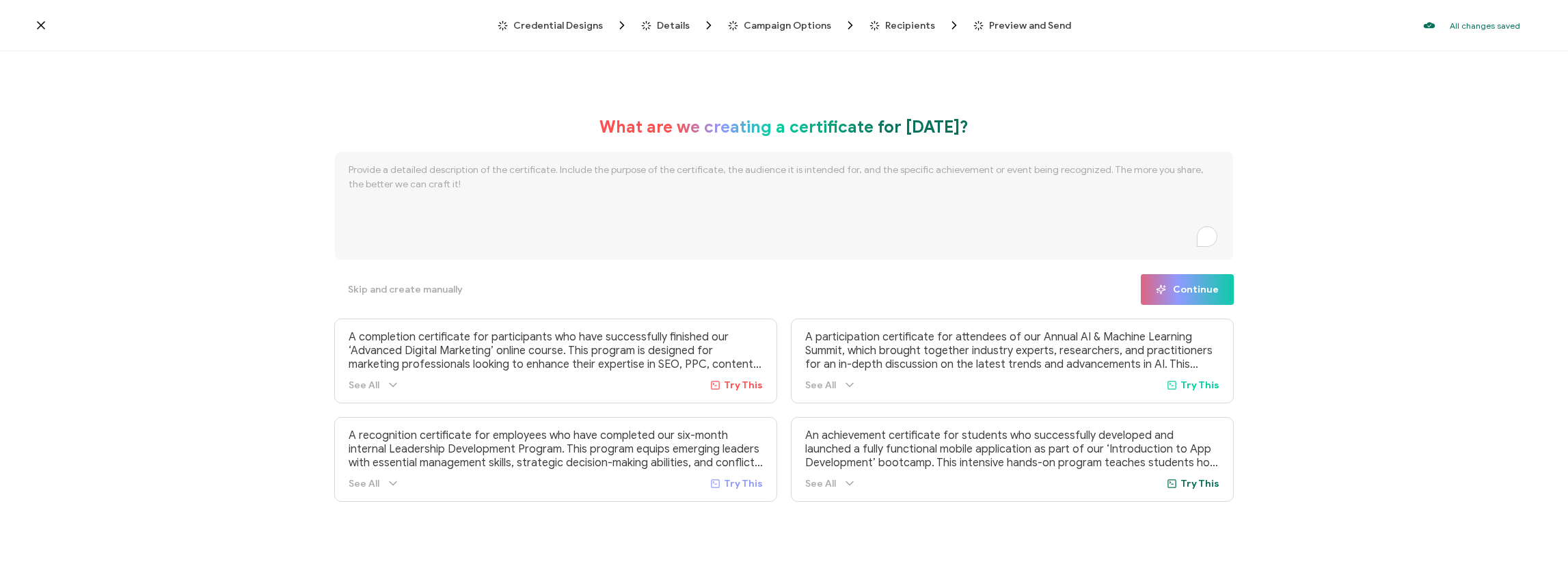
click at [502, 185] on textarea "To enrich screen reader interactions, please activate Accessibility in Grammarl…" at bounding box center [784, 206] width 900 height 109
click at [422, 286] on span "Skip and create manually" at bounding box center [405, 290] width 115 height 9
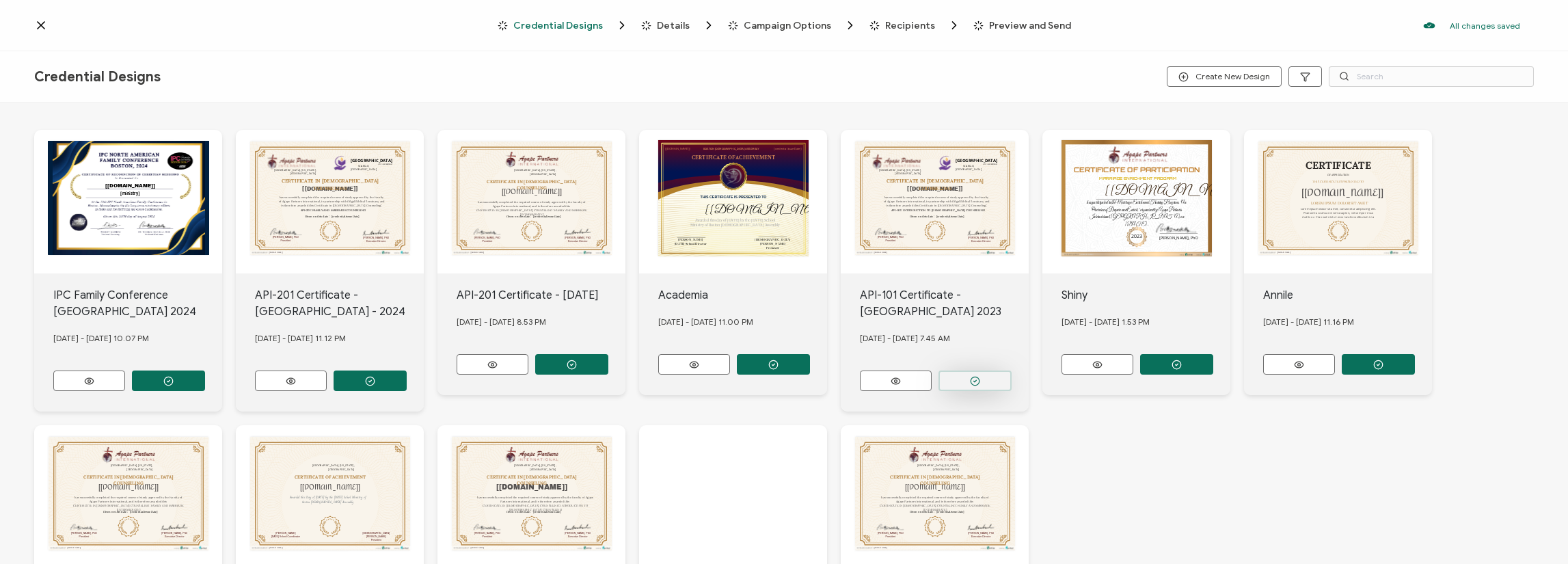
click at [977, 376] on circle "button" at bounding box center [975, 381] width 9 height 9
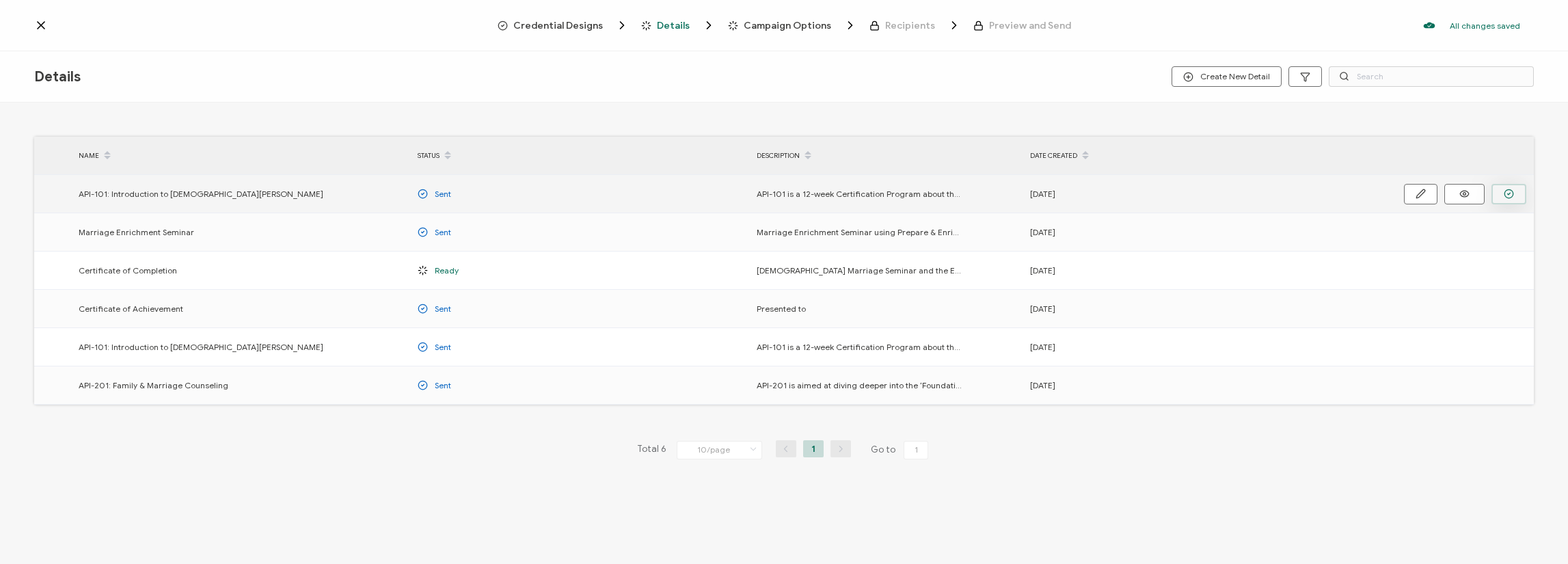
click at [1509, 190] on icon "button" at bounding box center [1509, 194] width 10 height 10
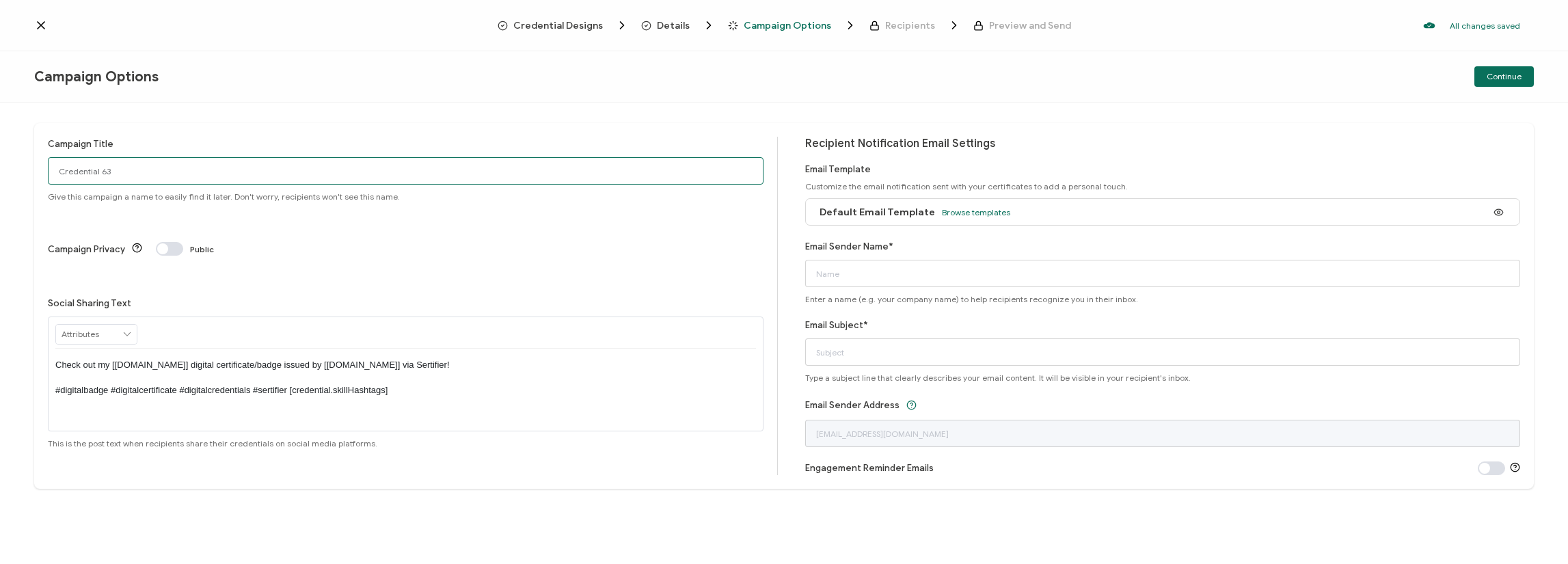
click at [495, 177] on input "Credential 63" at bounding box center [405, 171] width 716 height 28
click at [1502, 72] on button "Continue" at bounding box center [1504, 77] width 59 height 20
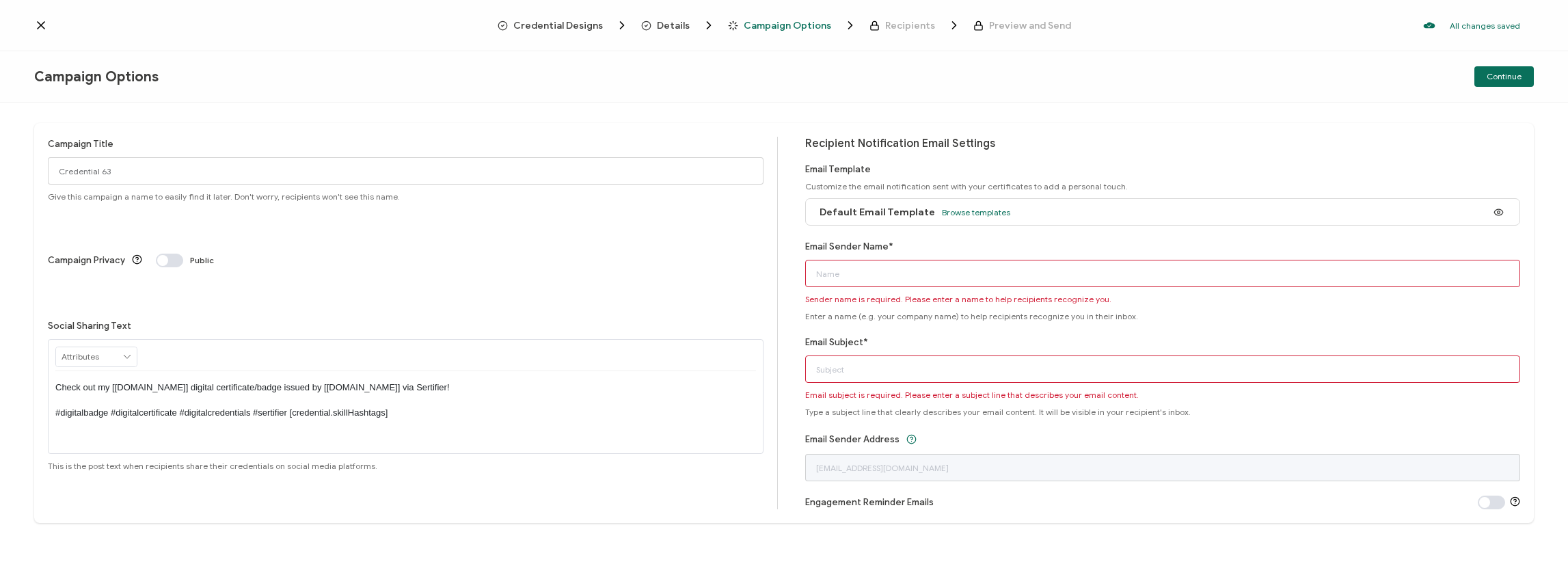
click at [895, 274] on input "Email Sender Name*" at bounding box center [1163, 274] width 716 height 28
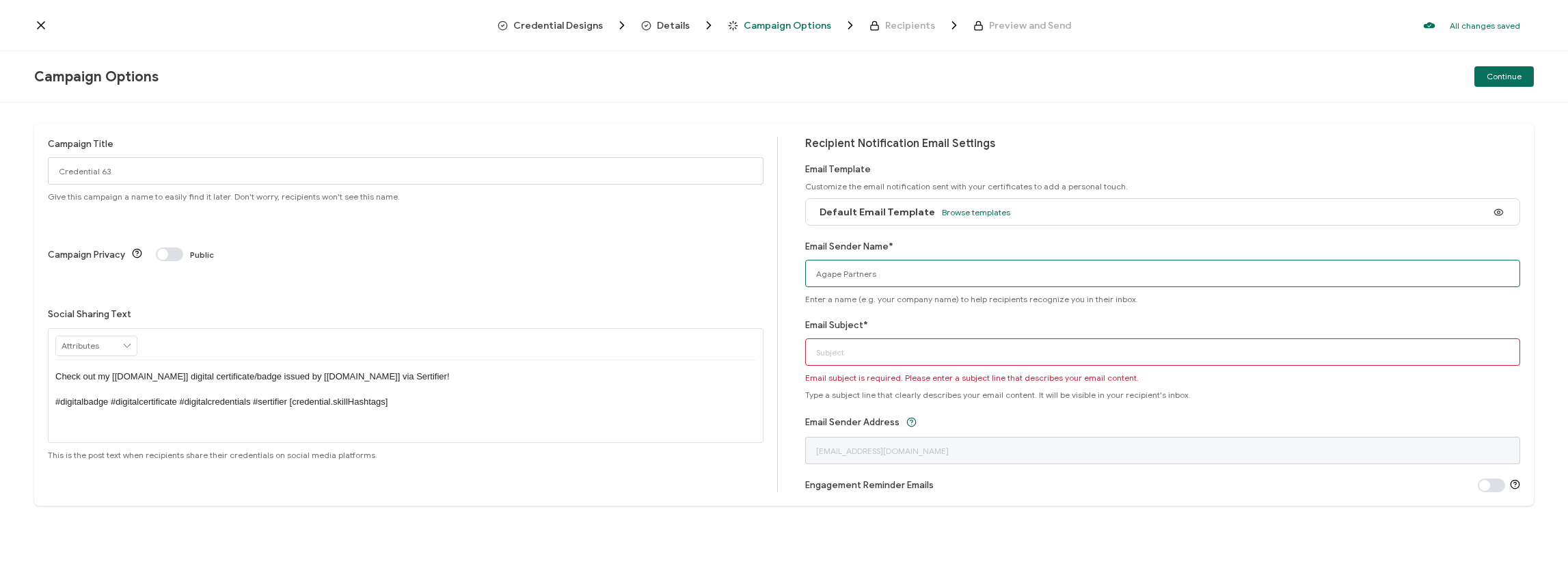
type input "Agape Partners"
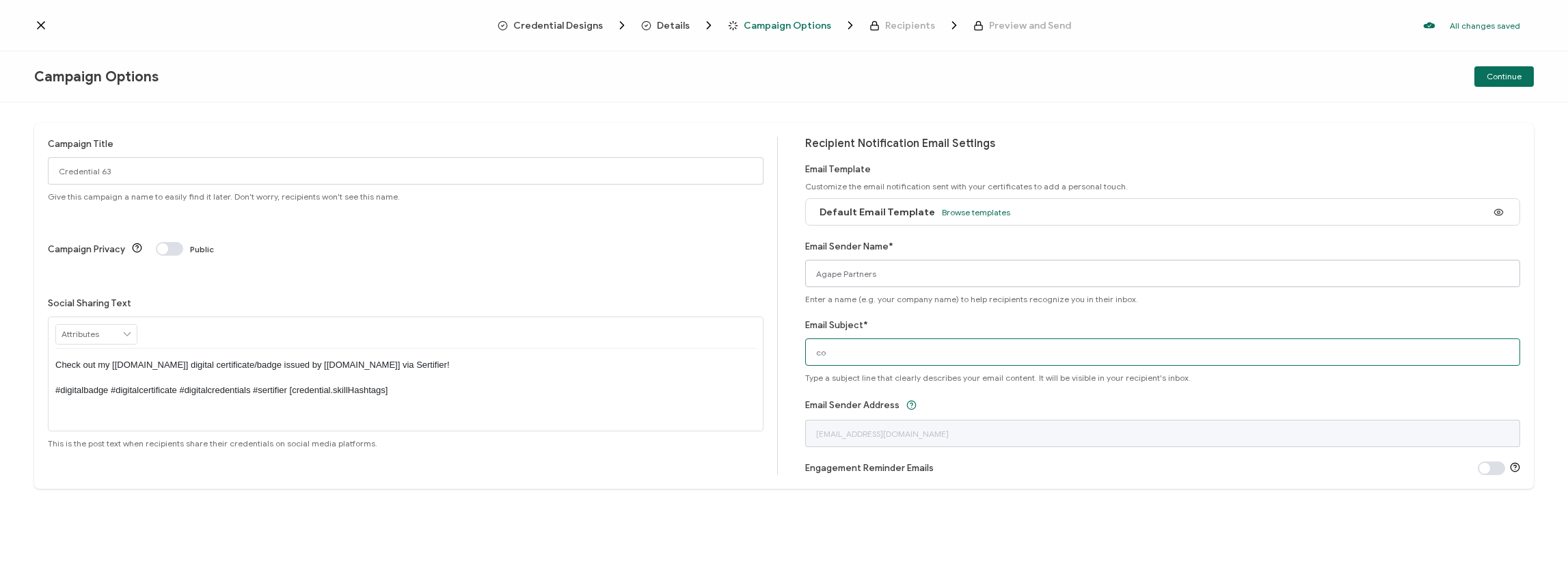
type input "c"
type input "API-101 Certificate"
click at [1280, 290] on div "Email Sender Name* [PERSON_NAME] Partners Enter a name (e.g. your company name)…" at bounding box center [1163, 272] width 716 height 65
click at [1502, 77] on span "Continue" at bounding box center [1504, 76] width 35 height 8
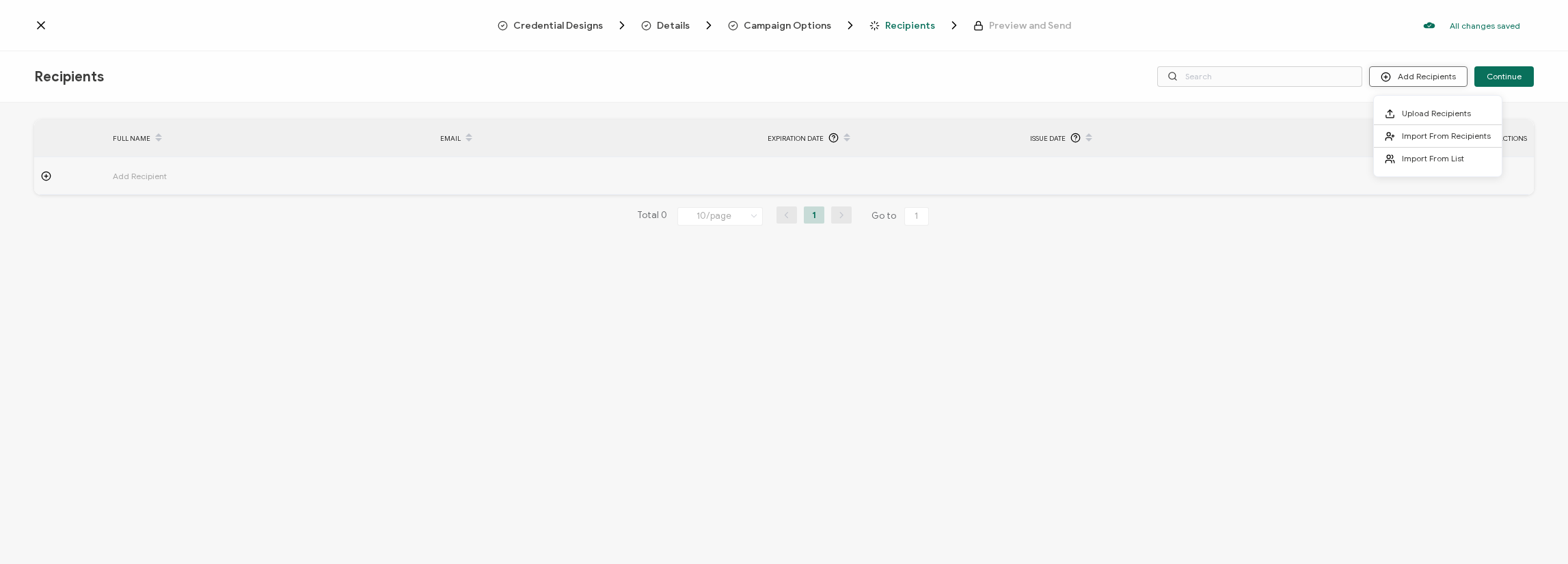
click at [1427, 79] on button "Add Recipients" at bounding box center [1418, 77] width 98 height 20
click at [1427, 133] on span "Import From Recipients" at bounding box center [1446, 135] width 89 height 10
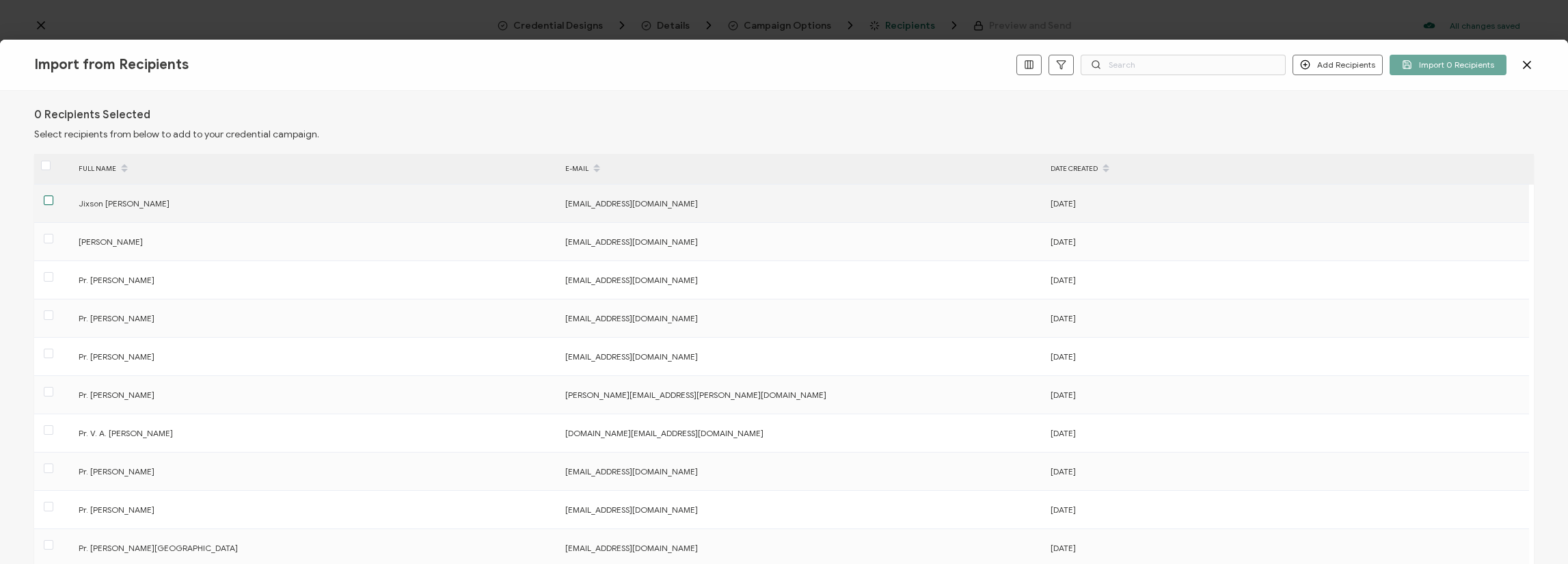
click at [52, 202] on span at bounding box center [48, 200] width 9 height 9
click at [54, 195] on input "checkbox" at bounding box center [54, 195] width 0 height 0
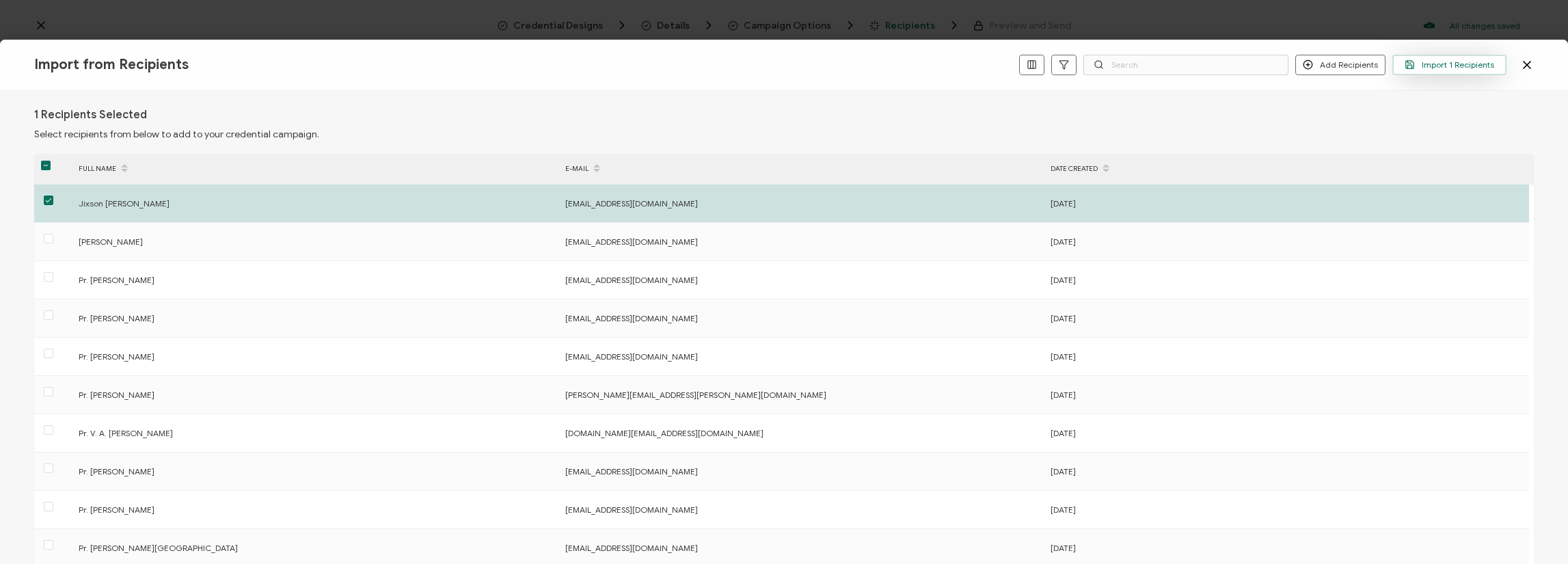
click at [1455, 59] on button "Import 1 Recipients" at bounding box center [1449, 65] width 114 height 20
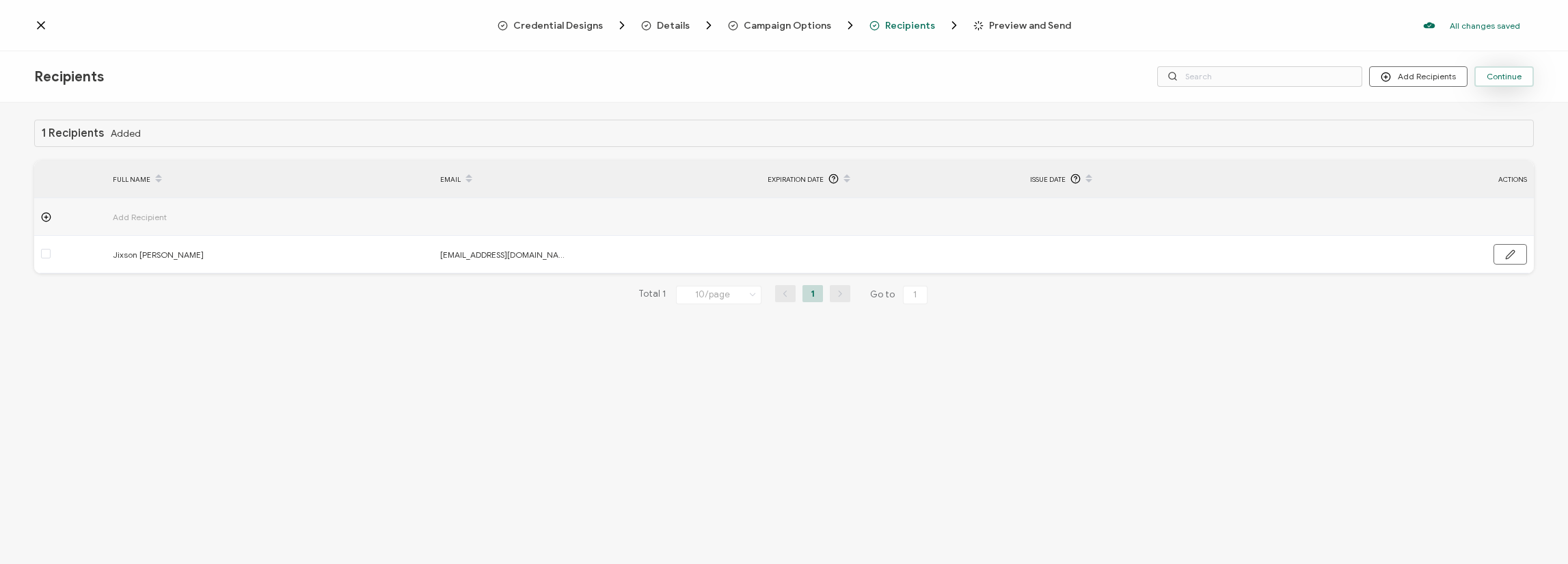
click at [1512, 77] on span "Continue" at bounding box center [1504, 76] width 35 height 8
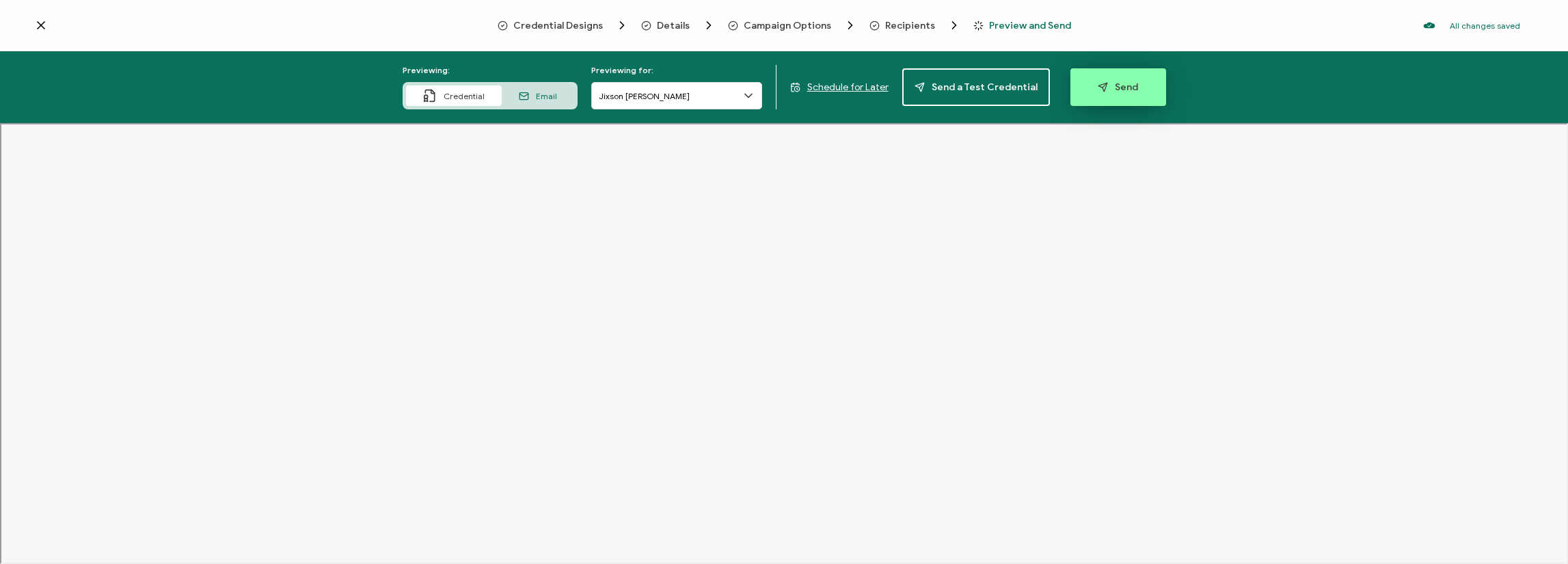
click at [1108, 92] on span "Send" at bounding box center [1118, 87] width 41 height 10
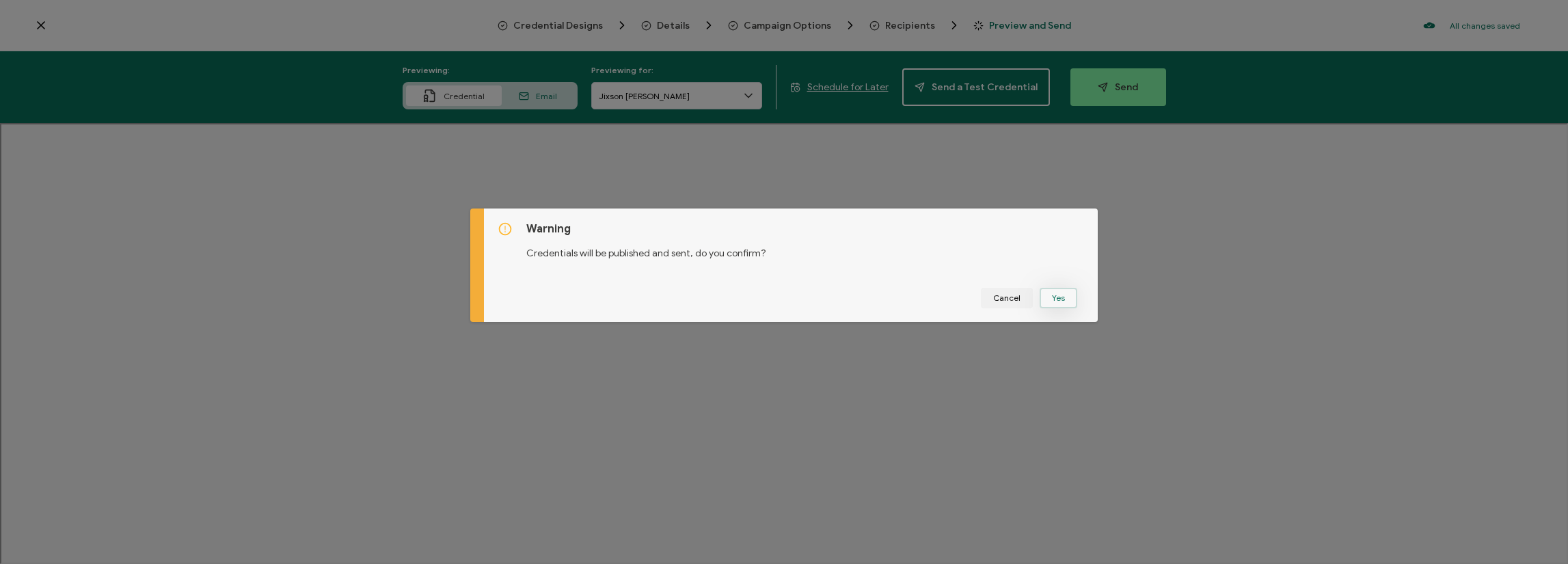
click at [1049, 300] on button "Yes" at bounding box center [1058, 298] width 38 height 20
click at [1056, 288] on button "Got It" at bounding box center [1061, 298] width 46 height 20
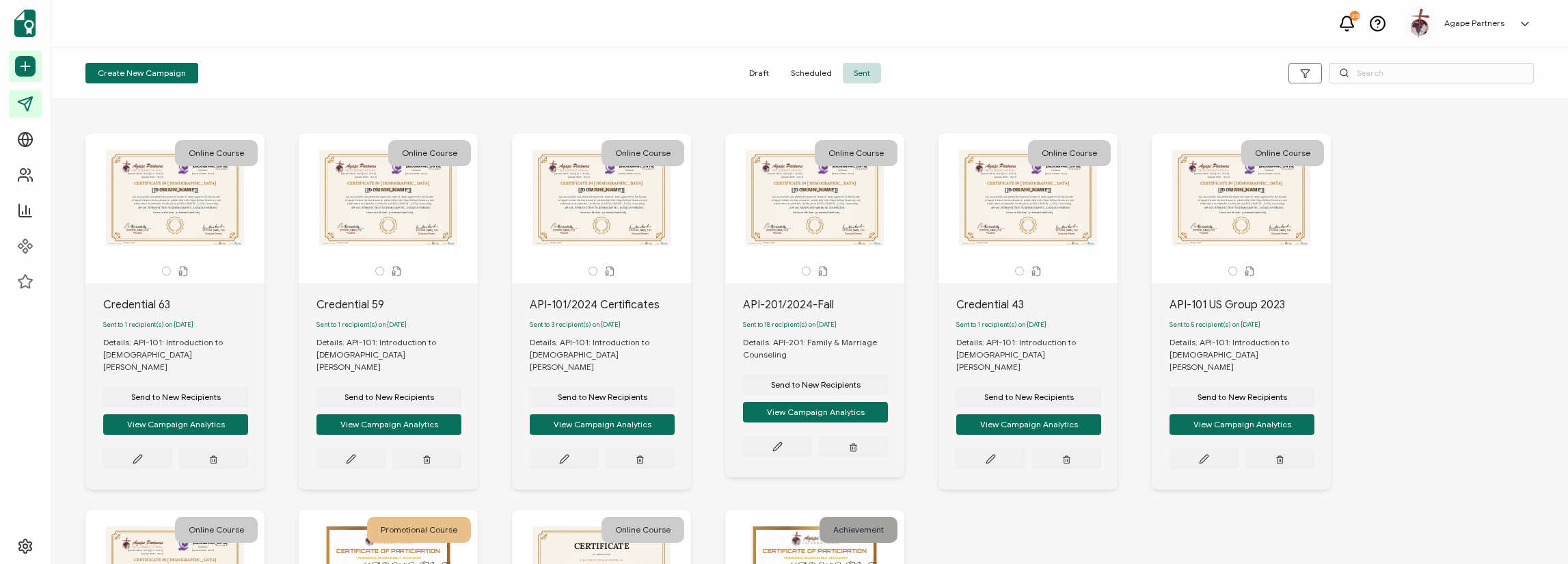
click at [1351, 17] on icon at bounding box center [1347, 22] width 13 height 11
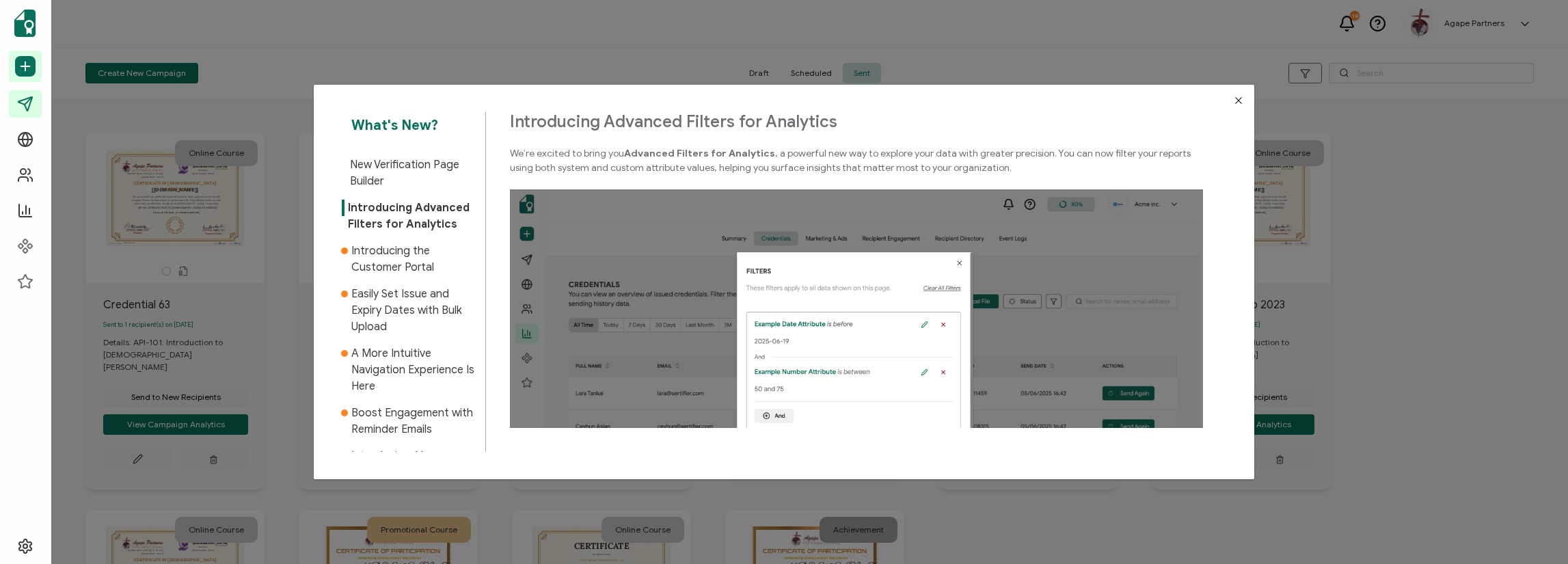
click at [1242, 104] on button "Close" at bounding box center [1238, 100] width 31 height 31
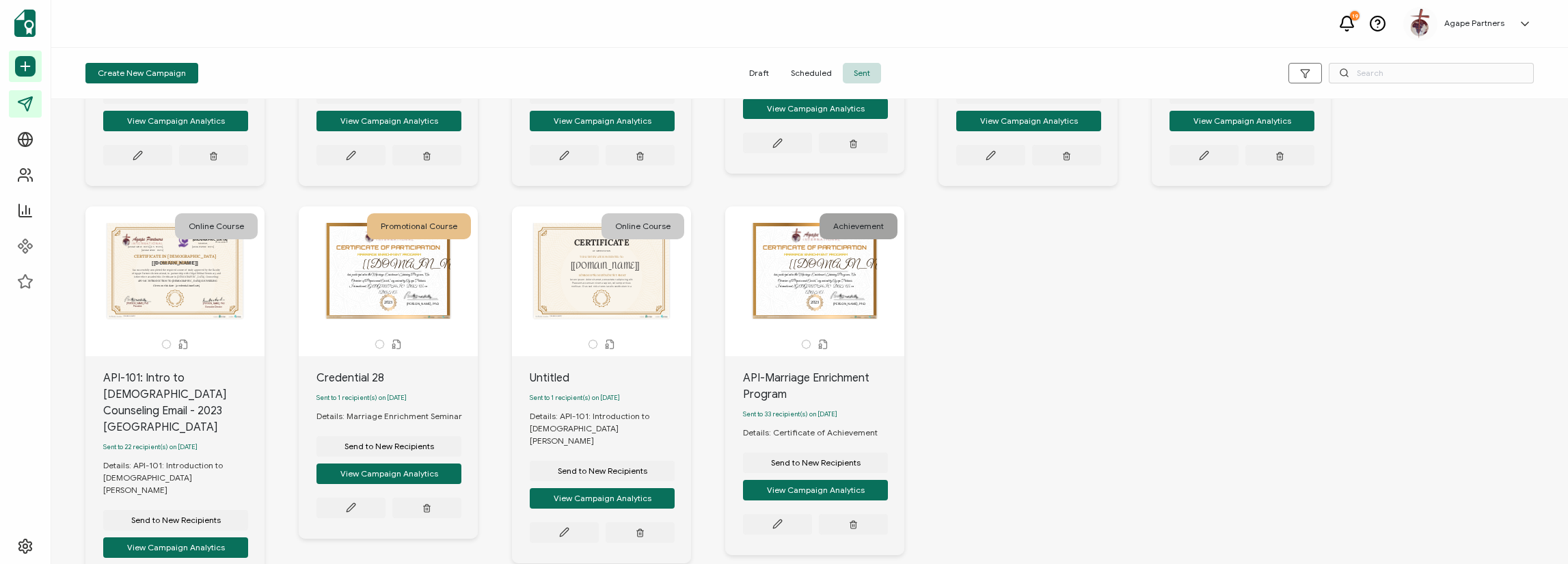
scroll to position [386, 0]
